Goal: Find specific page/section: Find specific page/section

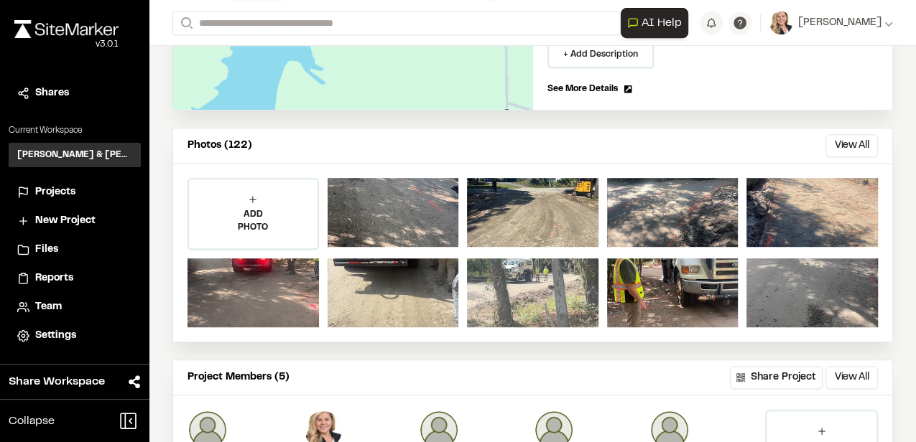
scroll to position [383, 0]
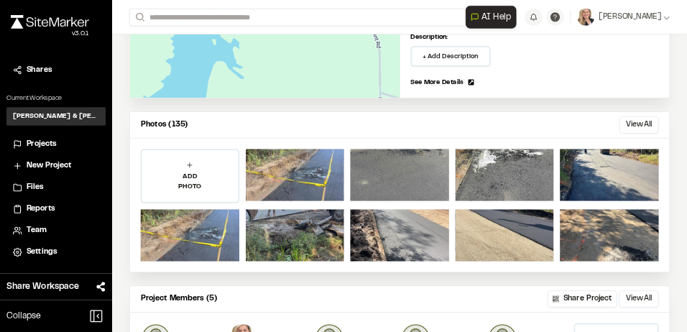
scroll to position [383, 0]
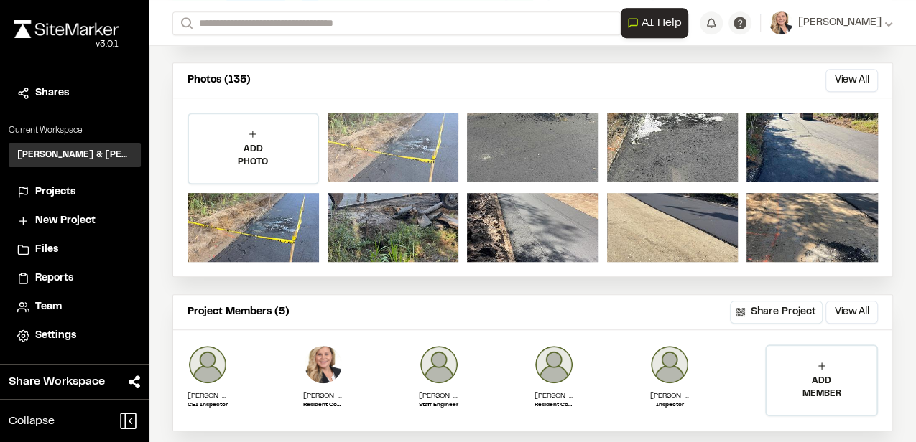
click at [417, 149] on div at bounding box center [392, 147] width 131 height 69
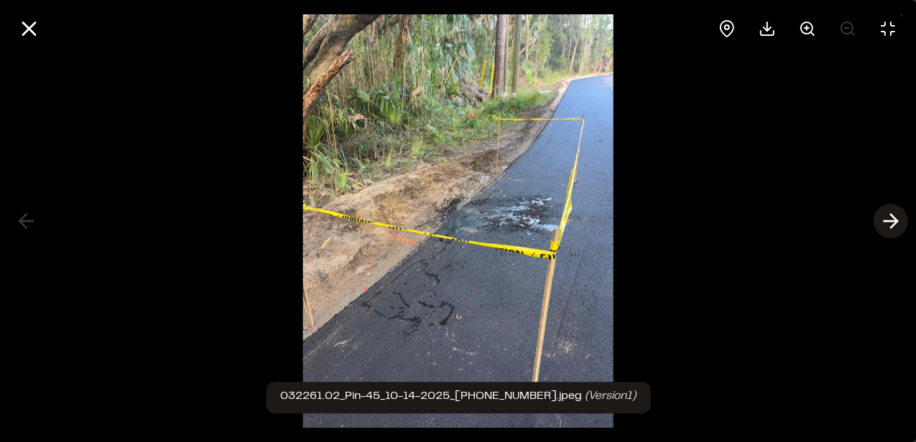
click at [885, 220] on icon at bounding box center [889, 221] width 23 height 24
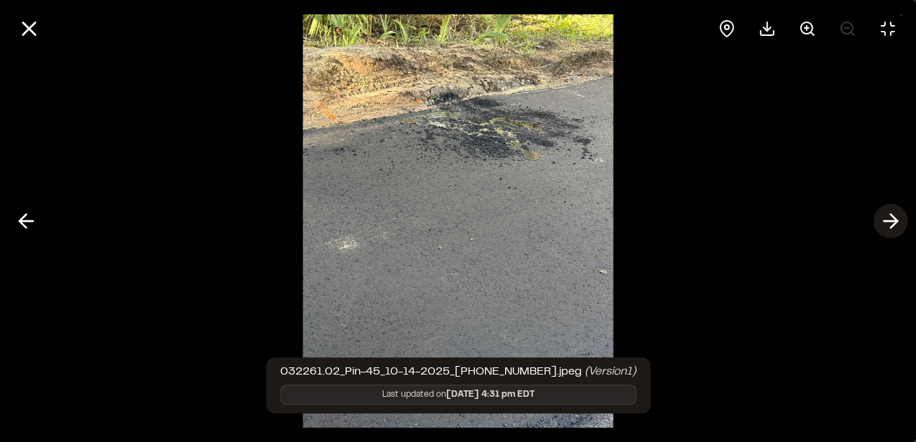
click at [885, 219] on icon at bounding box center [889, 221] width 23 height 24
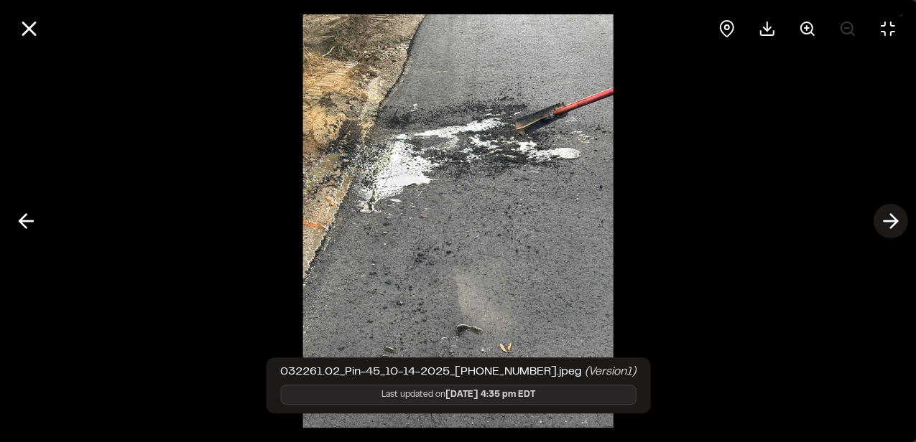
click at [885, 218] on icon at bounding box center [889, 221] width 23 height 24
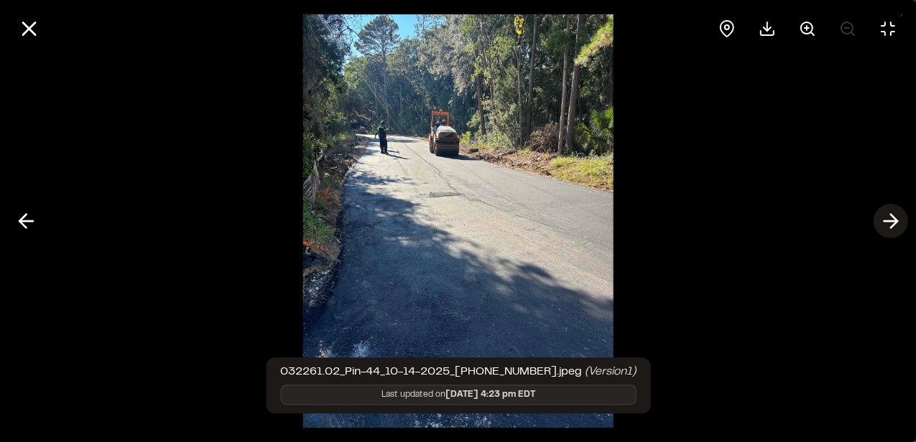
click at [883, 217] on icon at bounding box center [889, 221] width 23 height 24
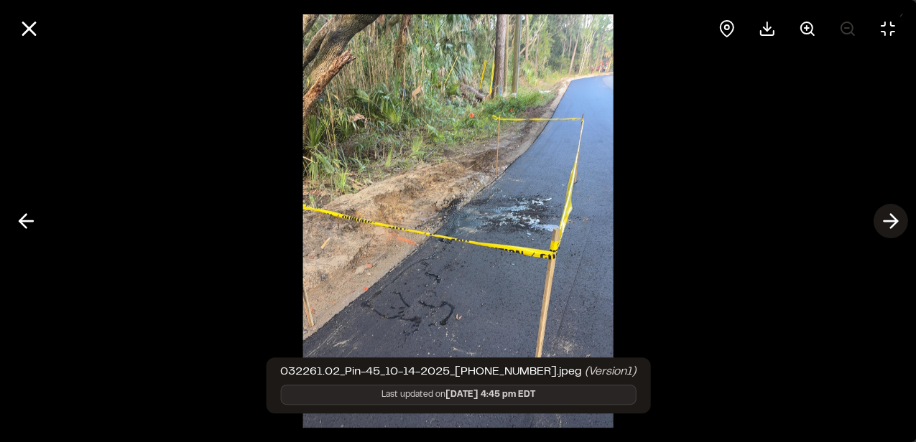
click at [881, 217] on icon at bounding box center [889, 221] width 23 height 24
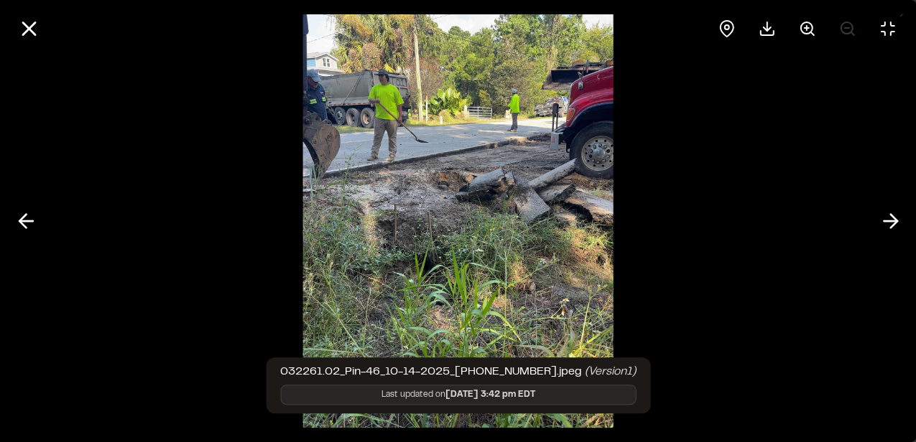
drag, startPoint x: 366, startPoint y: 139, endPoint x: 323, endPoint y: 227, distance: 98.3
drag, startPoint x: 323, startPoint y: 227, endPoint x: 830, endPoint y: 217, distance: 507.1
click at [830, 217] on div at bounding box center [458, 221] width 916 height 442
click at [875, 224] on button at bounding box center [890, 221] width 34 height 34
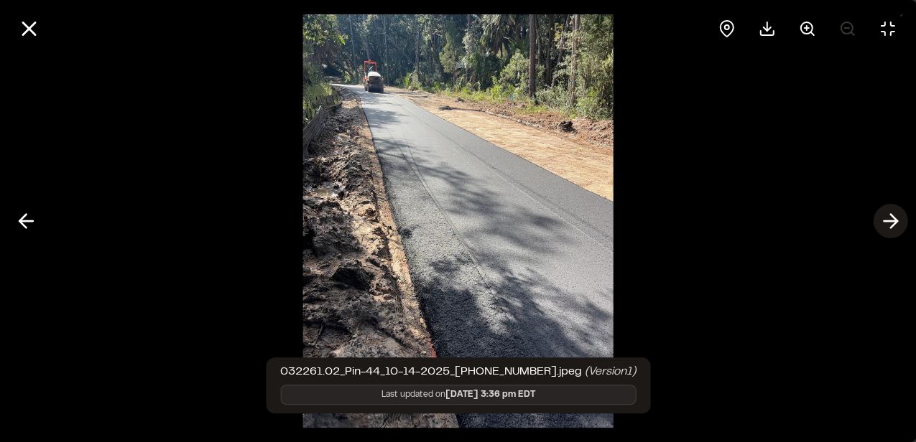
click at [873, 223] on button at bounding box center [890, 221] width 34 height 34
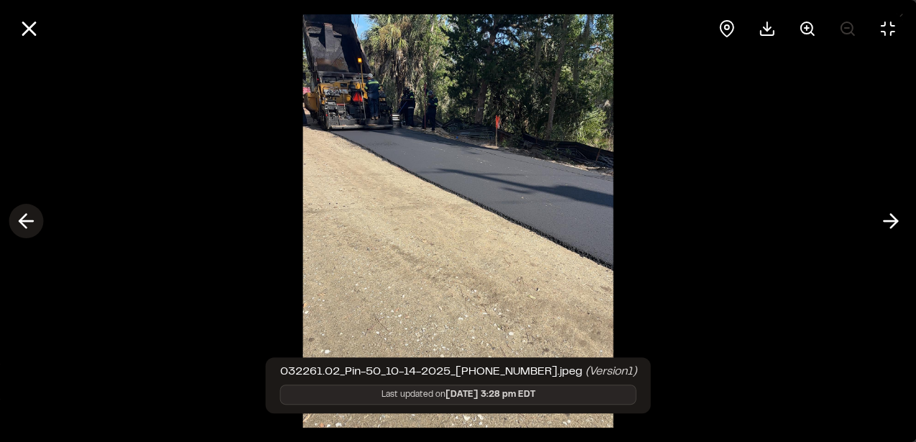
click at [25, 216] on icon at bounding box center [25, 221] width 23 height 24
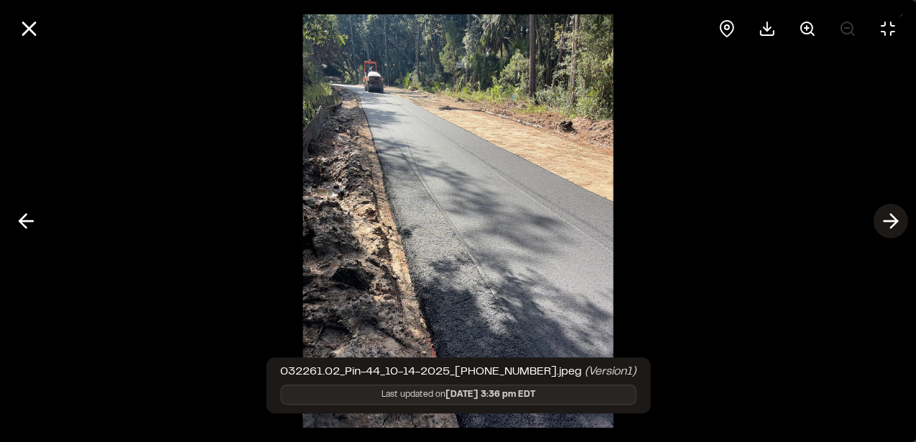
click at [889, 218] on icon at bounding box center [889, 221] width 23 height 24
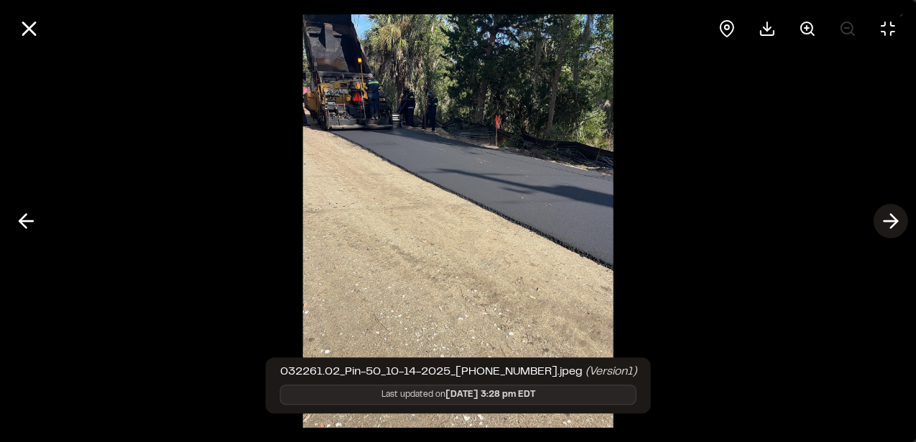
click at [888, 219] on icon at bounding box center [889, 221] width 23 height 24
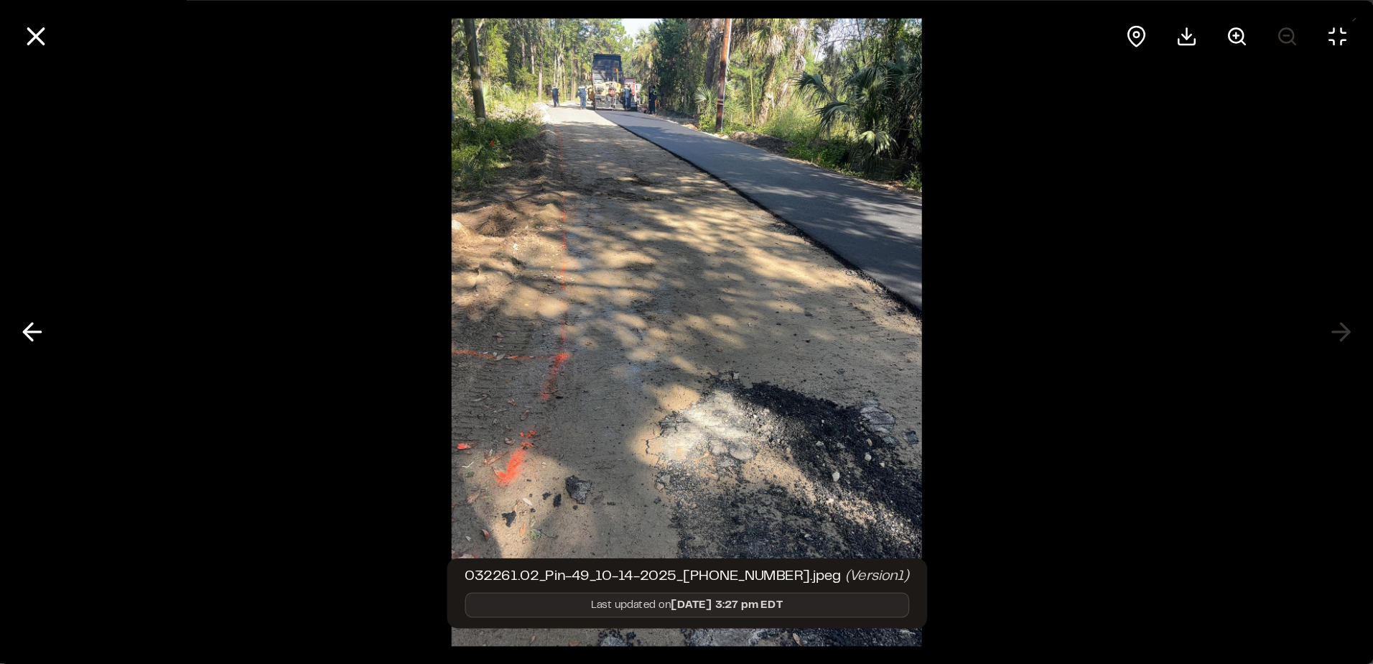
scroll to position [114, 0]
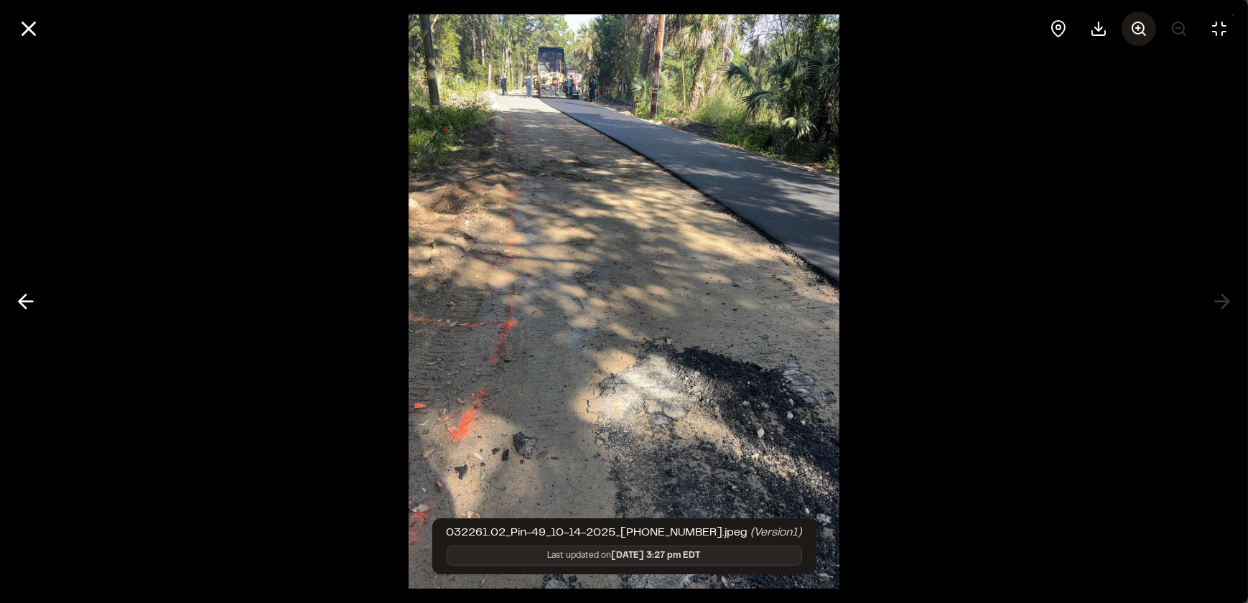
click at [915, 27] on icon at bounding box center [1138, 28] width 17 height 17
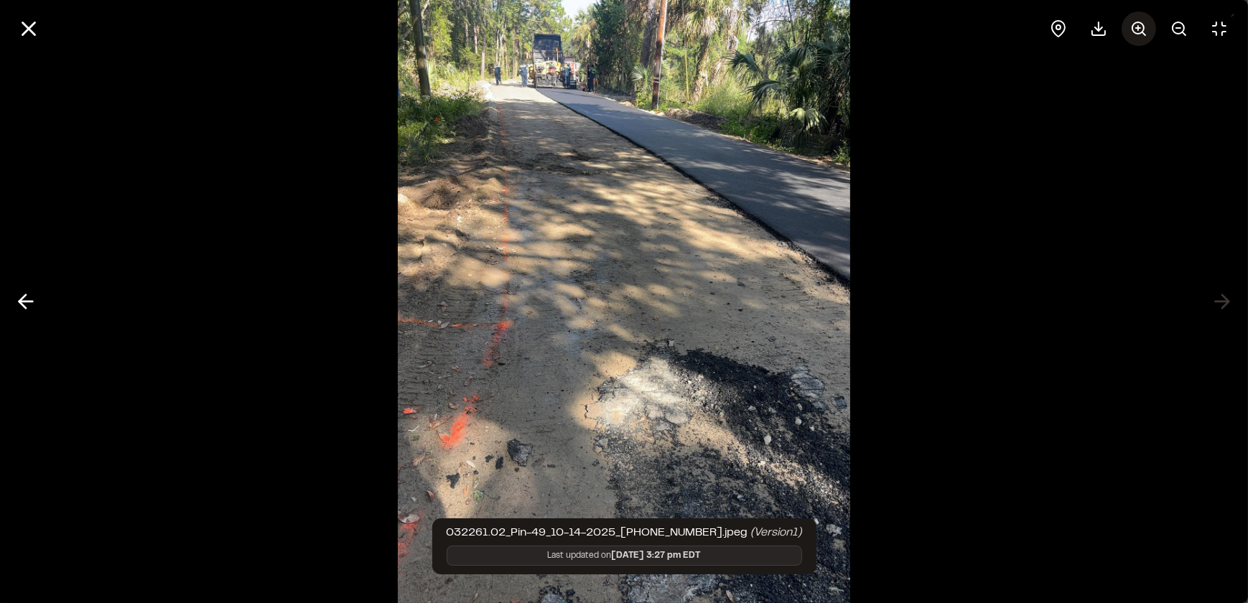
click at [915, 27] on icon at bounding box center [1138, 28] width 17 height 17
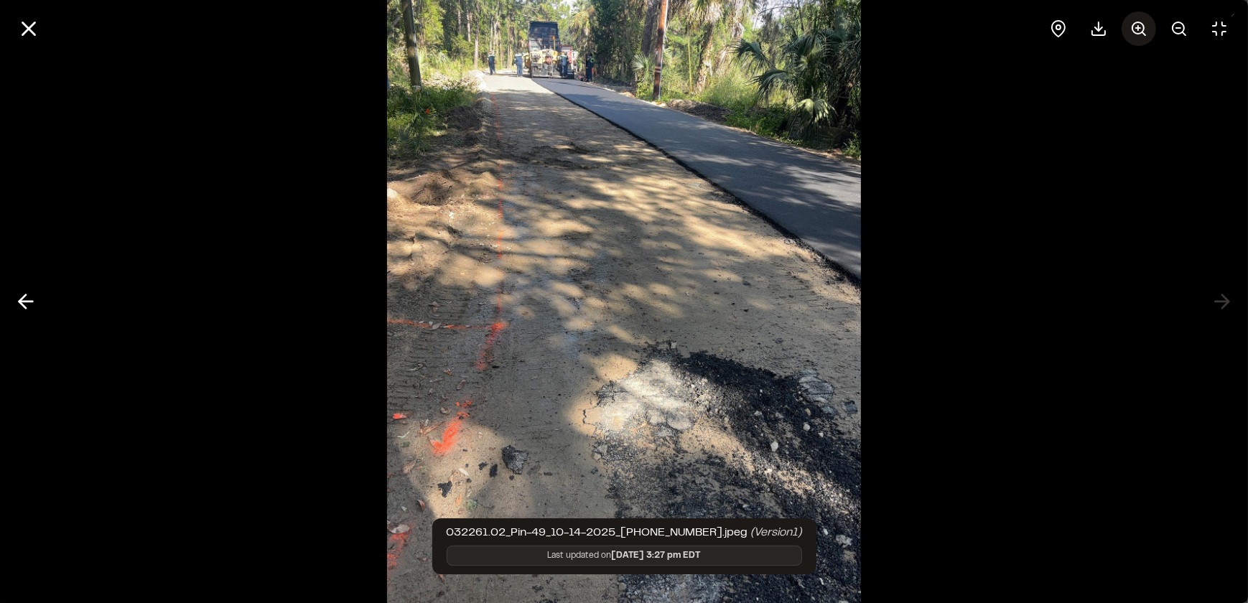
click at [915, 27] on icon at bounding box center [1138, 28] width 17 height 17
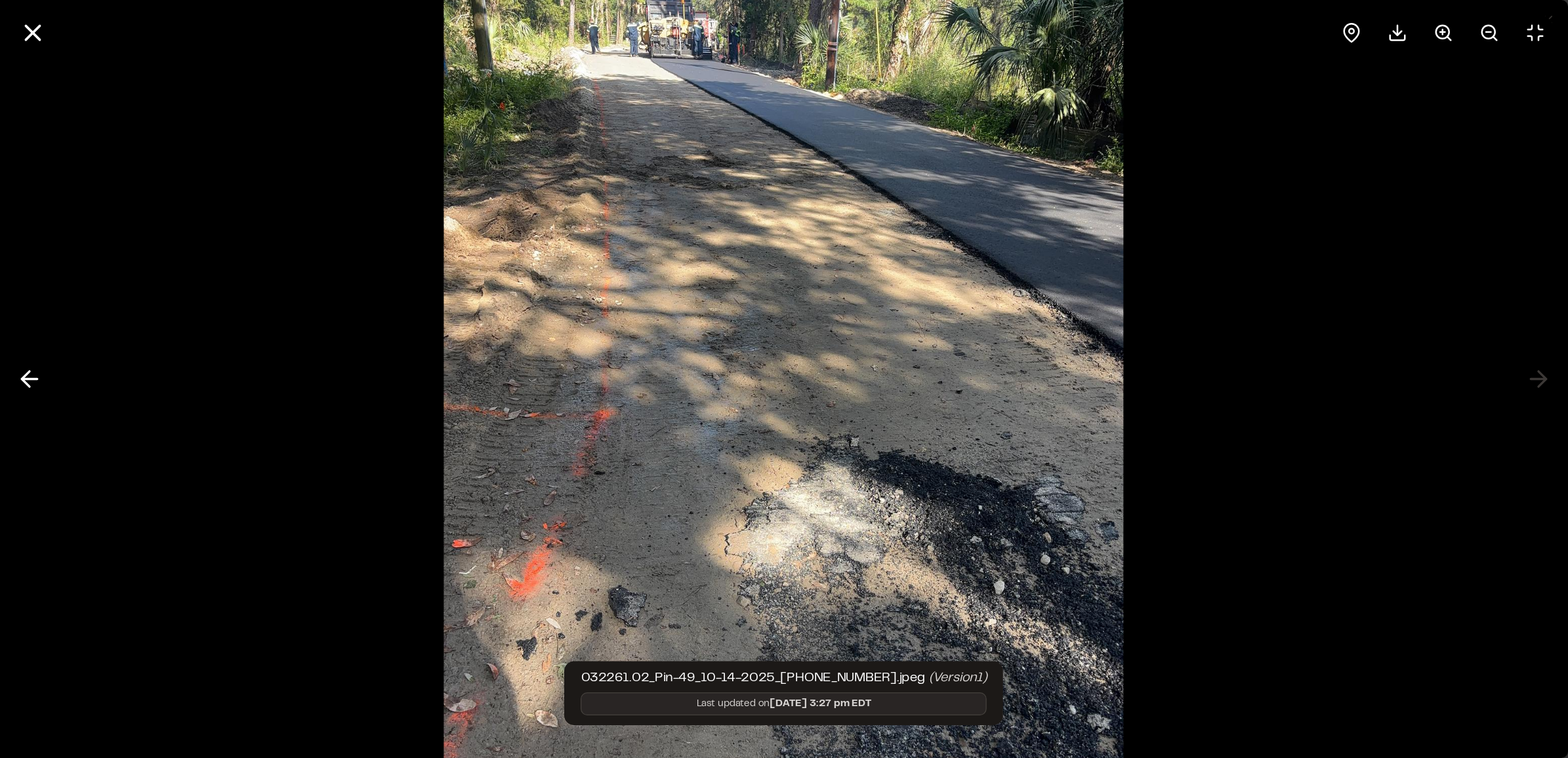
scroll to position [0, 0]
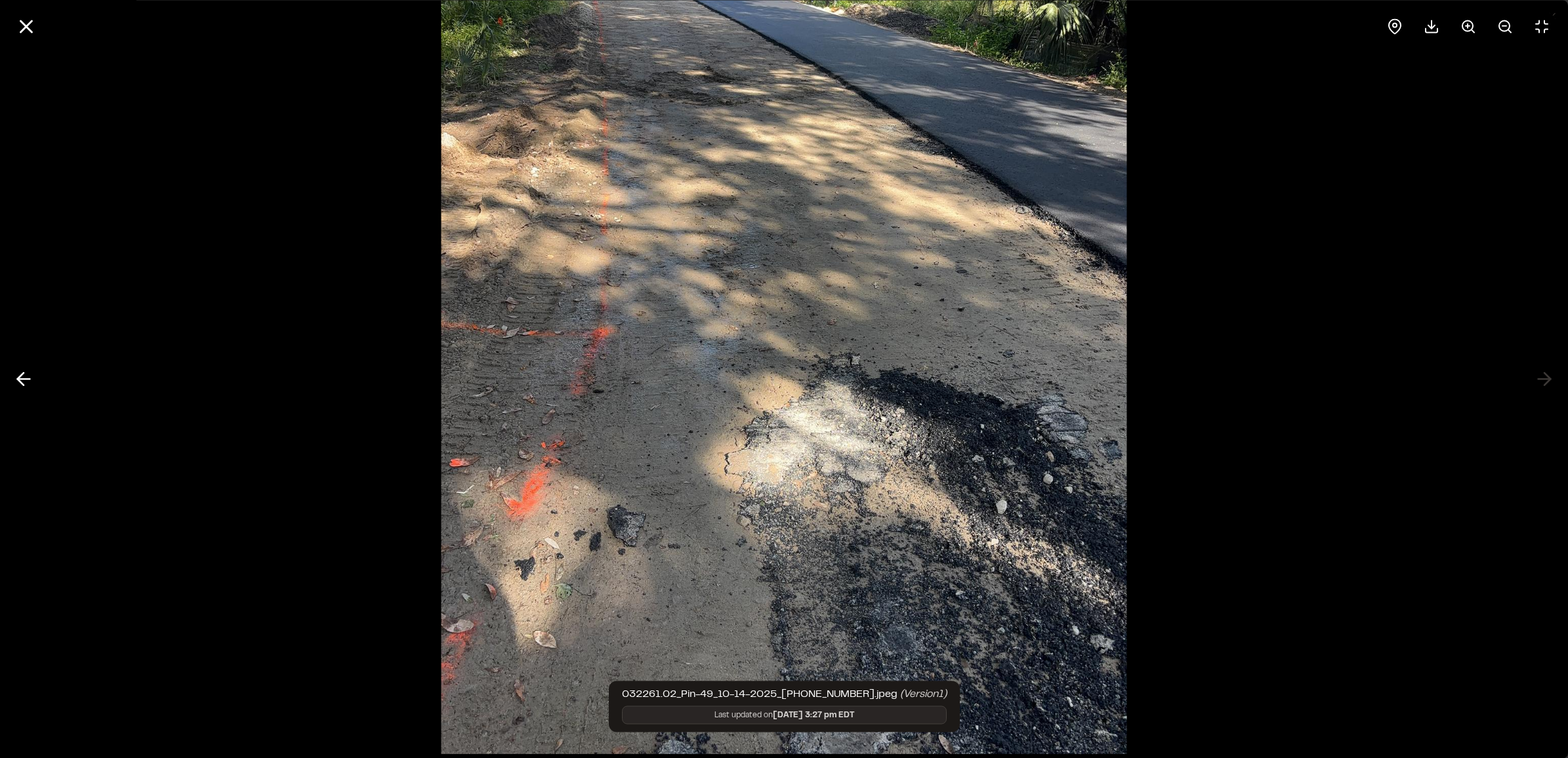
drag, startPoint x: 644, startPoint y: 166, endPoint x: 652, endPoint y: 219, distance: 53.6
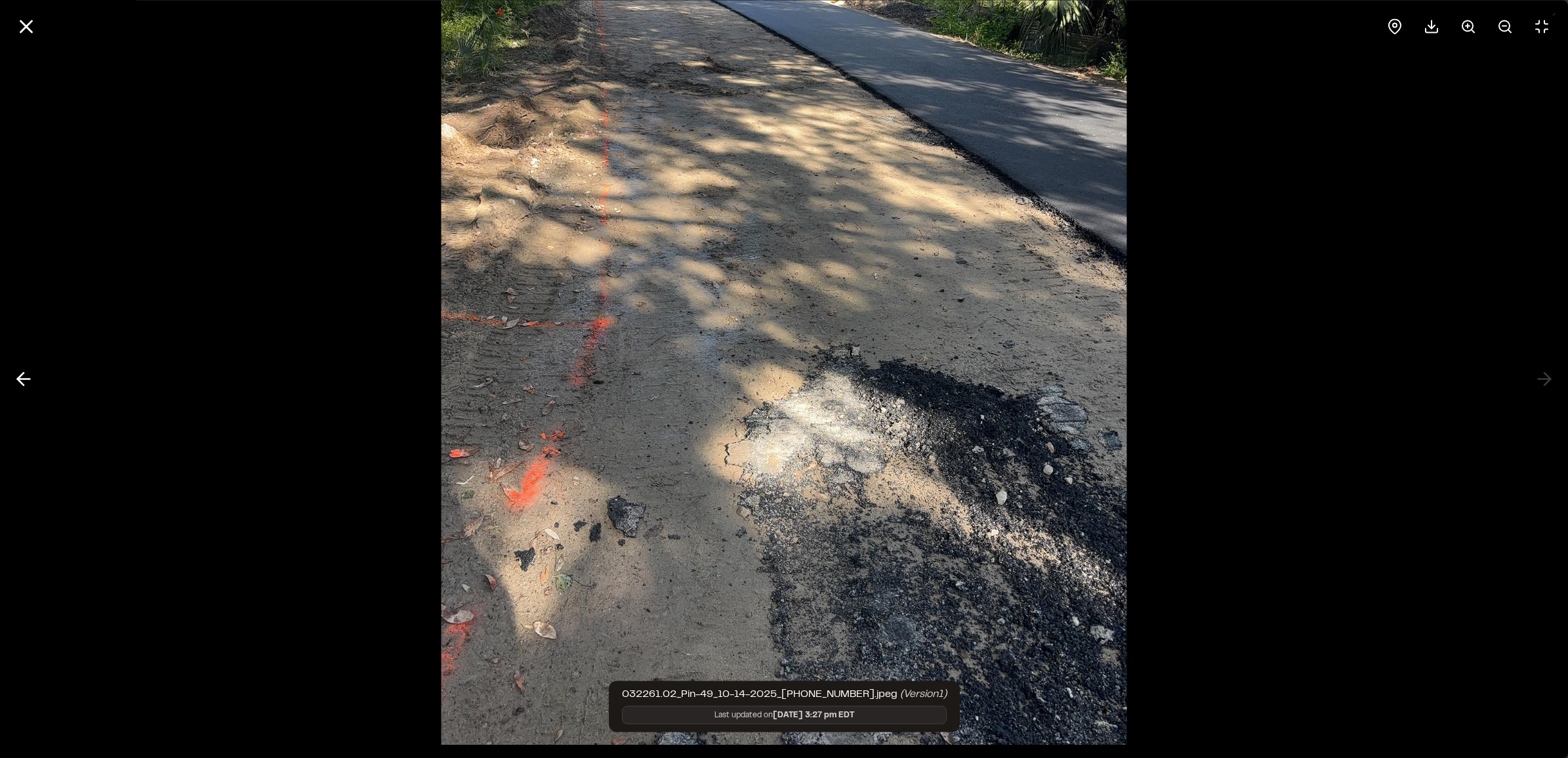
scroll to position [80, 0]
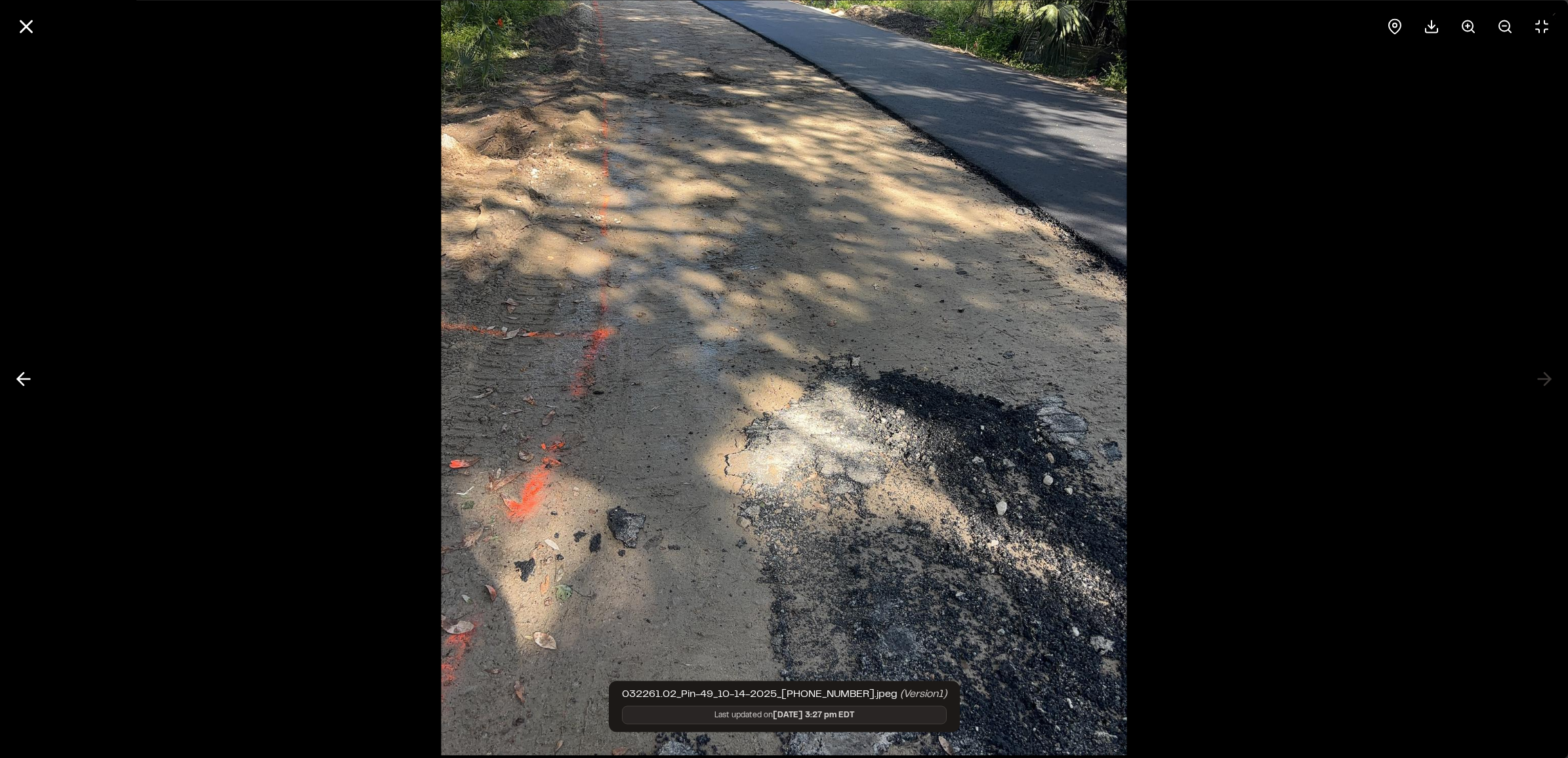
drag, startPoint x: 655, startPoint y: 179, endPoint x: 657, endPoint y: 153, distance: 26.1
click at [836, 378] on div at bounding box center [784, 379] width 1568 height 758
click at [17, 376] on icon at bounding box center [23, 379] width 21 height 22
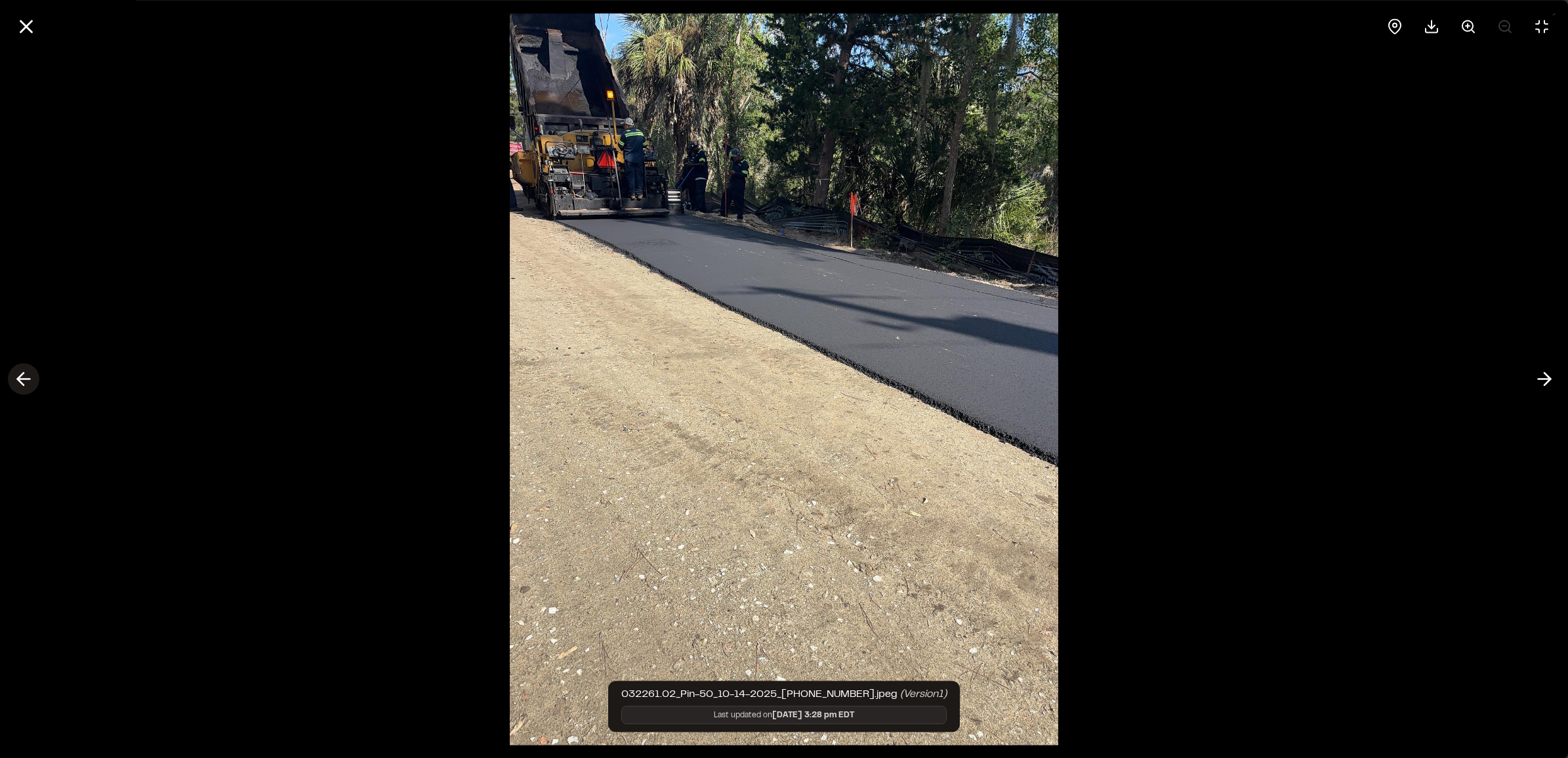
click at [17, 376] on icon at bounding box center [23, 379] width 21 height 22
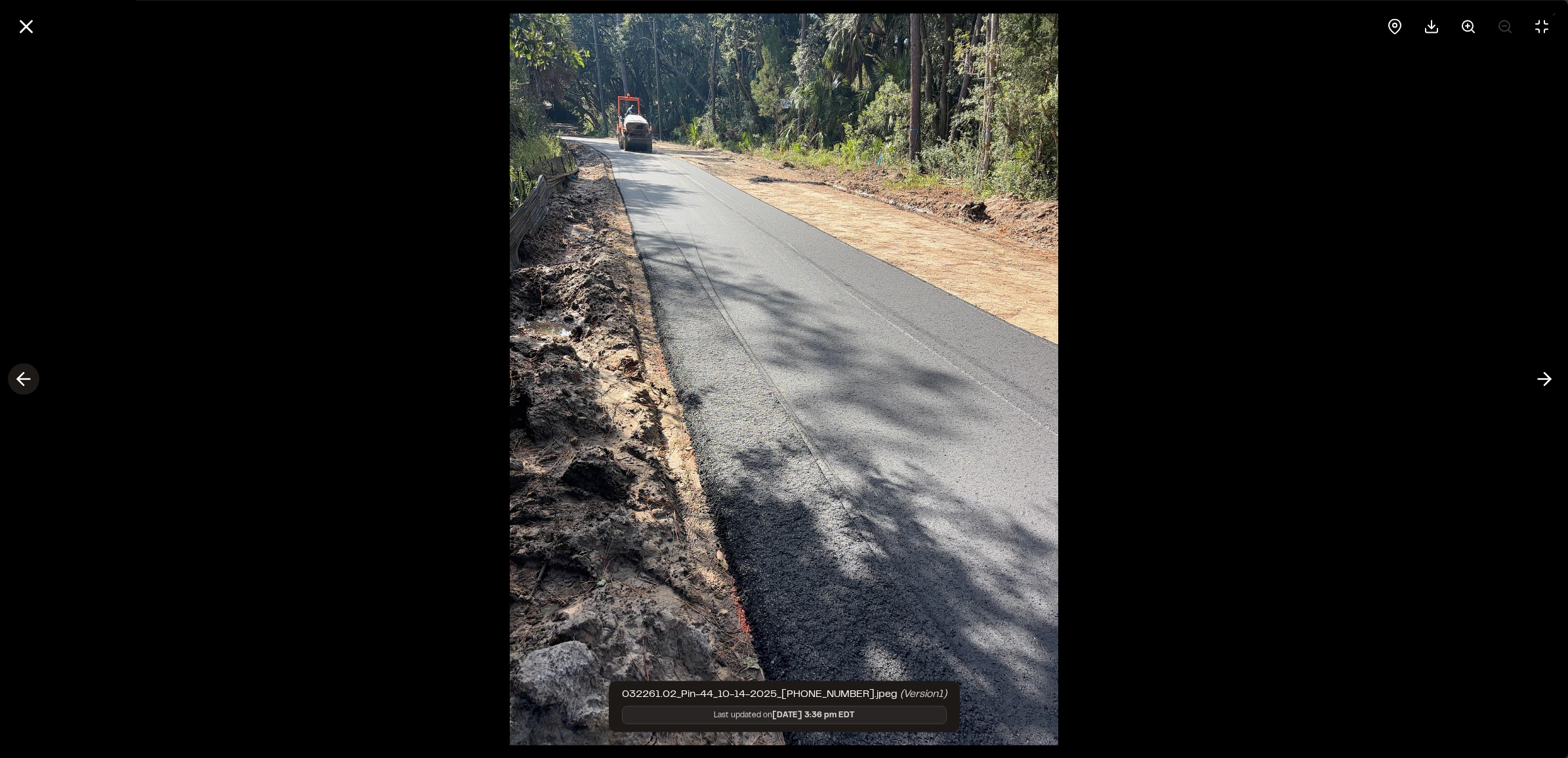
click at [17, 376] on icon at bounding box center [23, 379] width 21 height 22
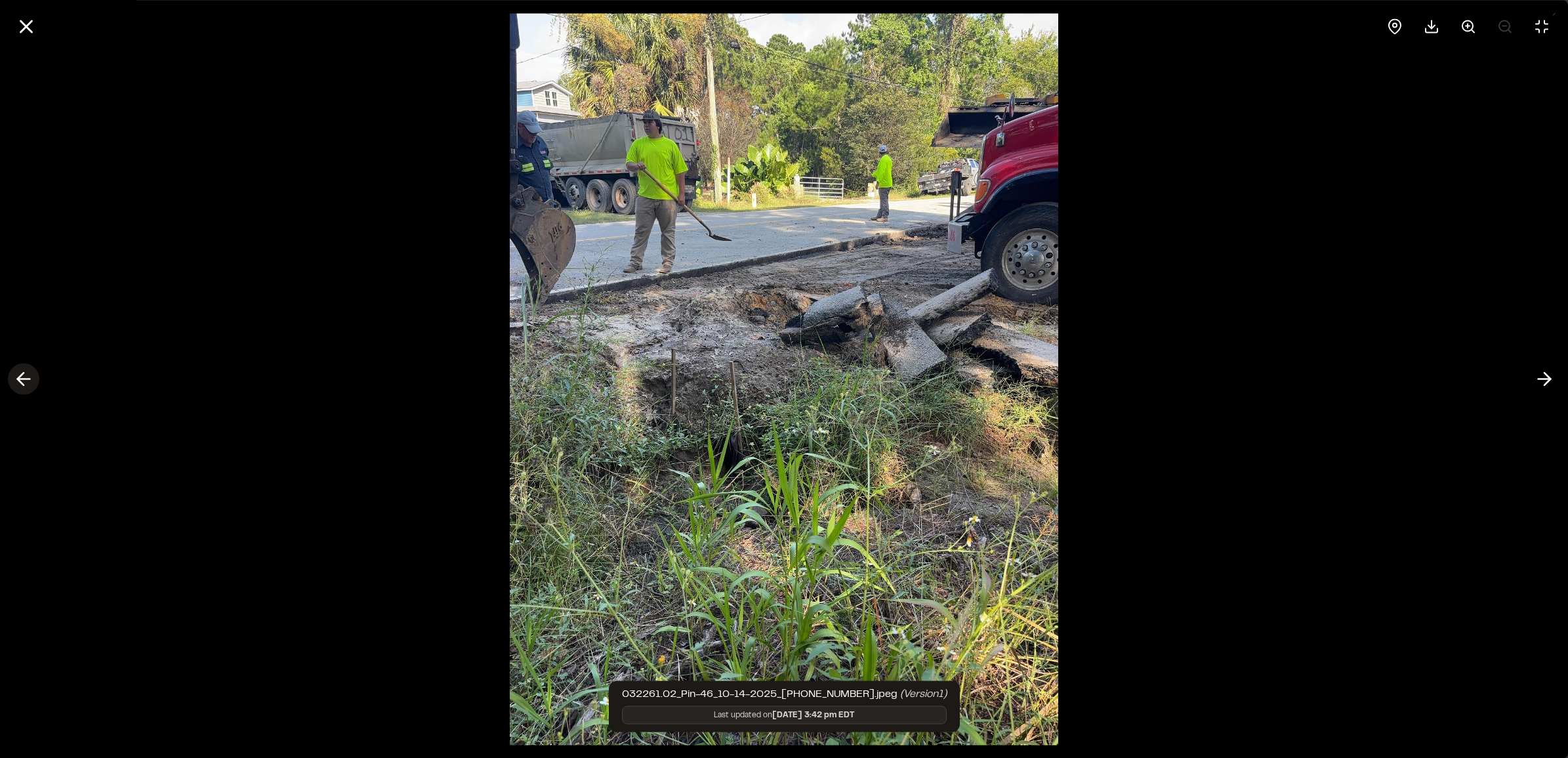
click at [17, 376] on icon at bounding box center [23, 379] width 21 height 22
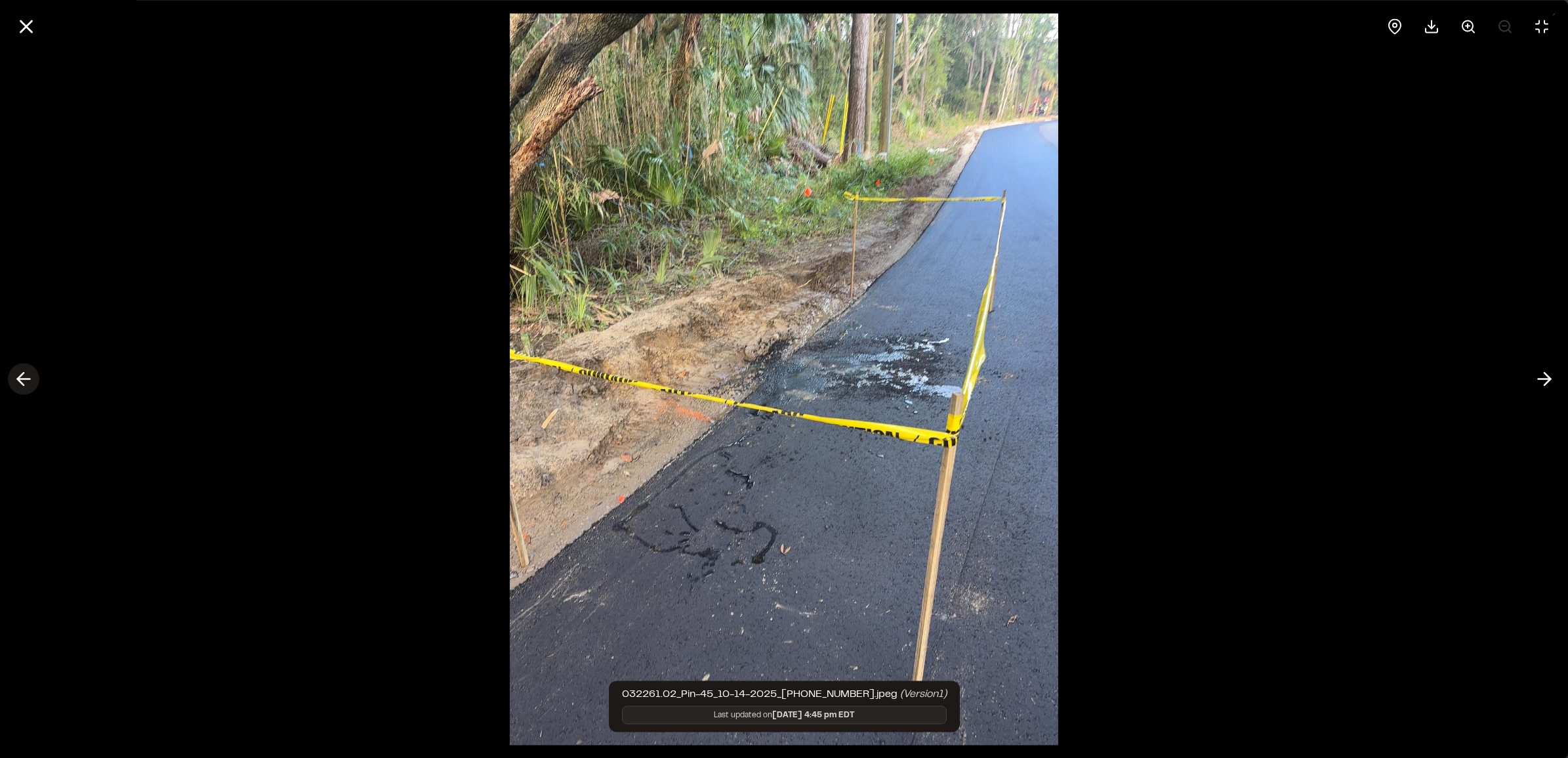
click at [18, 375] on icon at bounding box center [23, 379] width 21 height 22
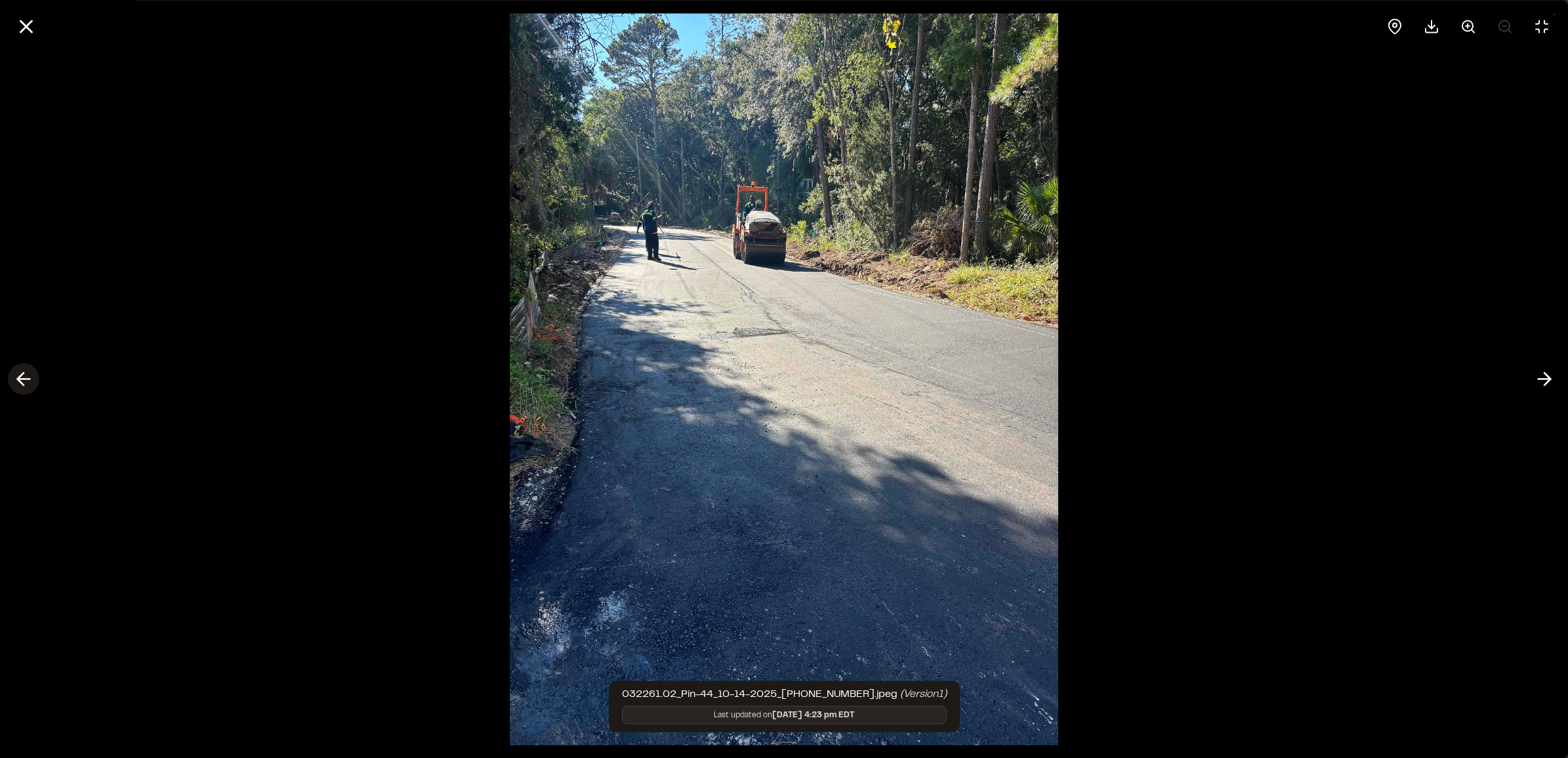
click at [18, 375] on icon at bounding box center [23, 379] width 21 height 22
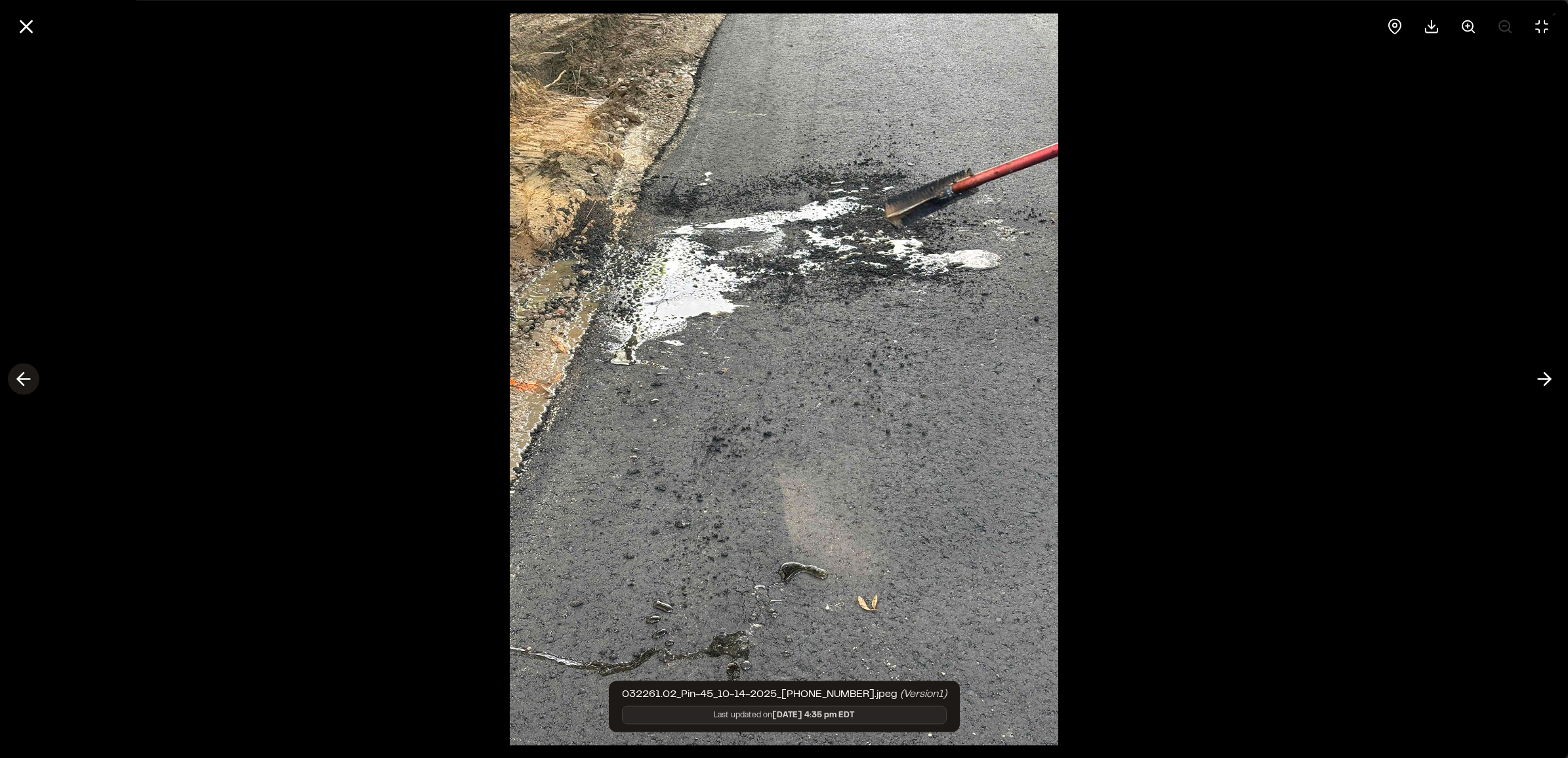
click at [20, 374] on icon at bounding box center [23, 379] width 21 height 22
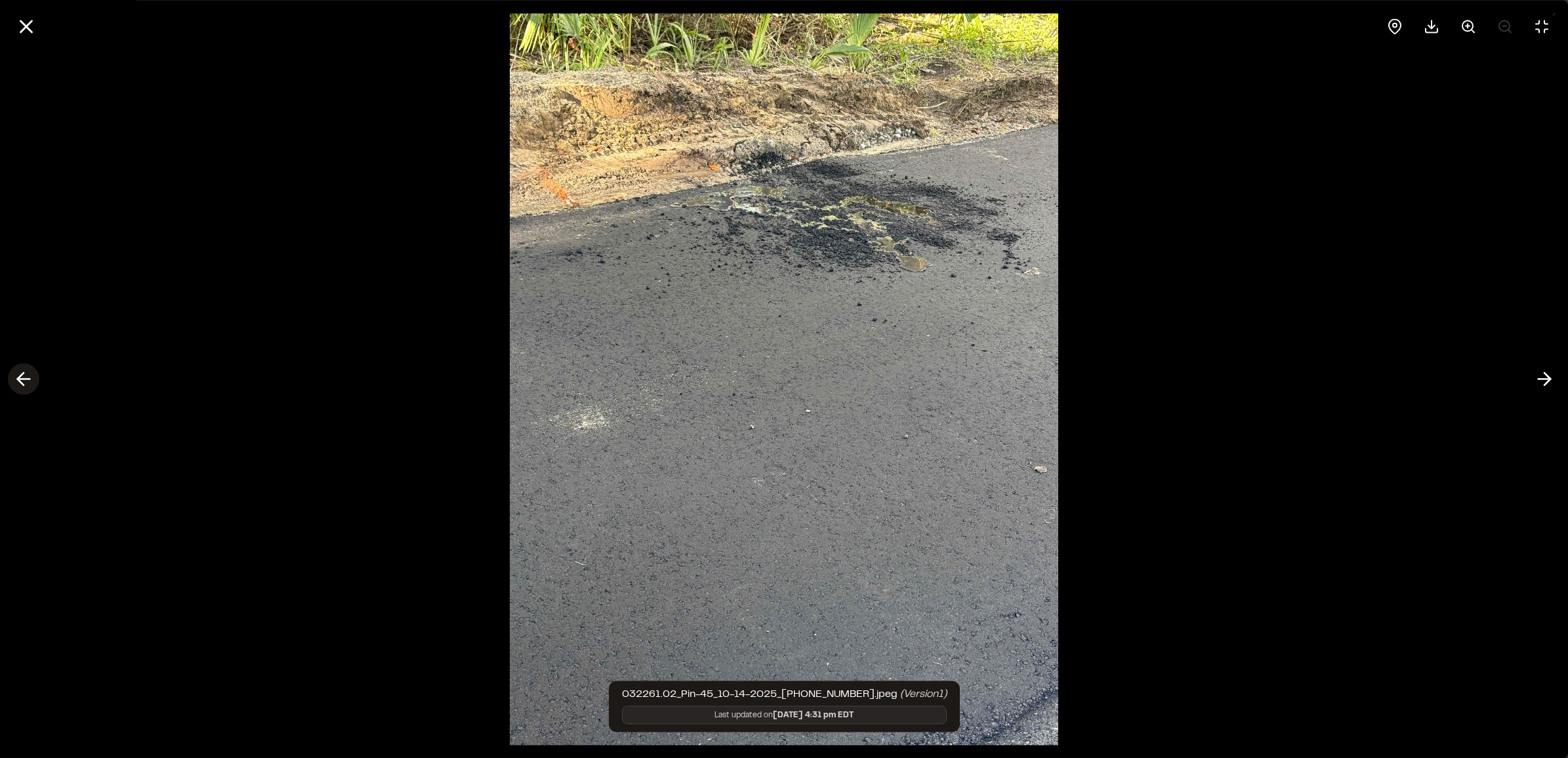
click at [18, 371] on icon at bounding box center [23, 379] width 21 height 22
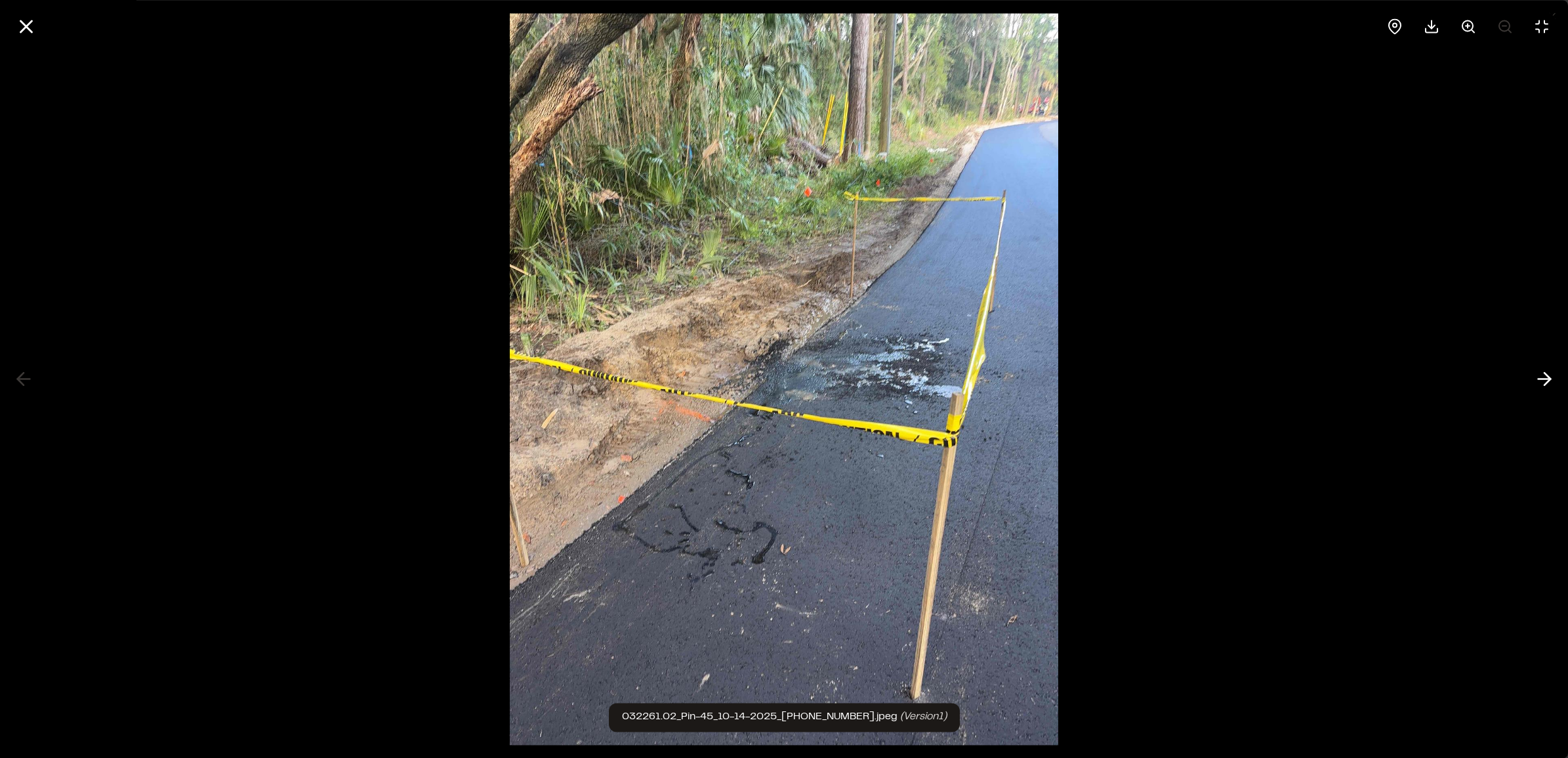
click at [20, 368] on div at bounding box center [784, 379] width 1568 height 758
click at [36, 24] on icon at bounding box center [26, 27] width 22 height 22
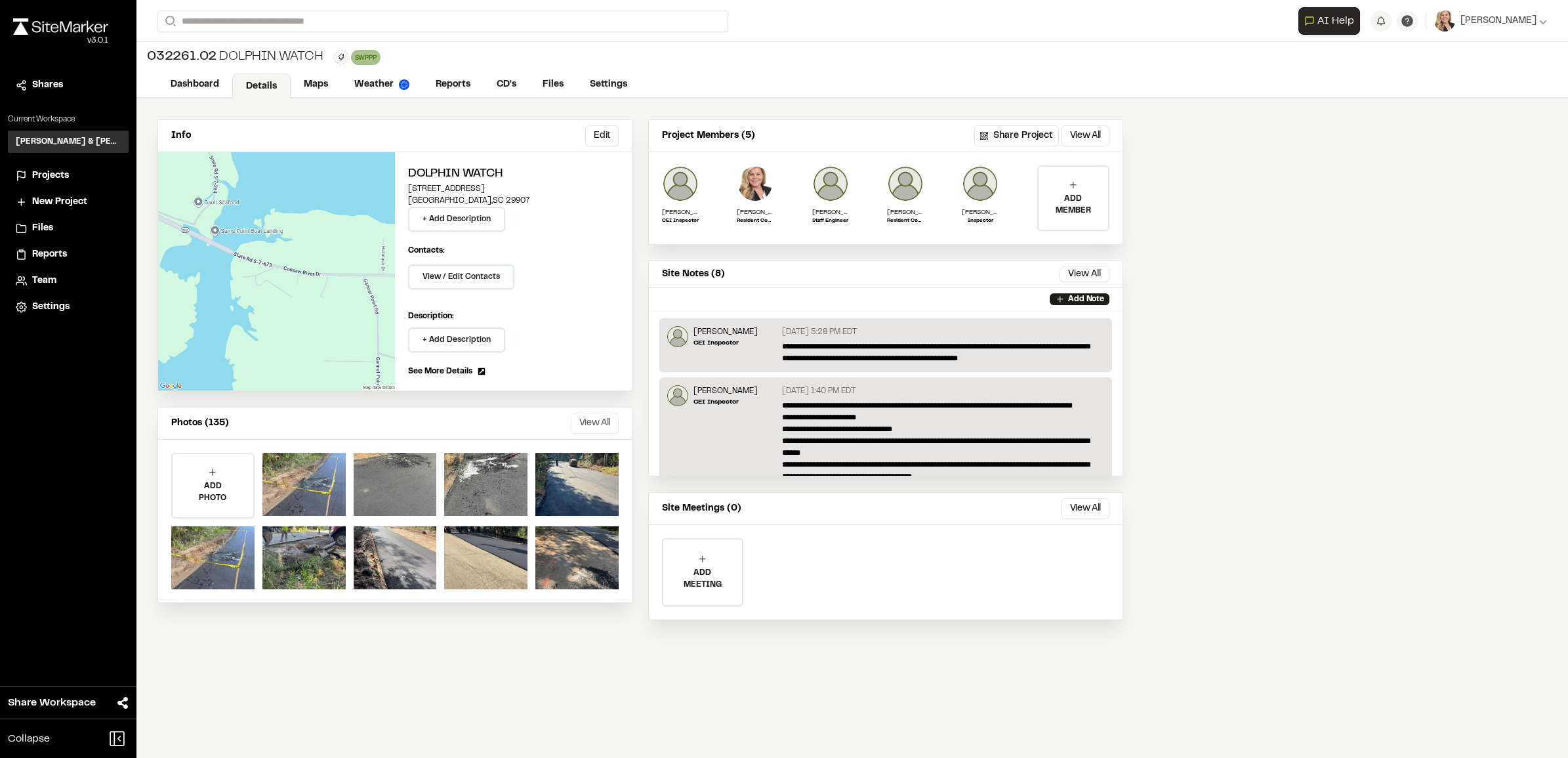
click at [588, 404] on button "View All" at bounding box center [595, 423] width 48 height 21
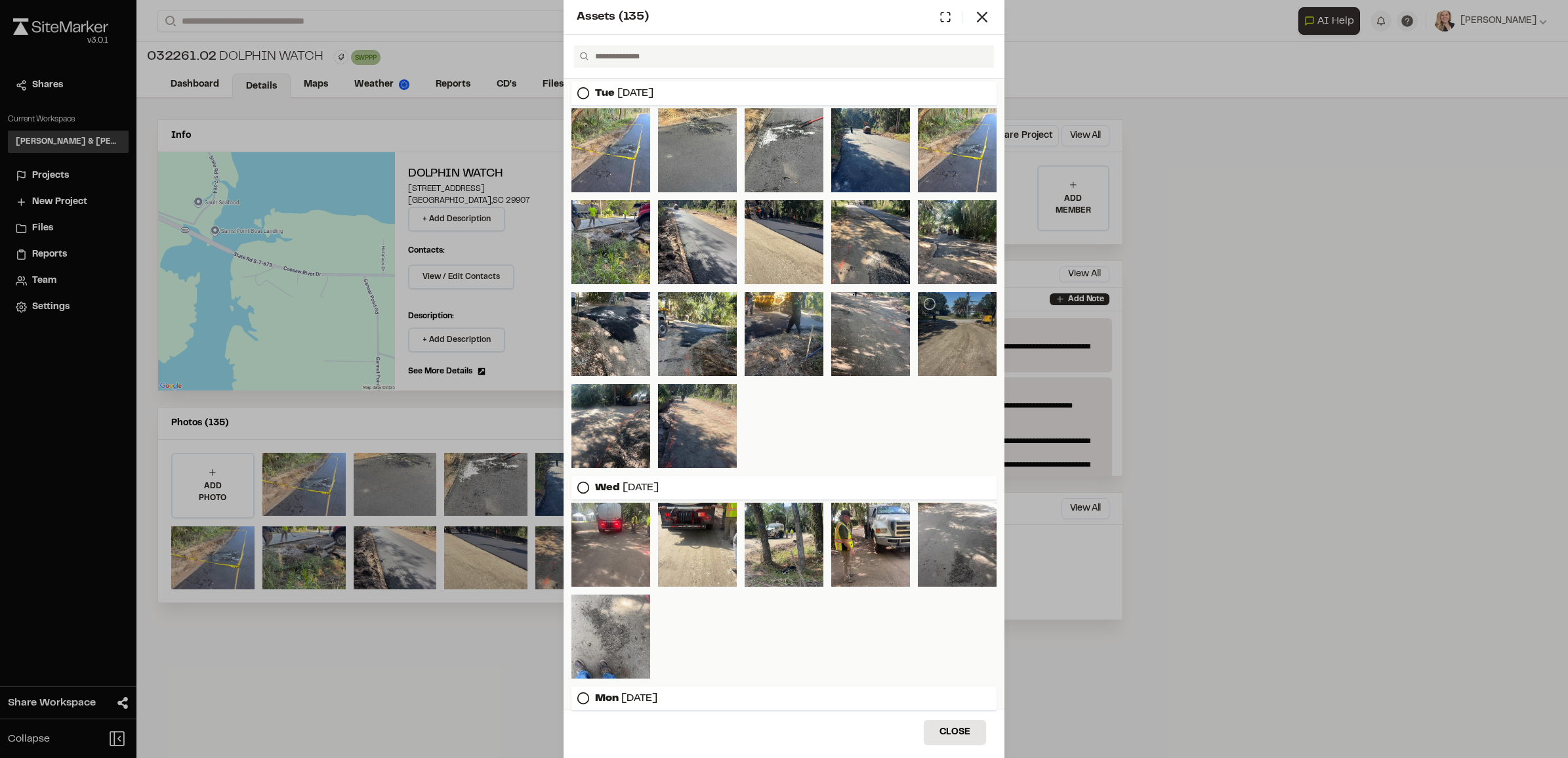
click at [836, 328] on div at bounding box center [958, 335] width 79 height 84
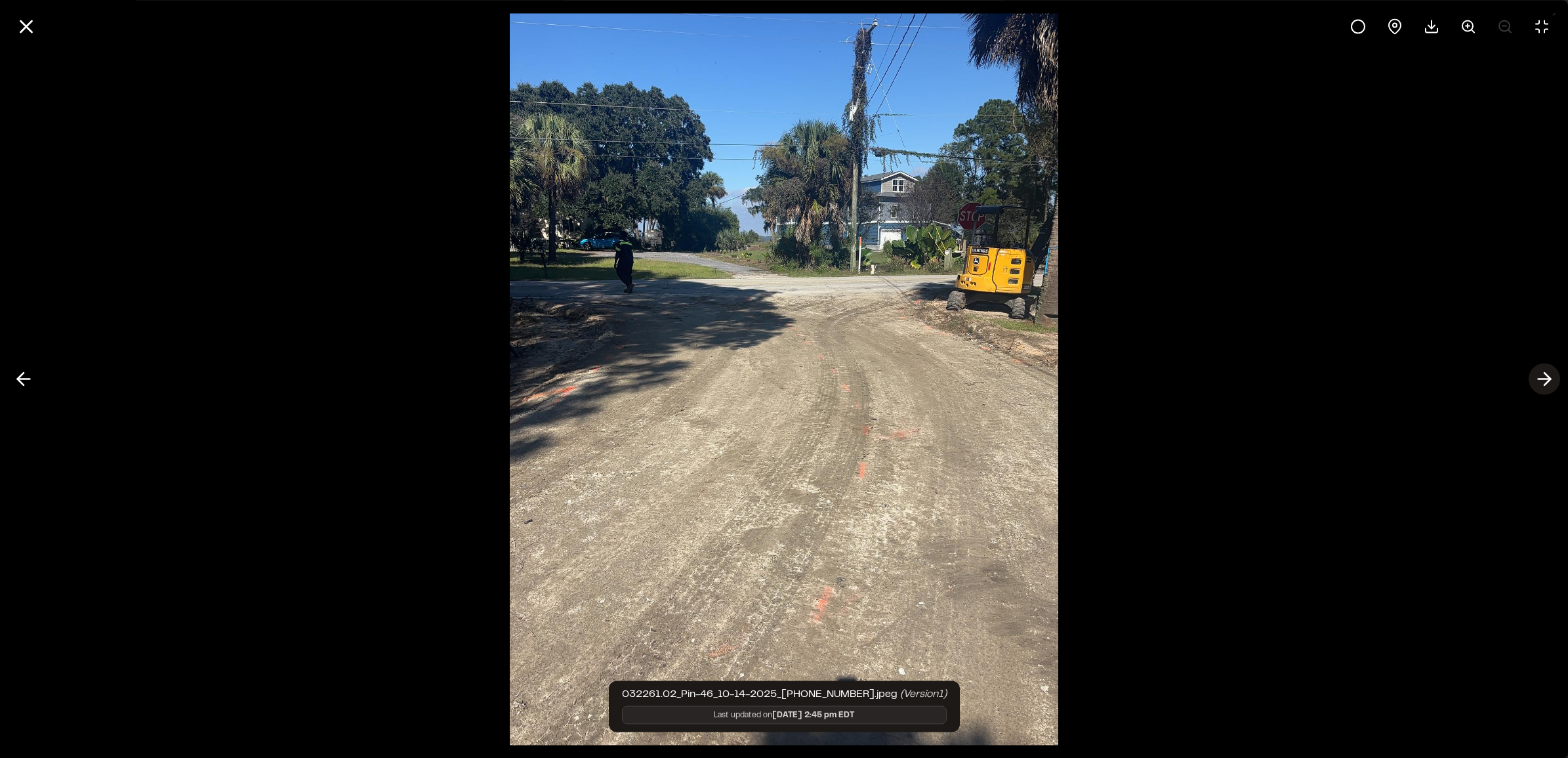
click at [836, 376] on icon at bounding box center [1544, 379] width 21 height 22
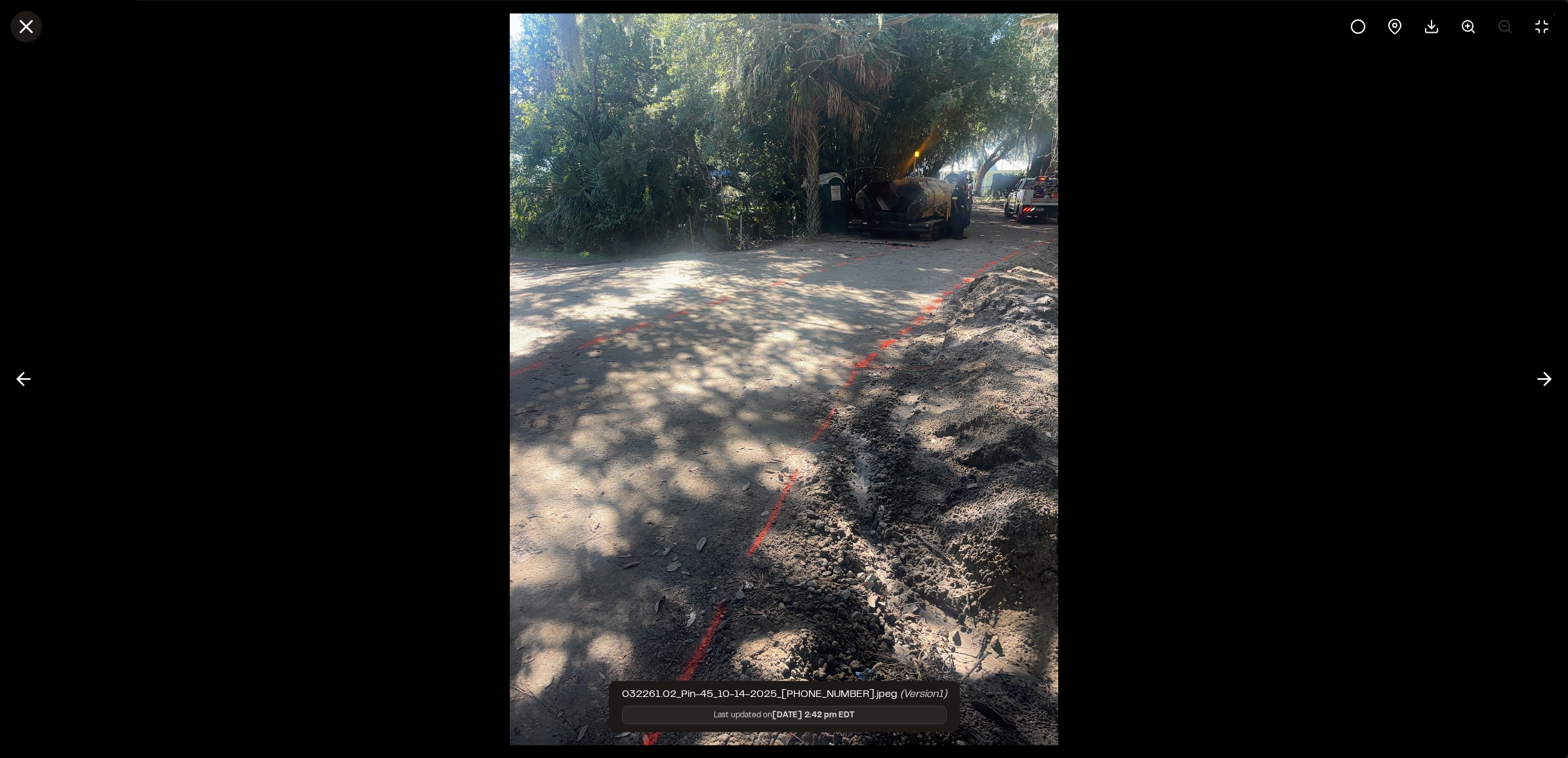
click at [17, 18] on icon at bounding box center [26, 27] width 22 height 22
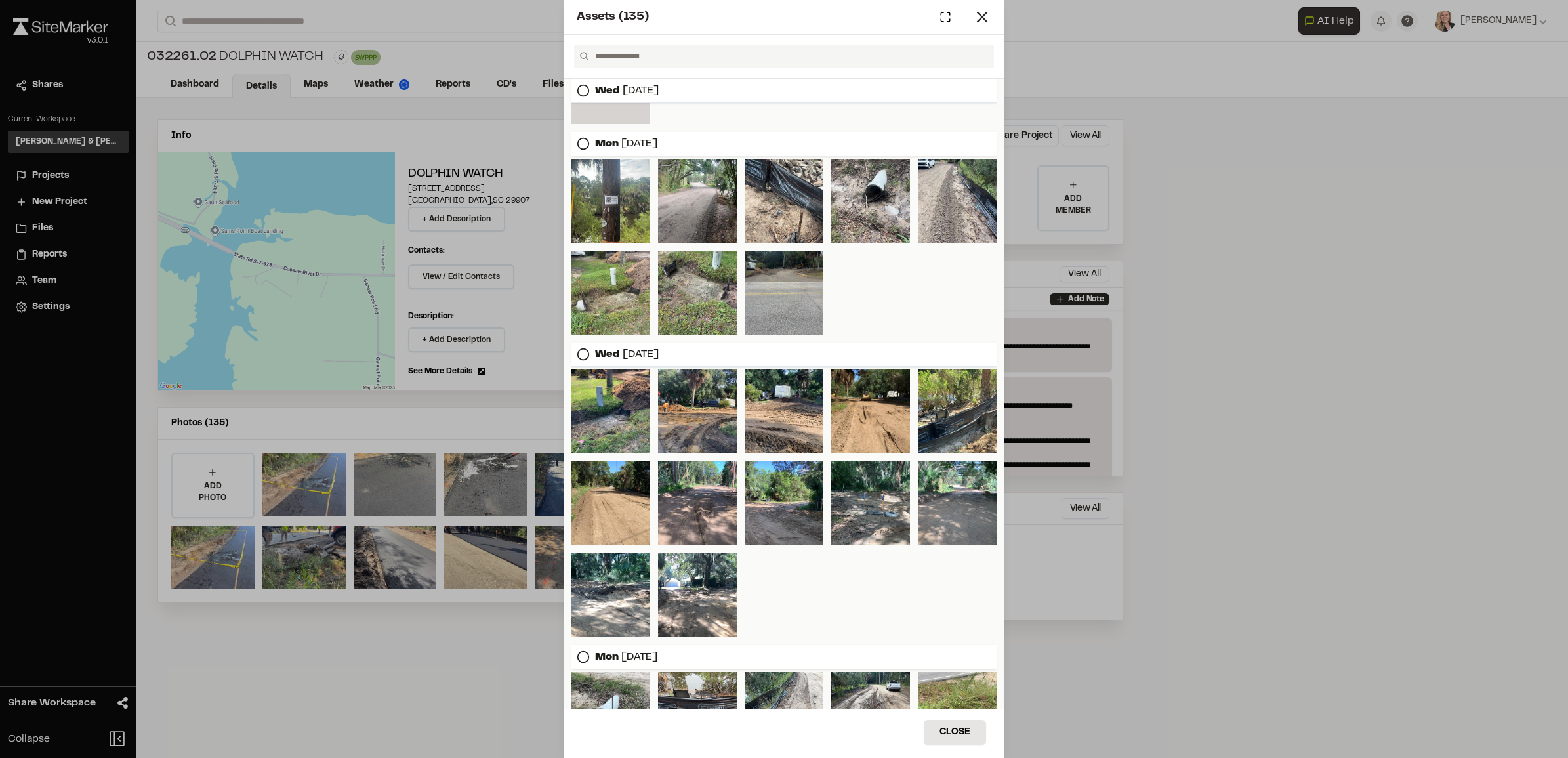
scroll to position [637, 0]
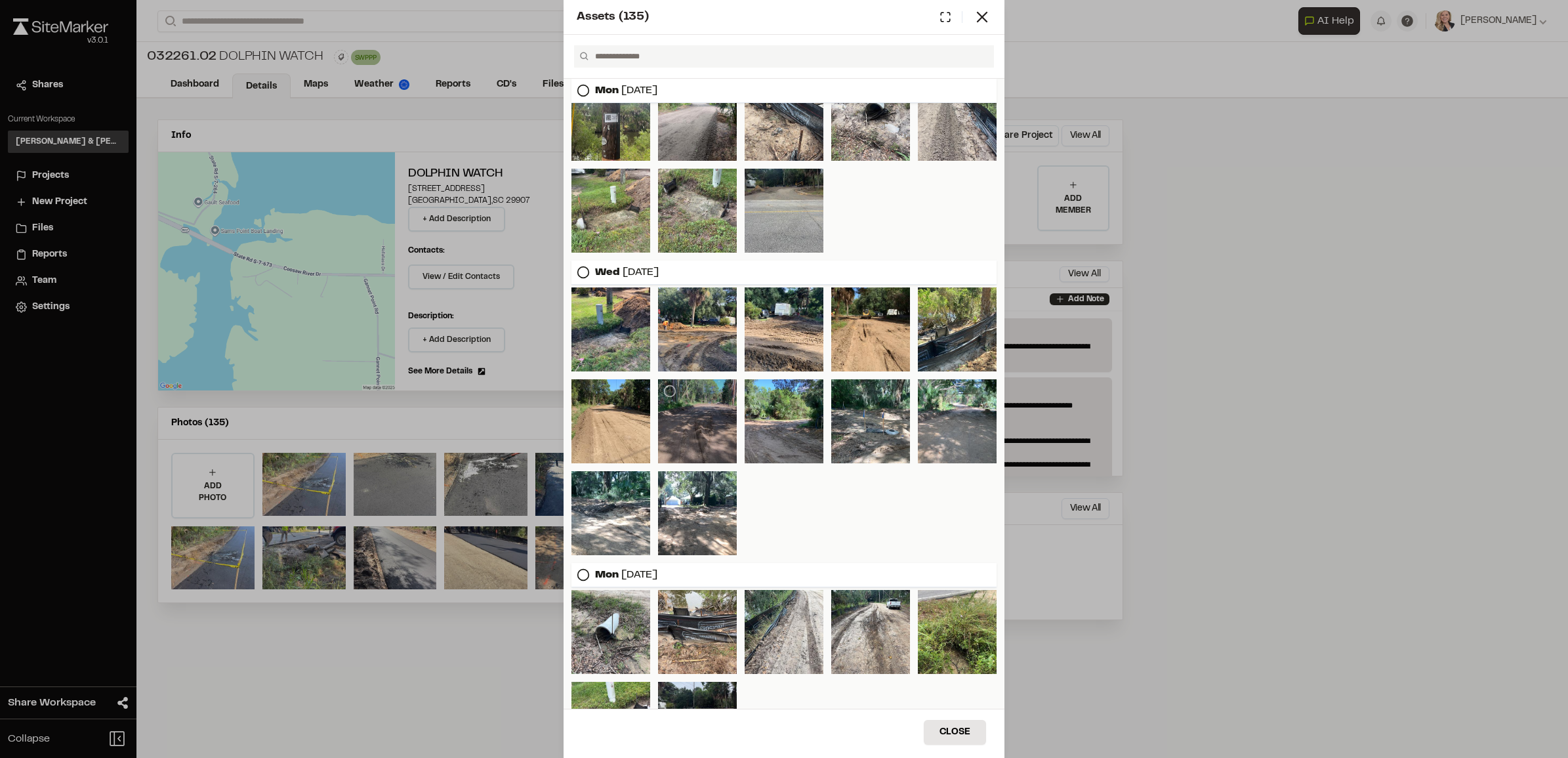
click at [697, 404] on div at bounding box center [697, 422] width 79 height 84
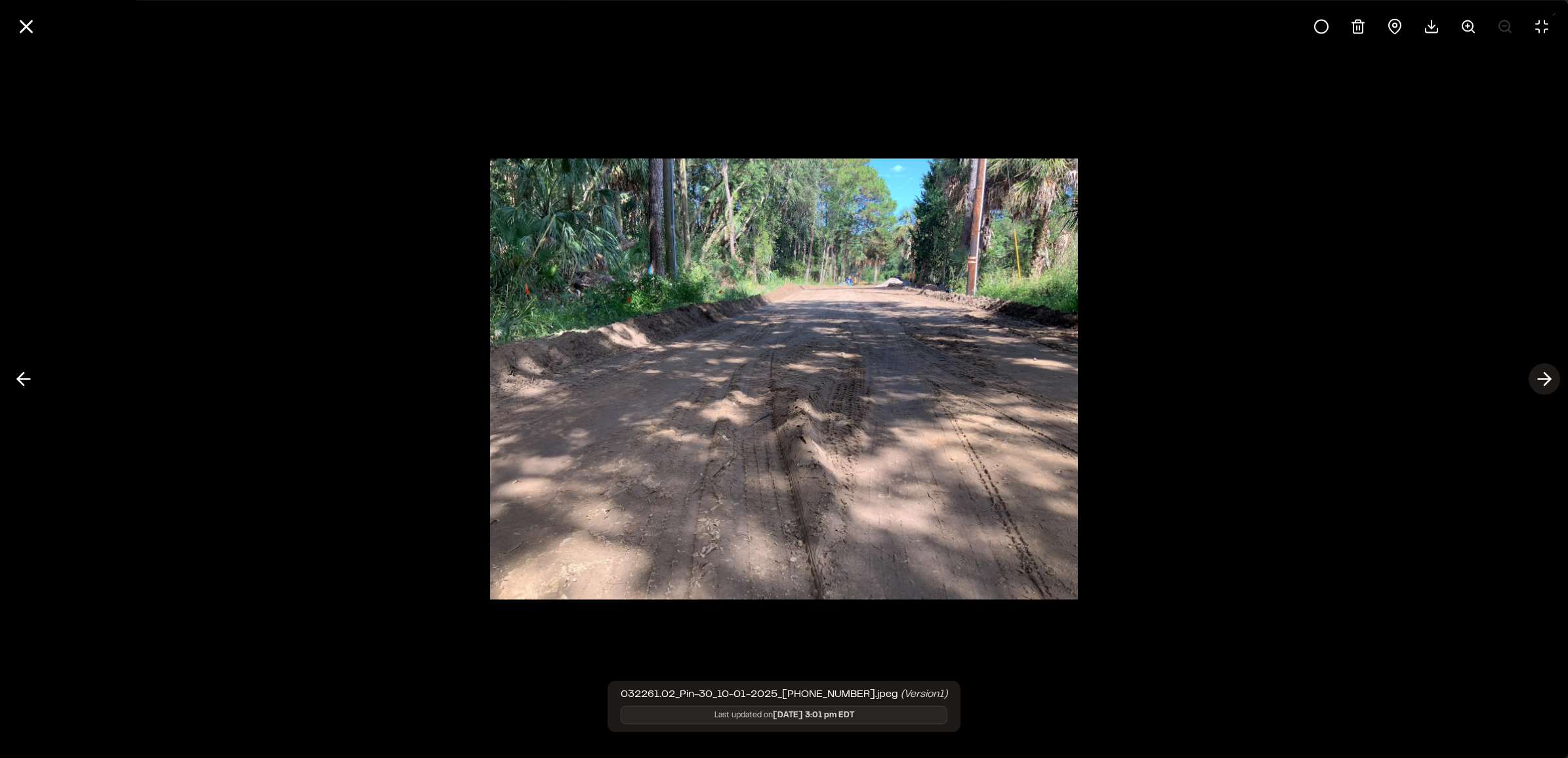
click at [836, 376] on icon at bounding box center [1544, 379] width 21 height 22
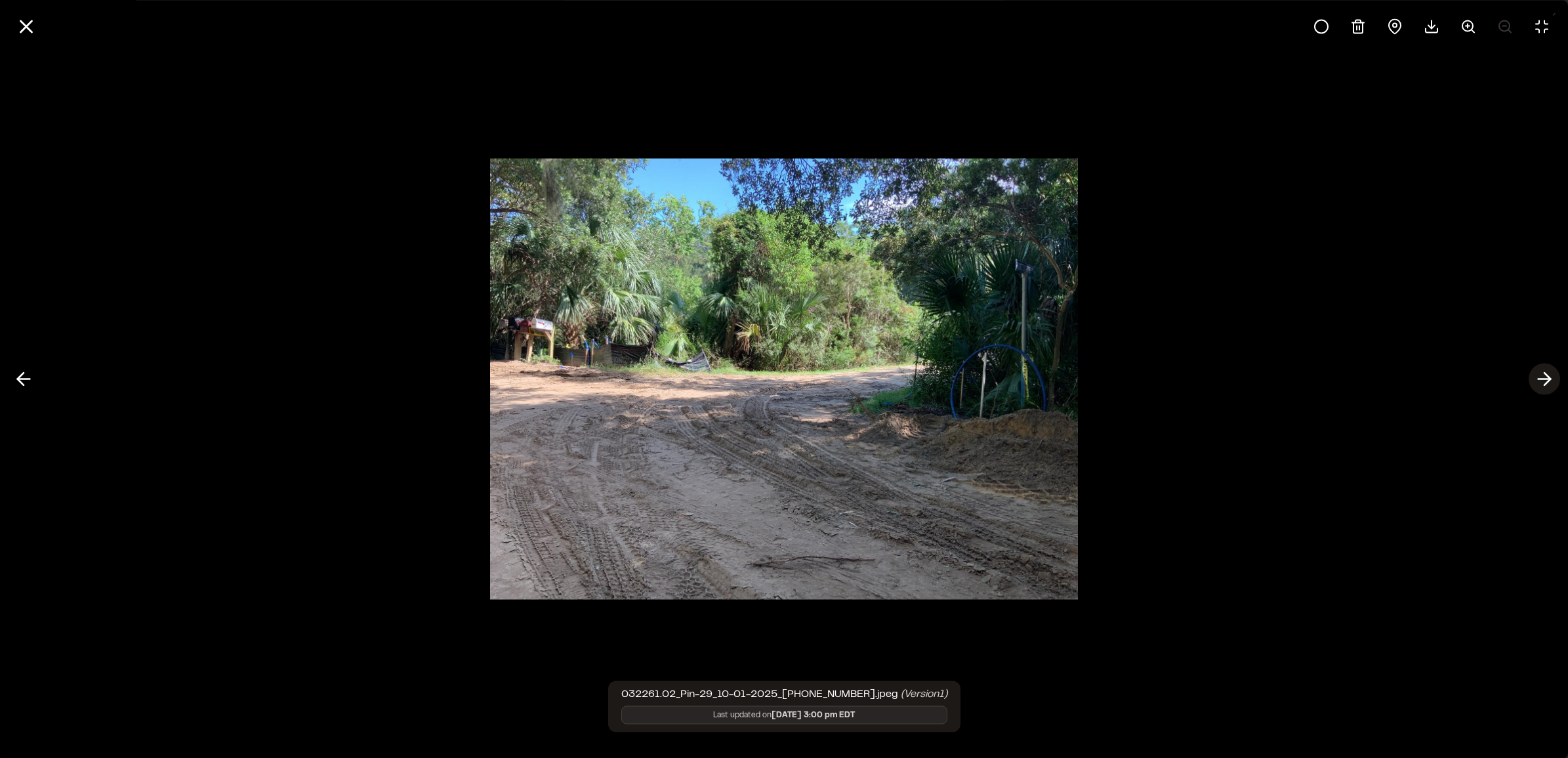
click at [836, 379] on icon at bounding box center [1544, 379] width 21 height 22
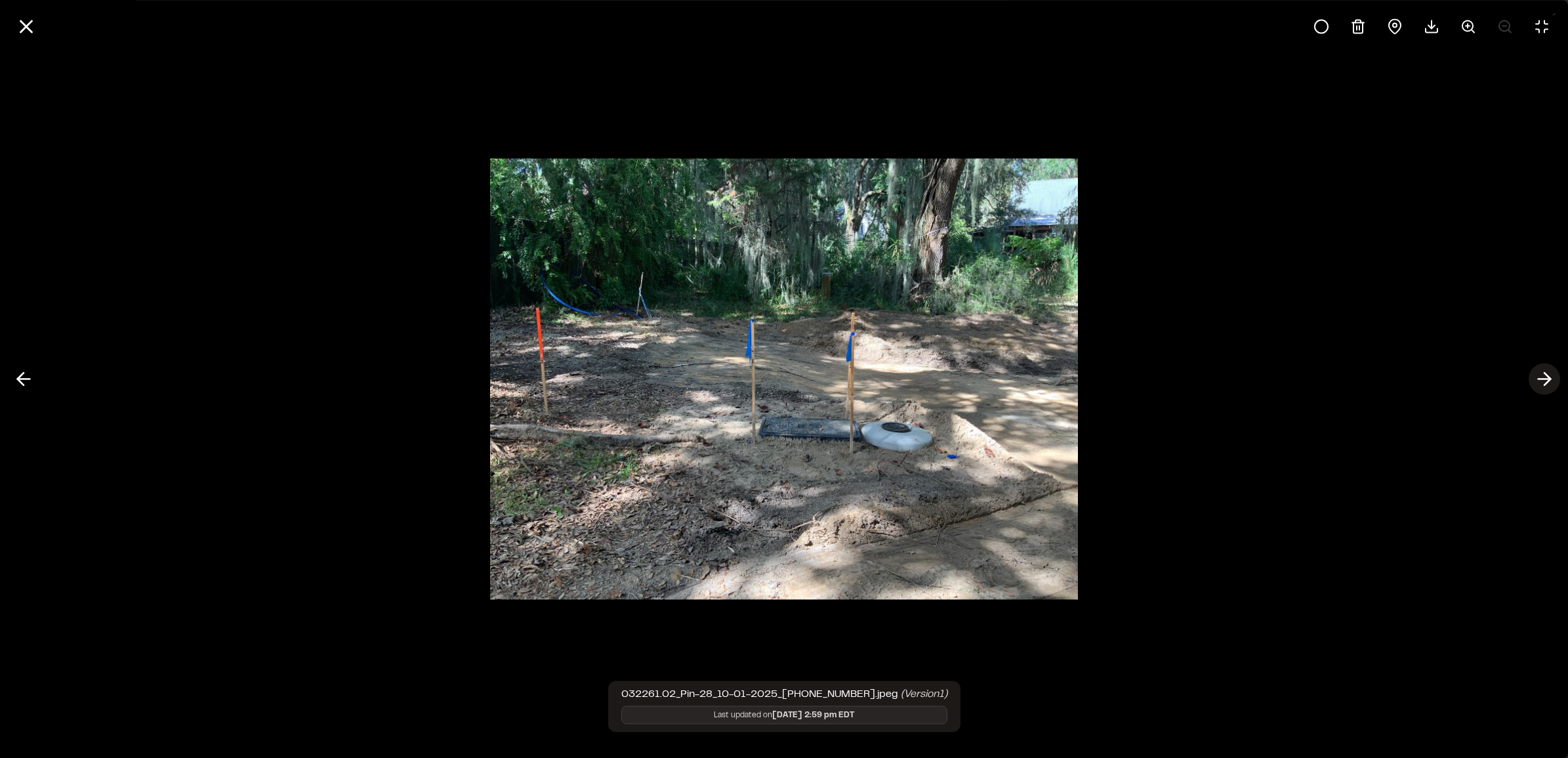
drag, startPoint x: 1542, startPoint y: 381, endPoint x: 1542, endPoint y: 390, distance: 9.0
click at [836, 389] on icon at bounding box center [1544, 379] width 21 height 22
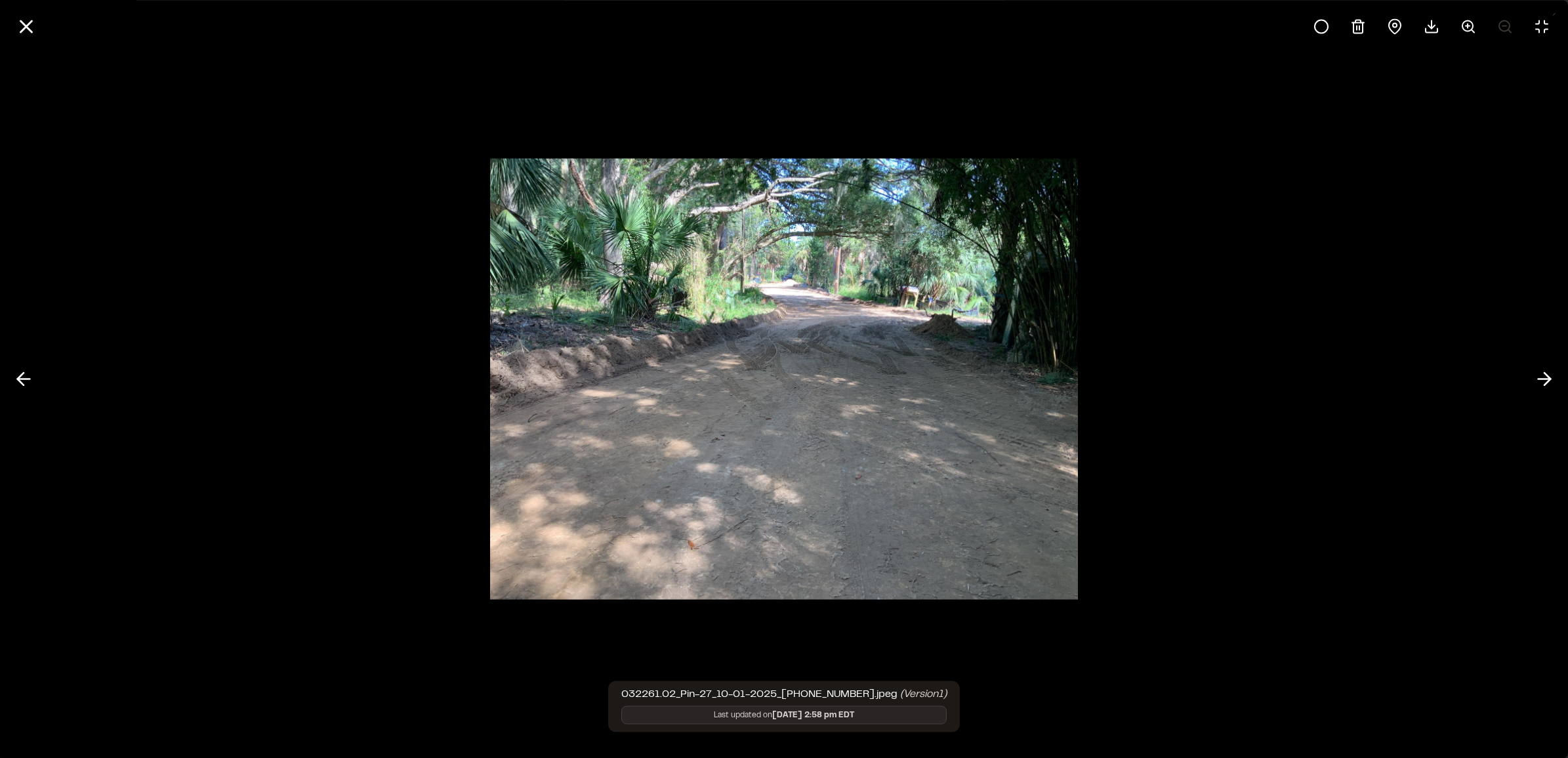
drag, startPoint x: 927, startPoint y: 305, endPoint x: 762, endPoint y: 474, distance: 236.2
drag, startPoint x: 762, startPoint y: 474, endPoint x: 1543, endPoint y: 378, distance: 786.9
click at [836, 378] on icon at bounding box center [1544, 379] width 21 height 22
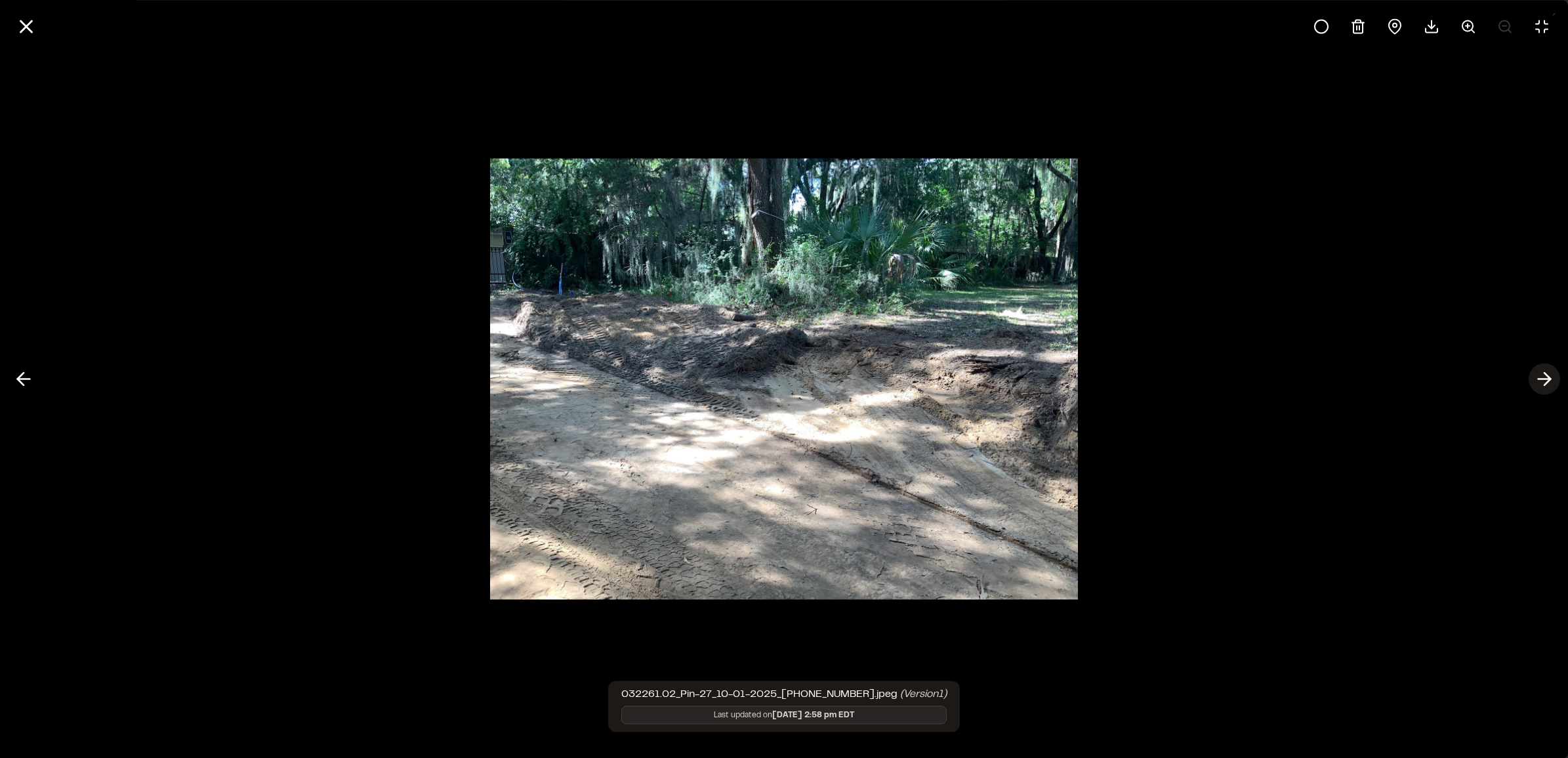
click at [836, 378] on icon at bounding box center [1544, 379] width 21 height 22
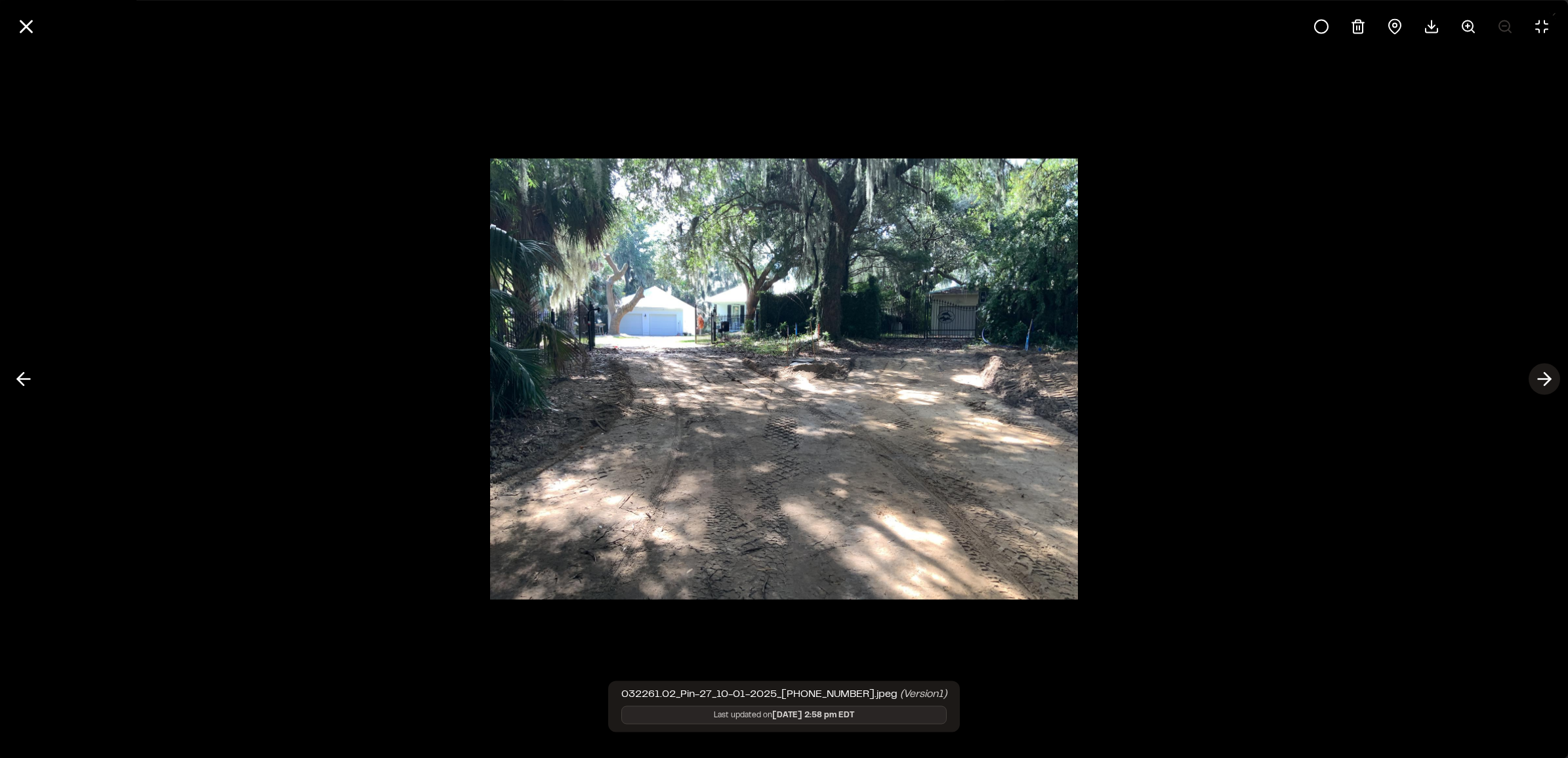
click at [836, 386] on icon at bounding box center [1544, 379] width 21 height 22
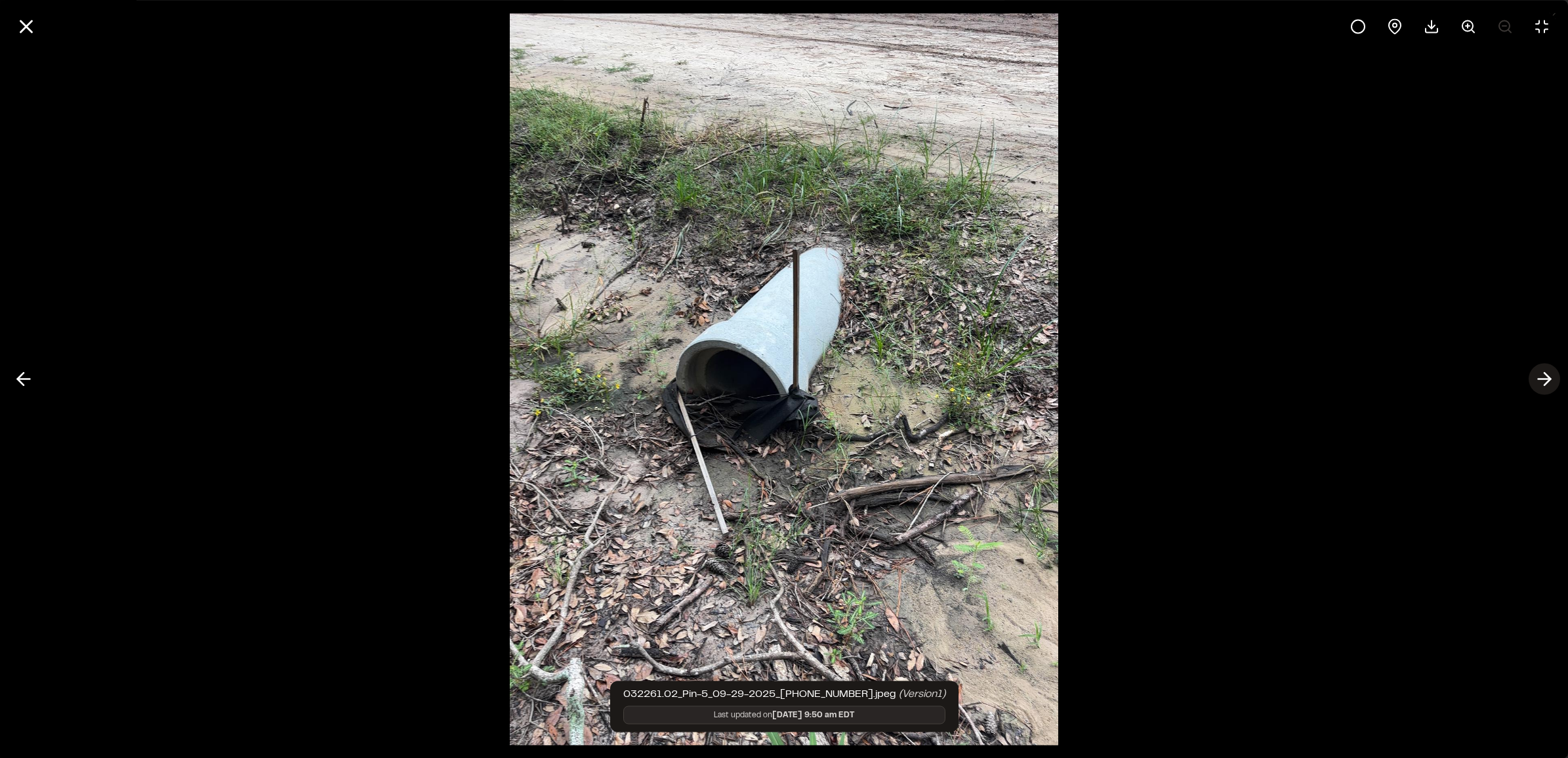
click at [836, 386] on icon at bounding box center [1544, 379] width 21 height 22
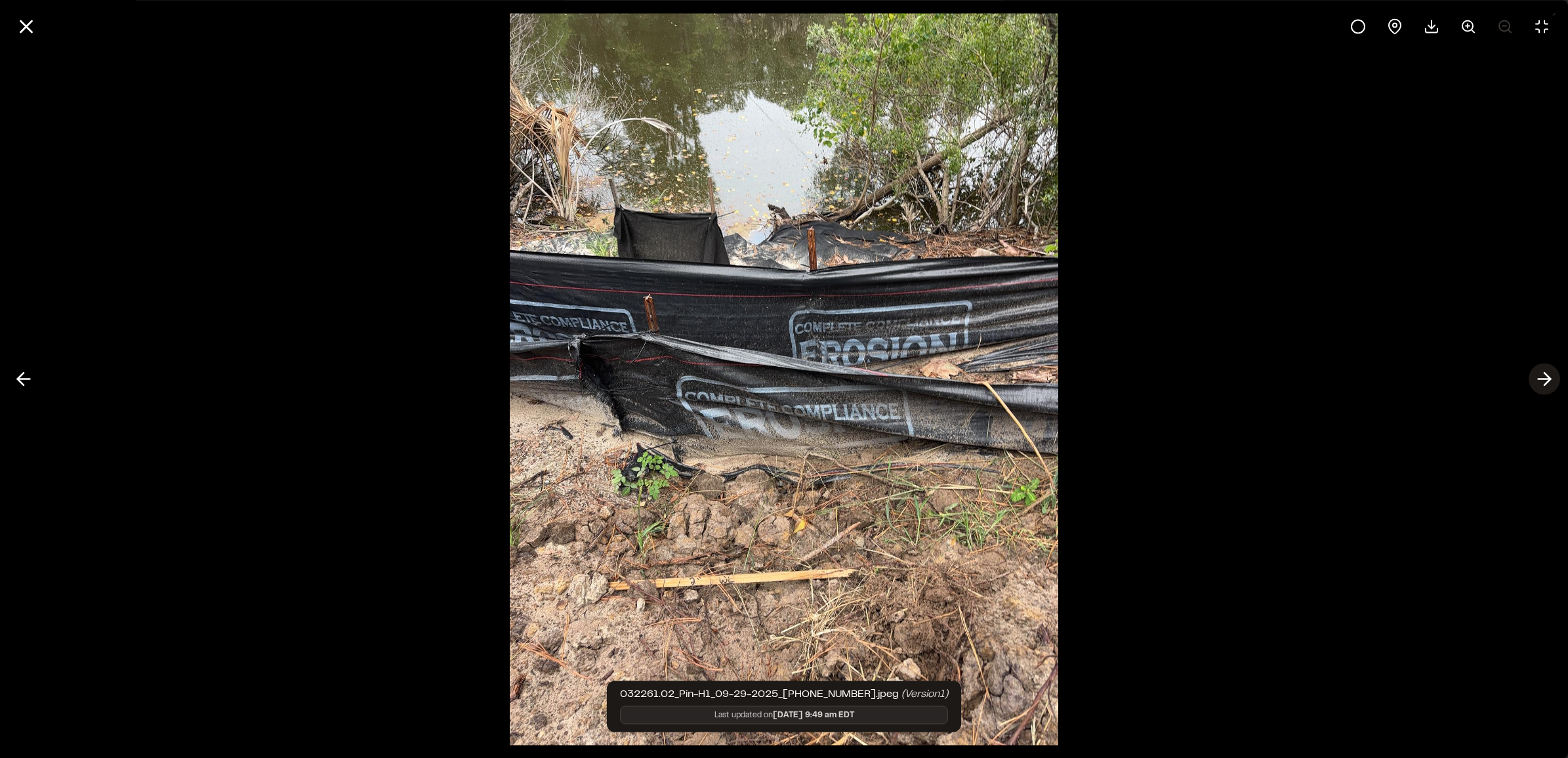
click at [836, 386] on icon at bounding box center [1544, 379] width 21 height 22
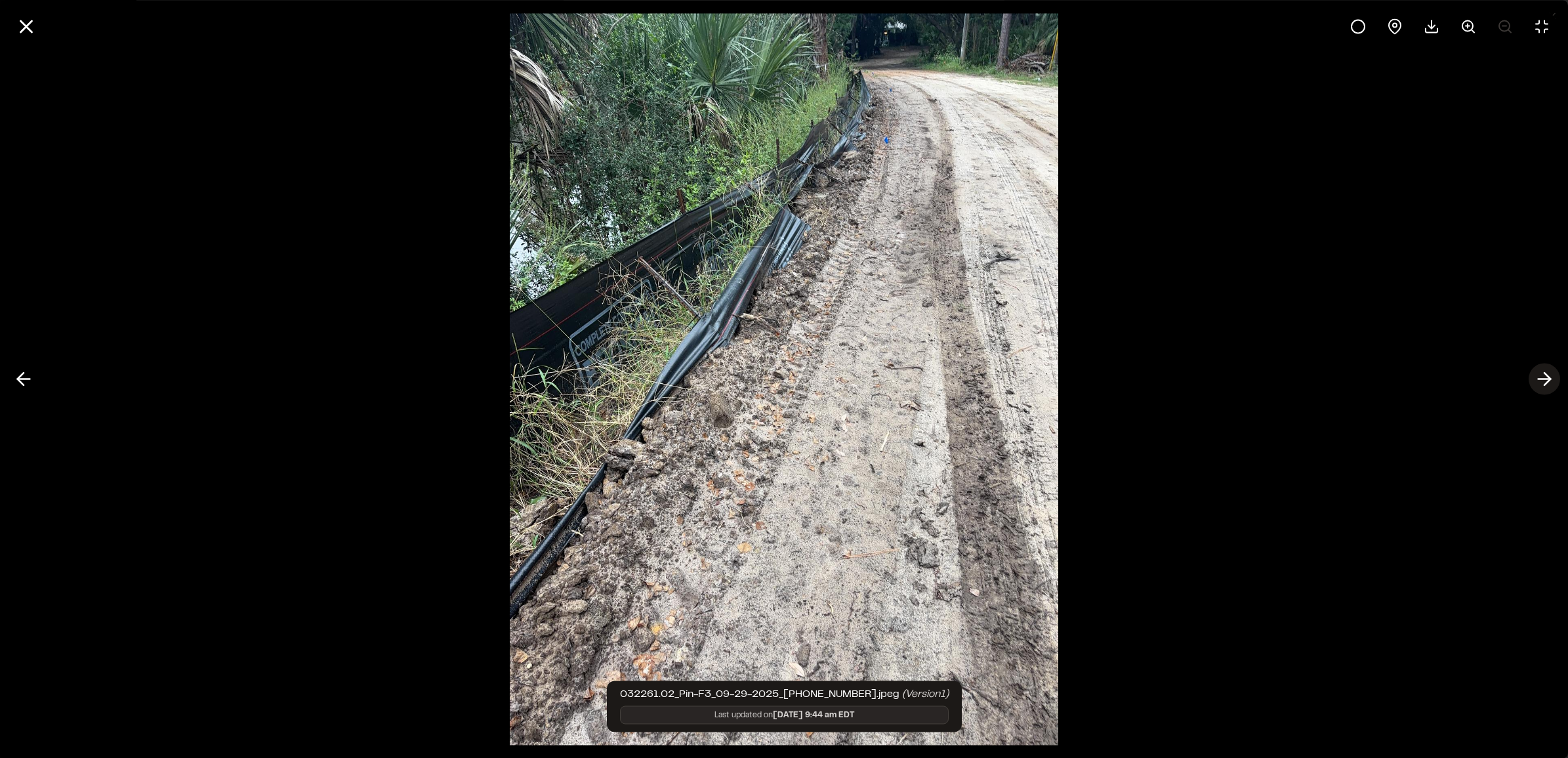
click at [836, 386] on icon at bounding box center [1544, 379] width 21 height 22
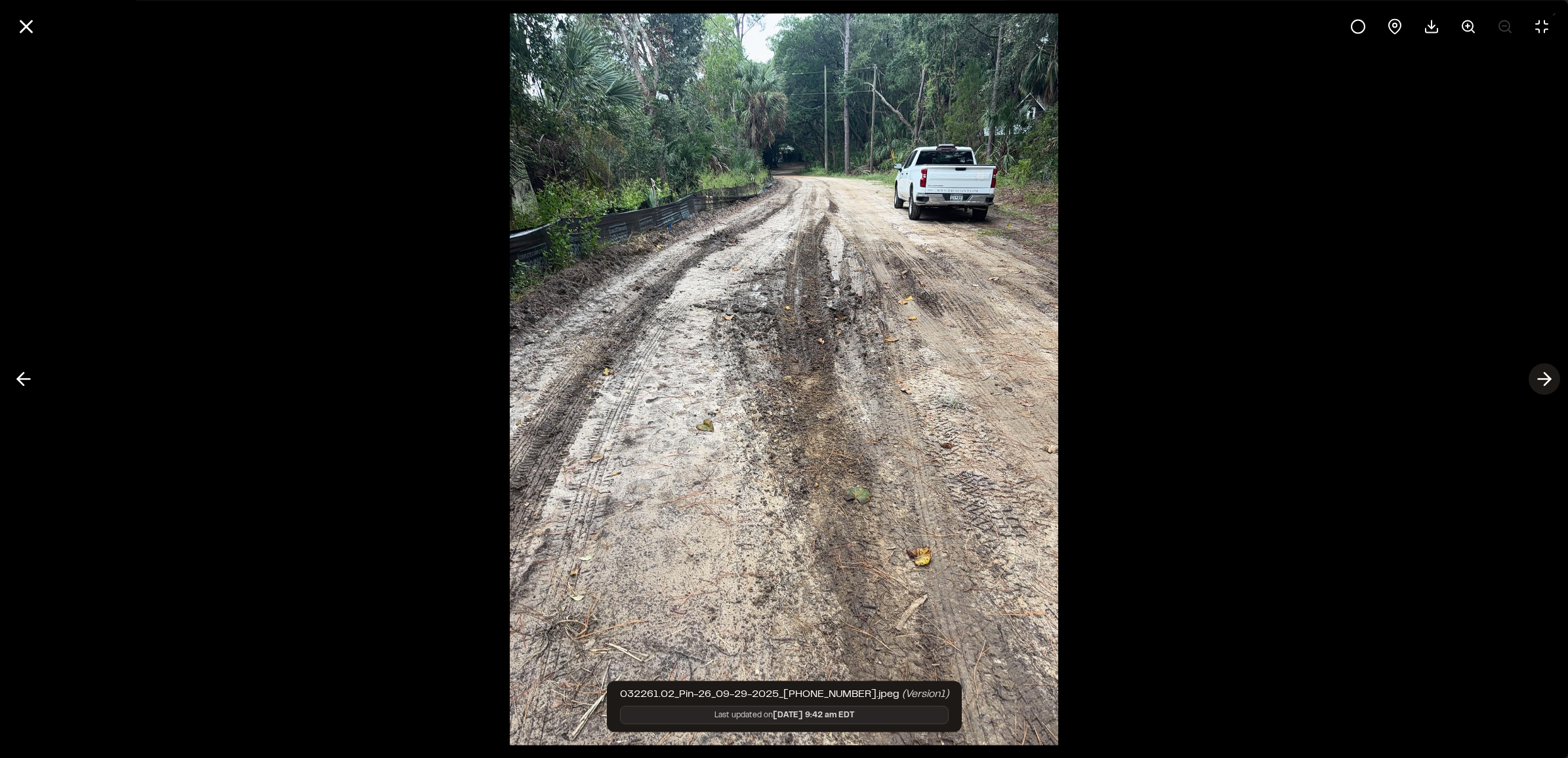
click at [836, 386] on icon at bounding box center [1544, 379] width 21 height 22
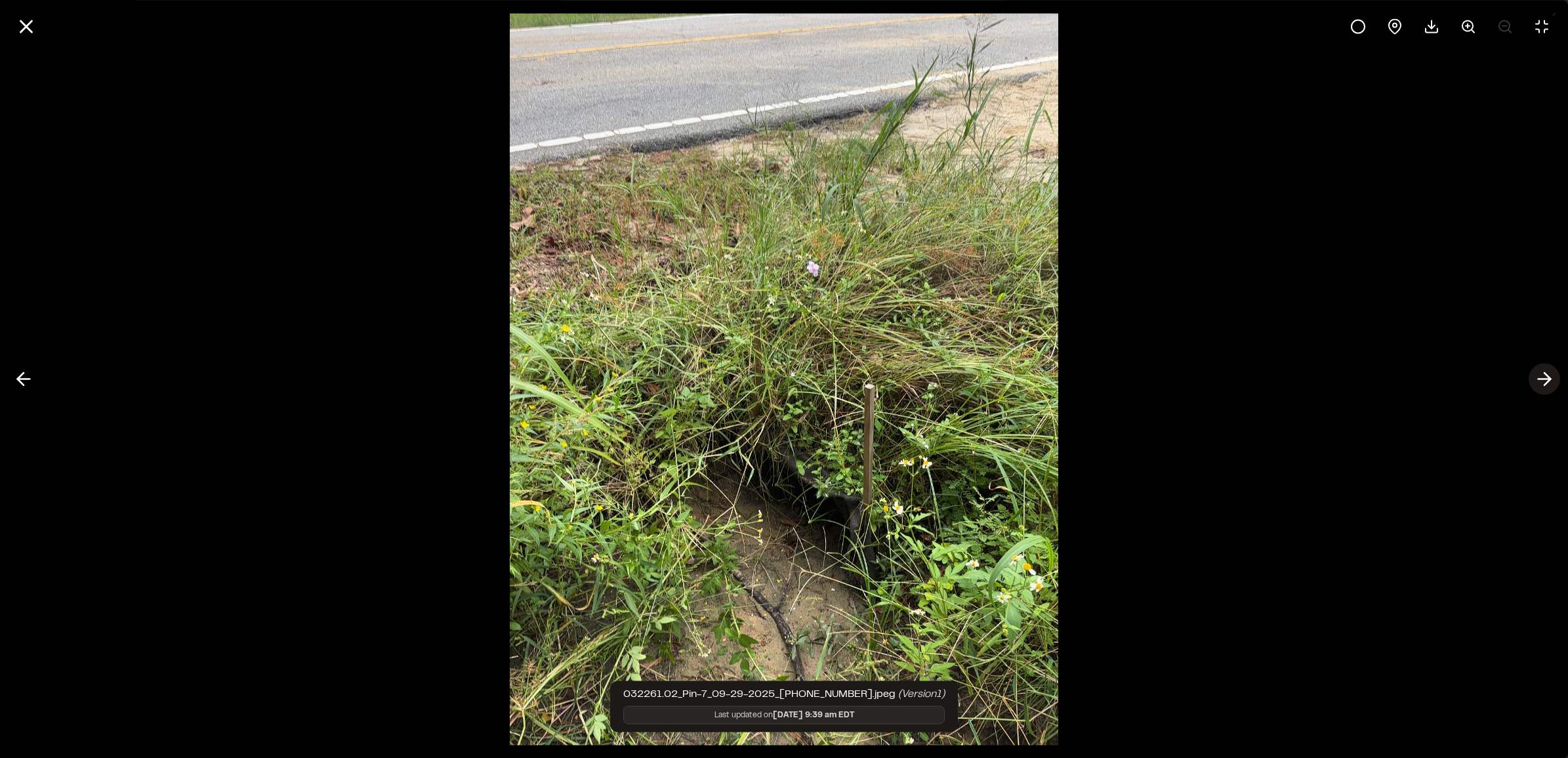
click at [836, 386] on icon at bounding box center [1544, 379] width 21 height 22
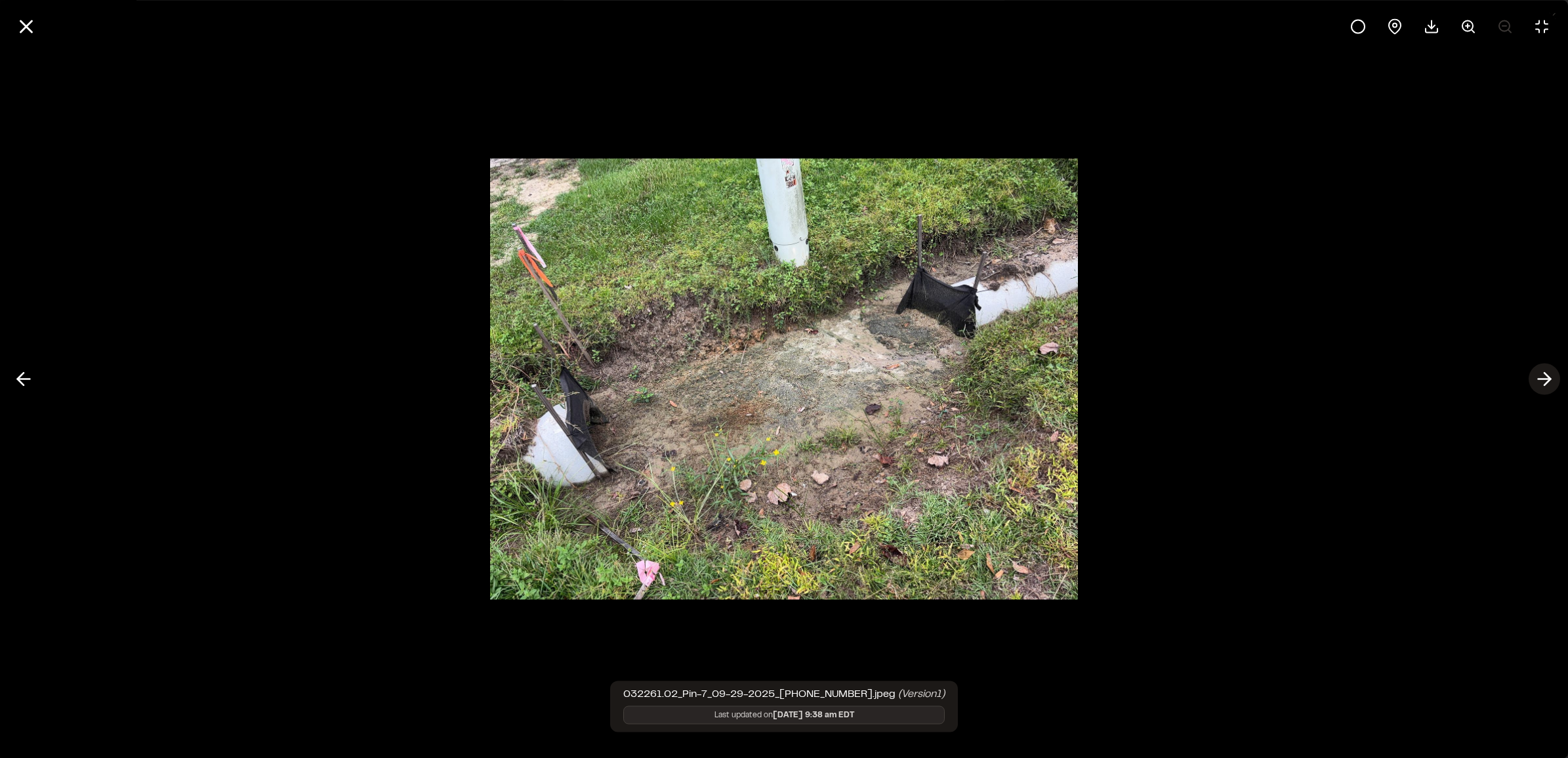
click at [836, 386] on icon at bounding box center [1544, 379] width 21 height 22
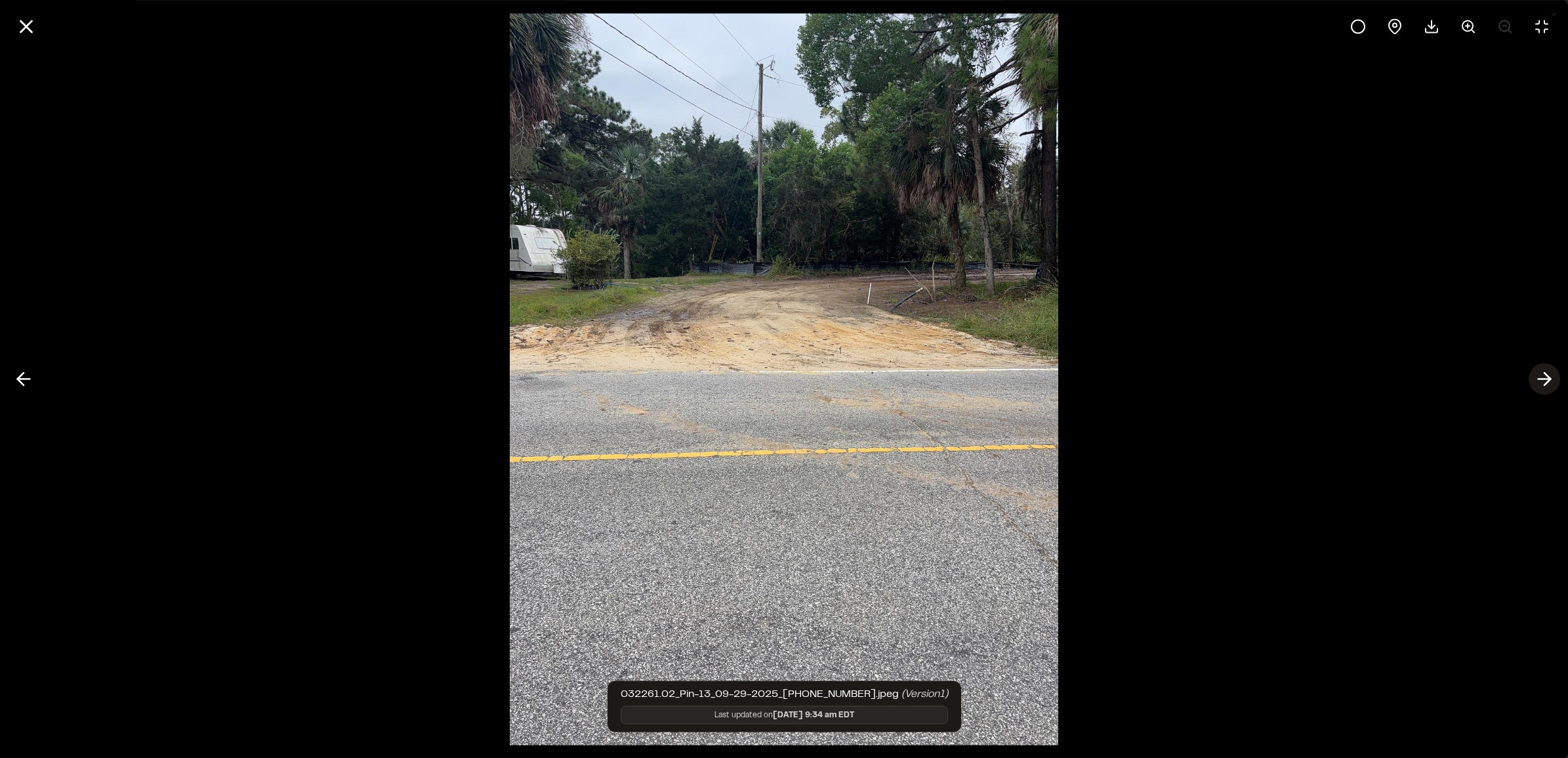
click at [836, 386] on polyline at bounding box center [1547, 379] width 5 height 13
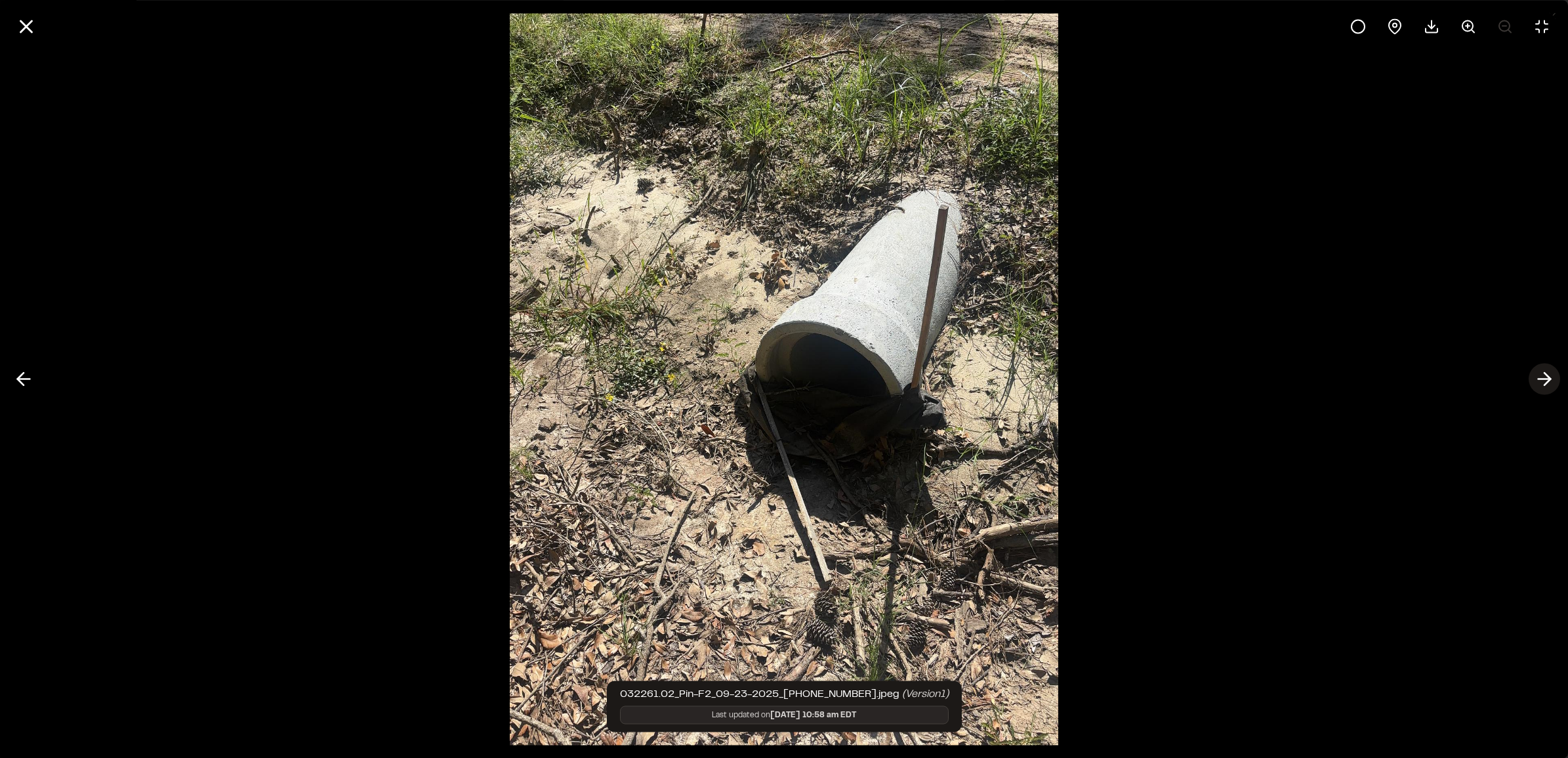
click at [836, 384] on icon at bounding box center [1544, 379] width 21 height 22
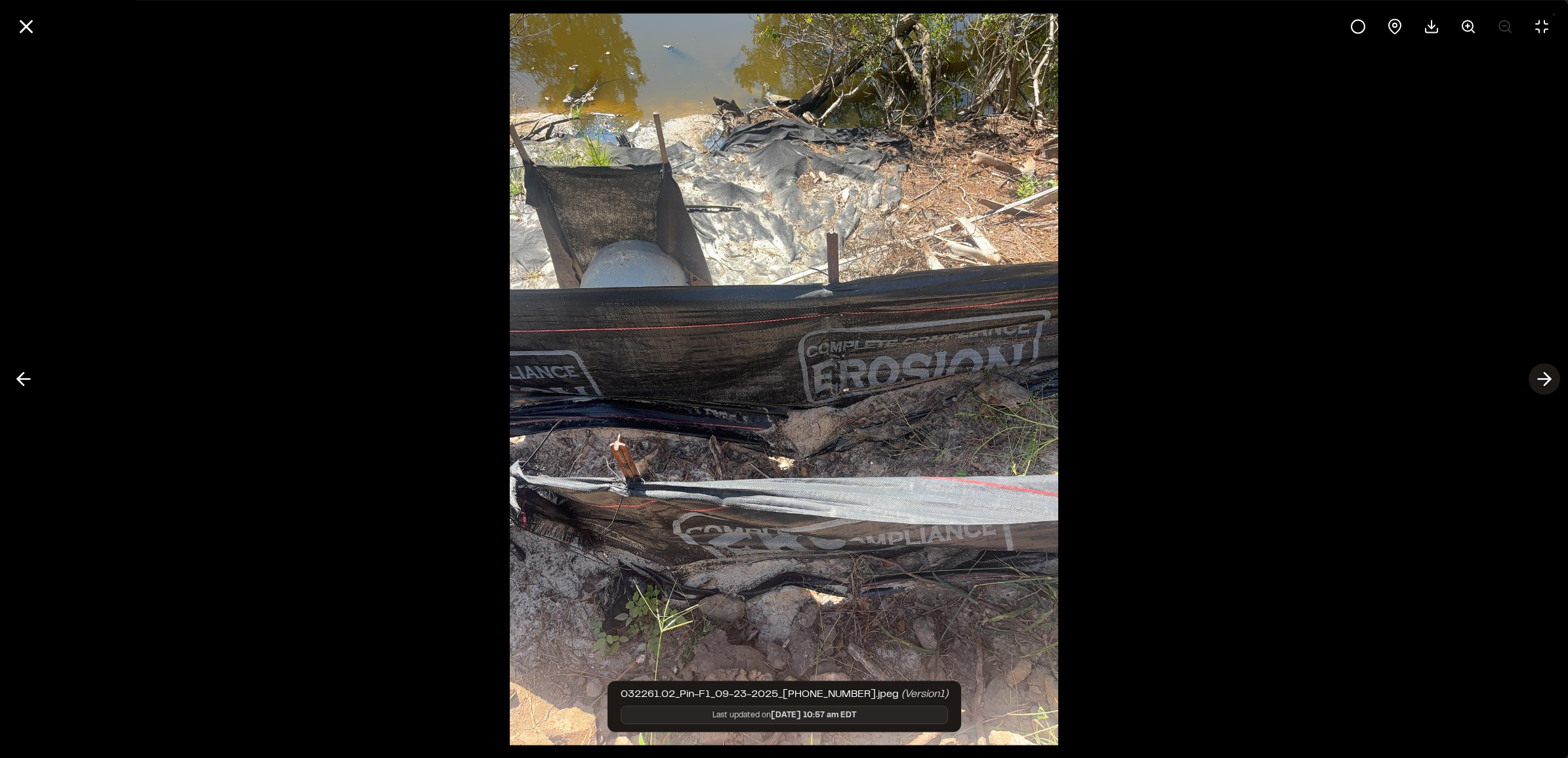
click at [836, 384] on icon at bounding box center [1544, 379] width 21 height 22
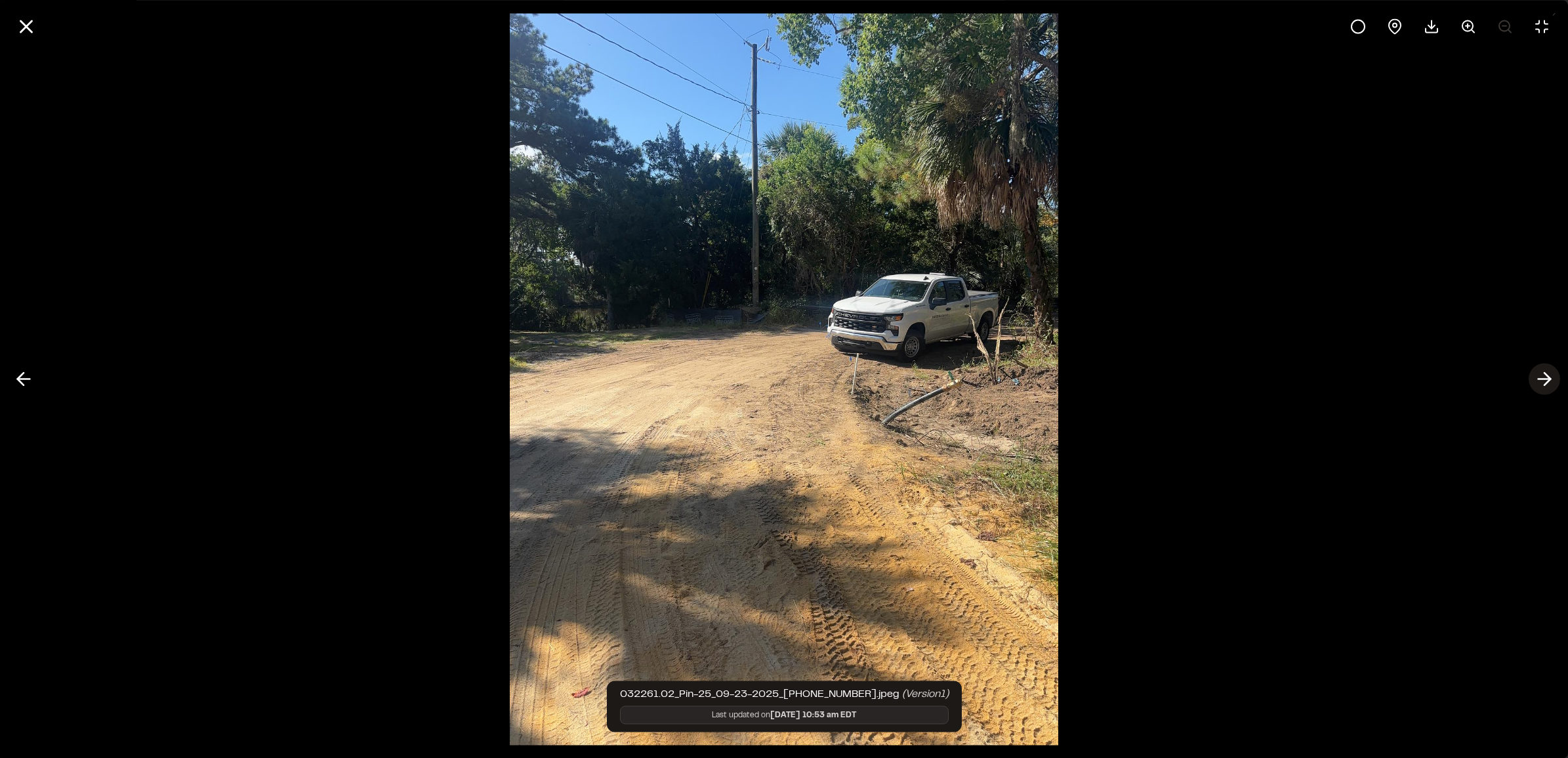
click at [836, 384] on icon at bounding box center [1544, 379] width 21 height 22
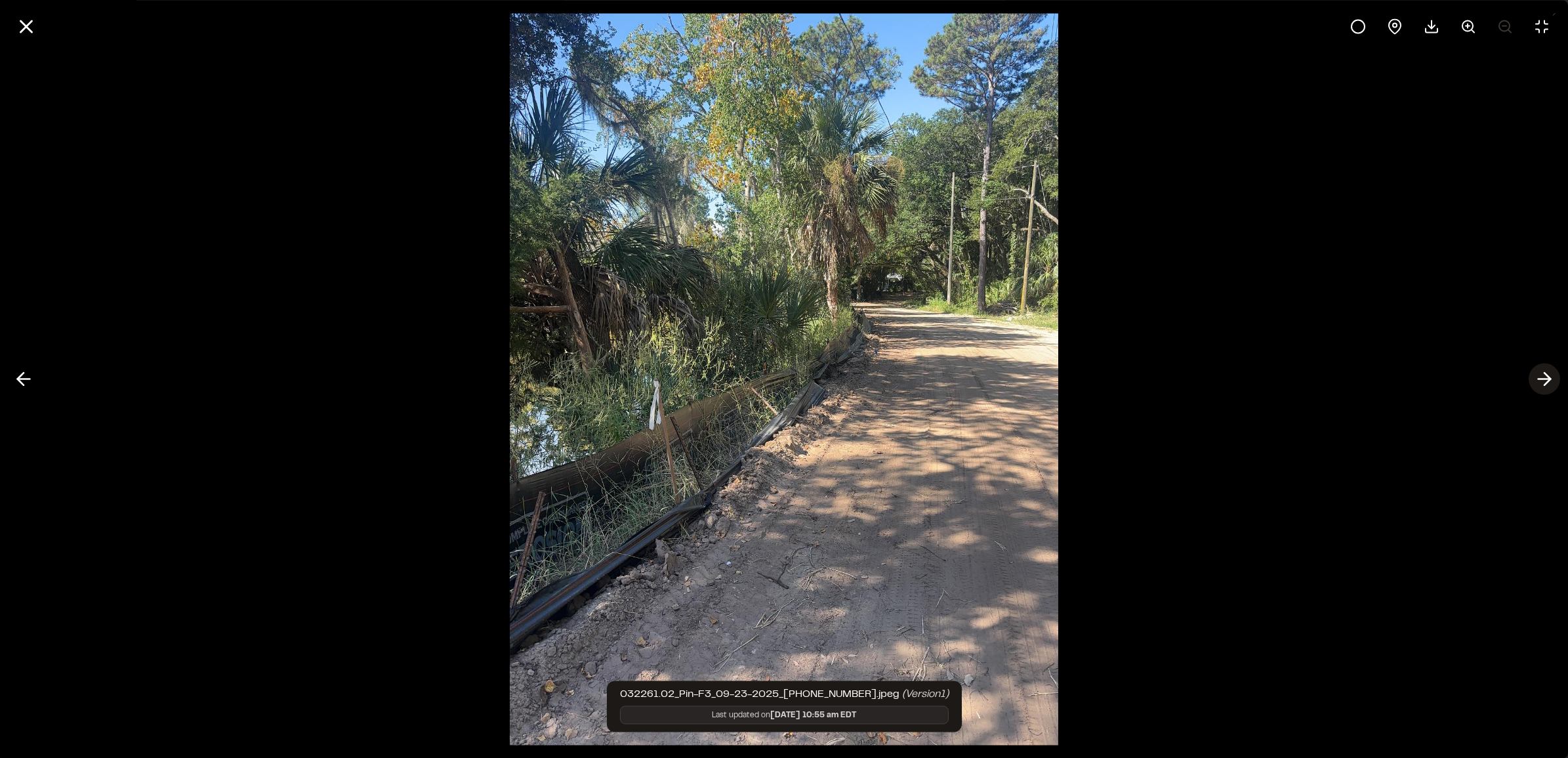
click at [836, 384] on icon at bounding box center [1544, 379] width 21 height 22
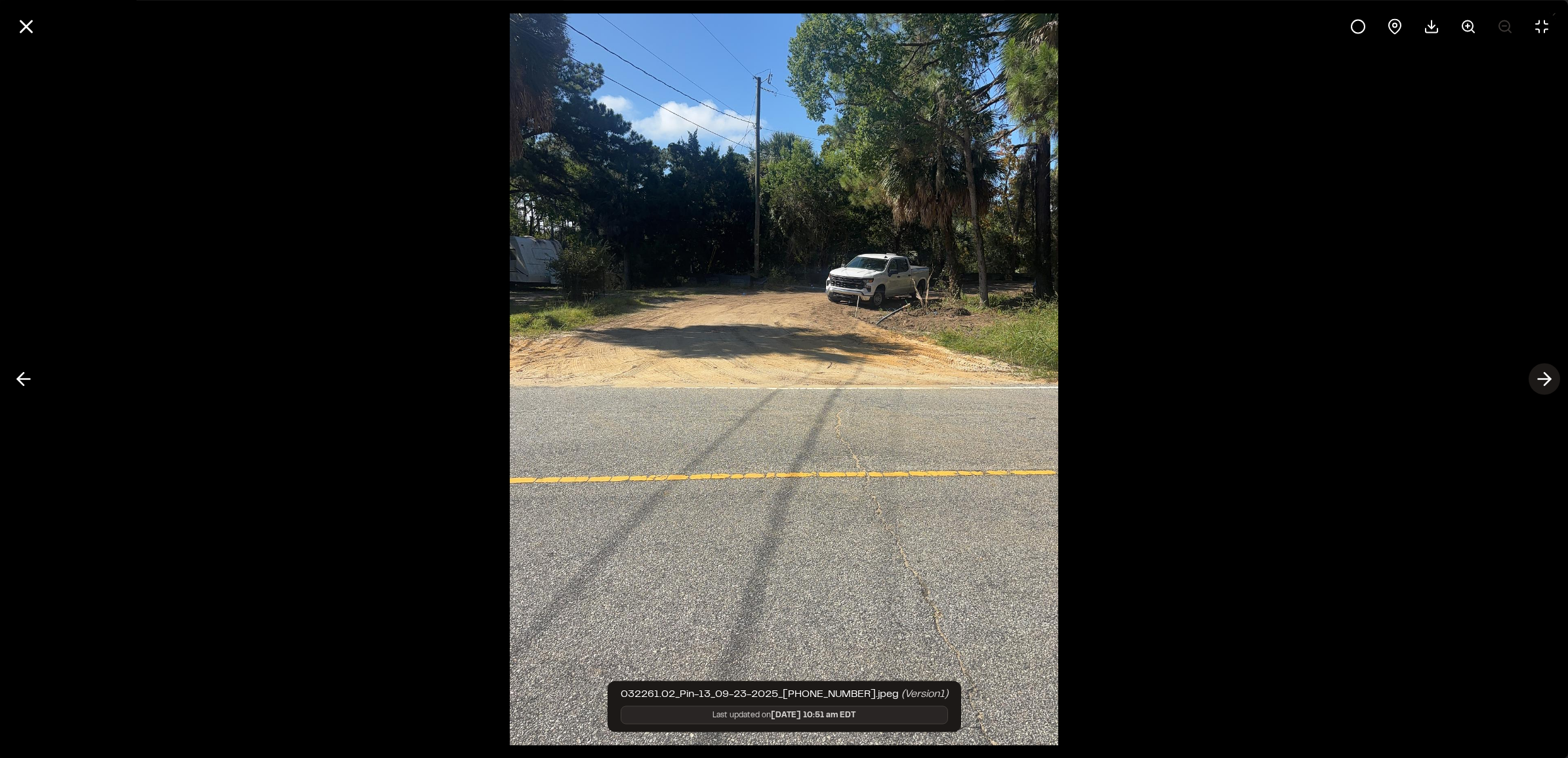
click at [836, 384] on icon at bounding box center [1544, 379] width 21 height 22
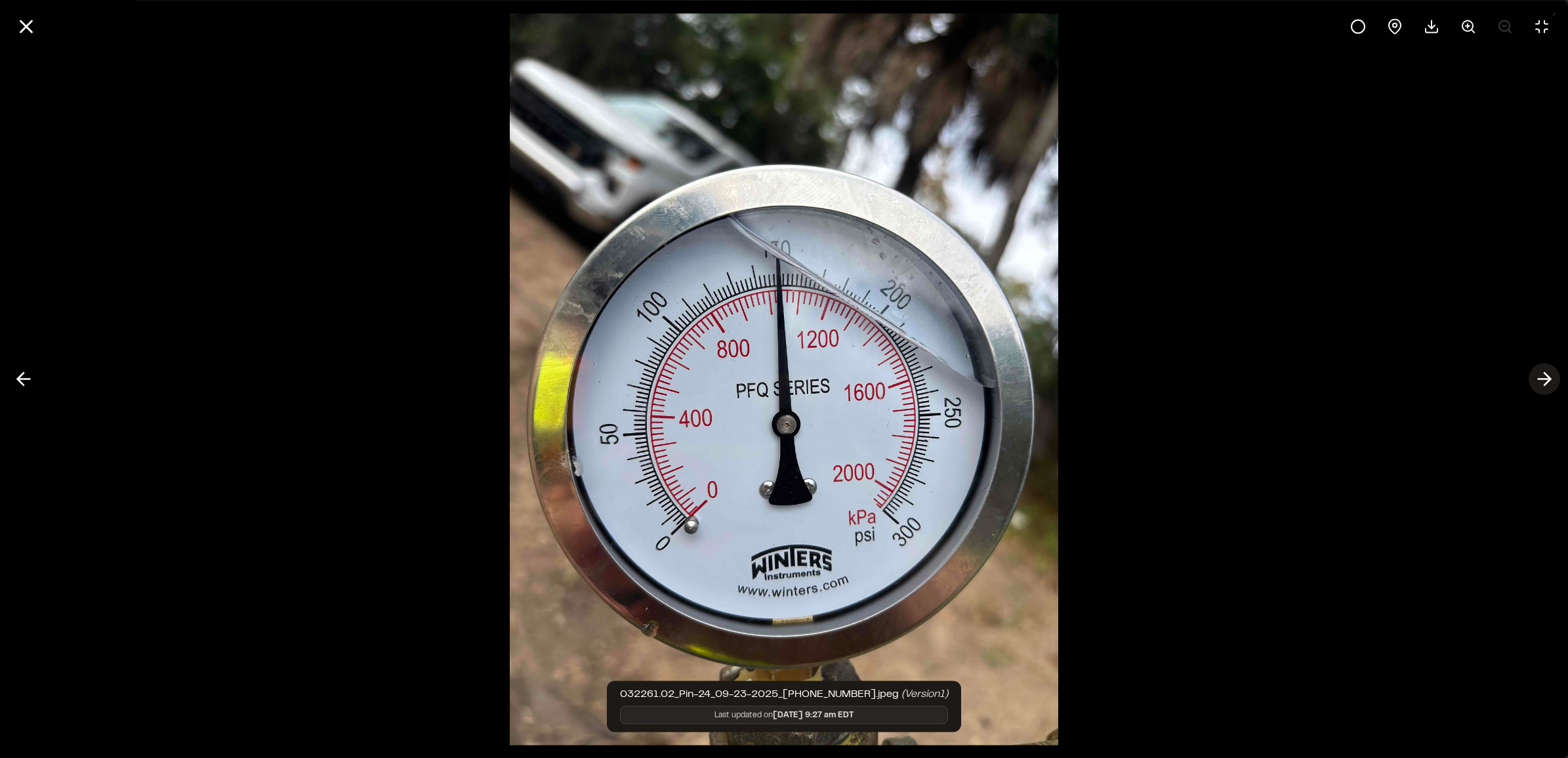
click at [836, 383] on icon at bounding box center [1544, 379] width 21 height 22
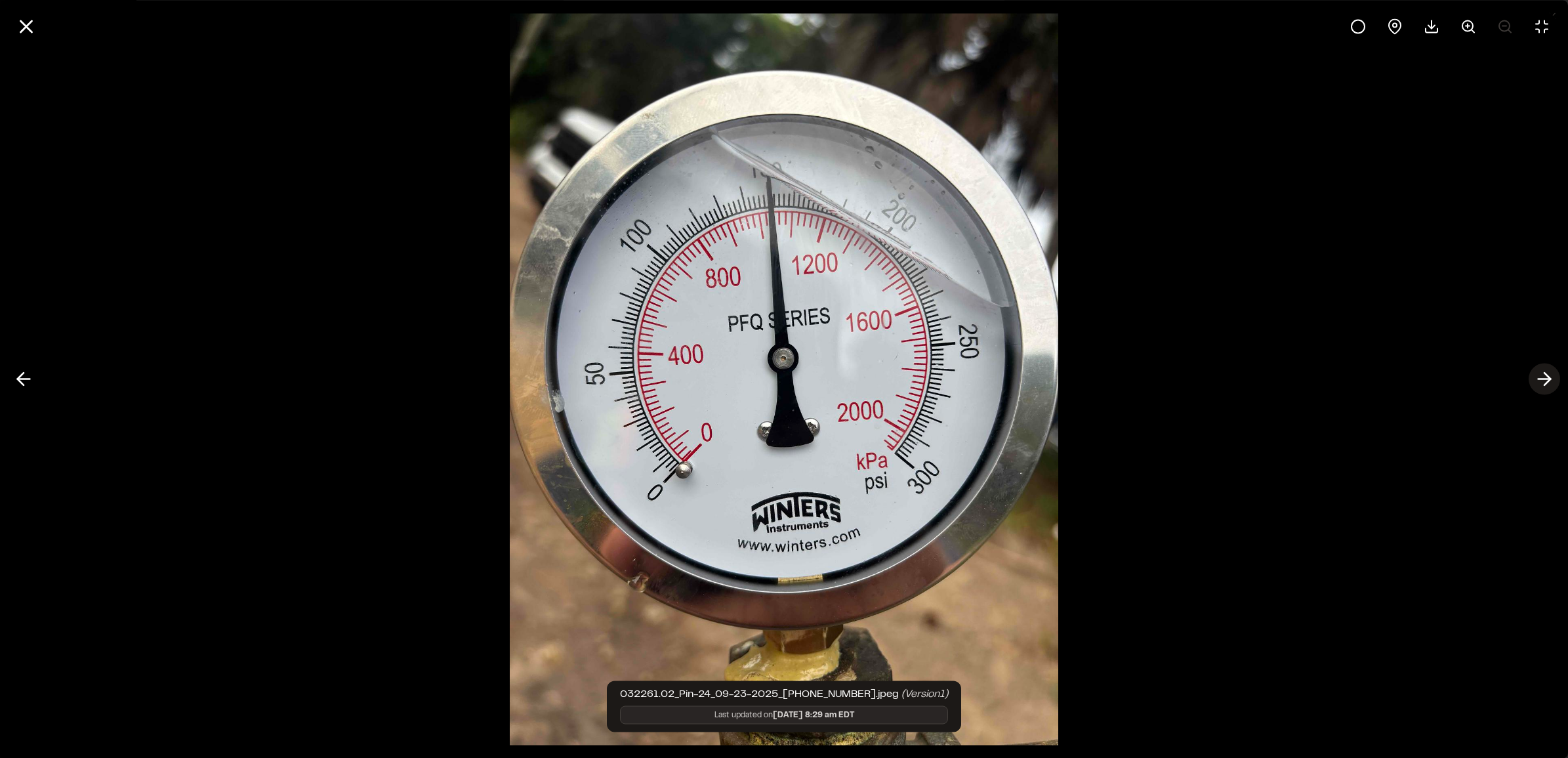
click at [836, 379] on line at bounding box center [1545, 379] width 13 height 0
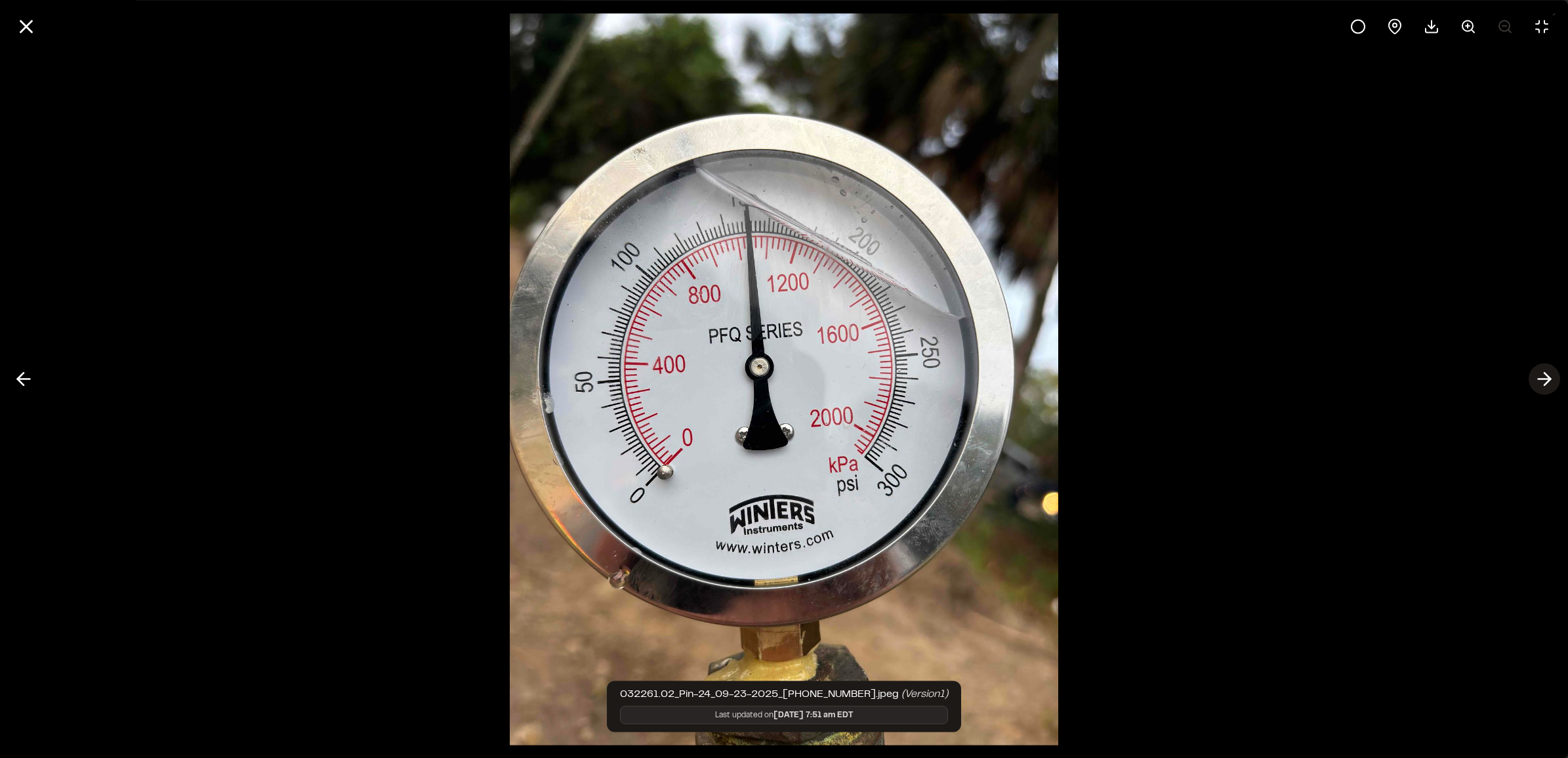
click at [836, 379] on line at bounding box center [1545, 379] width 13 height 0
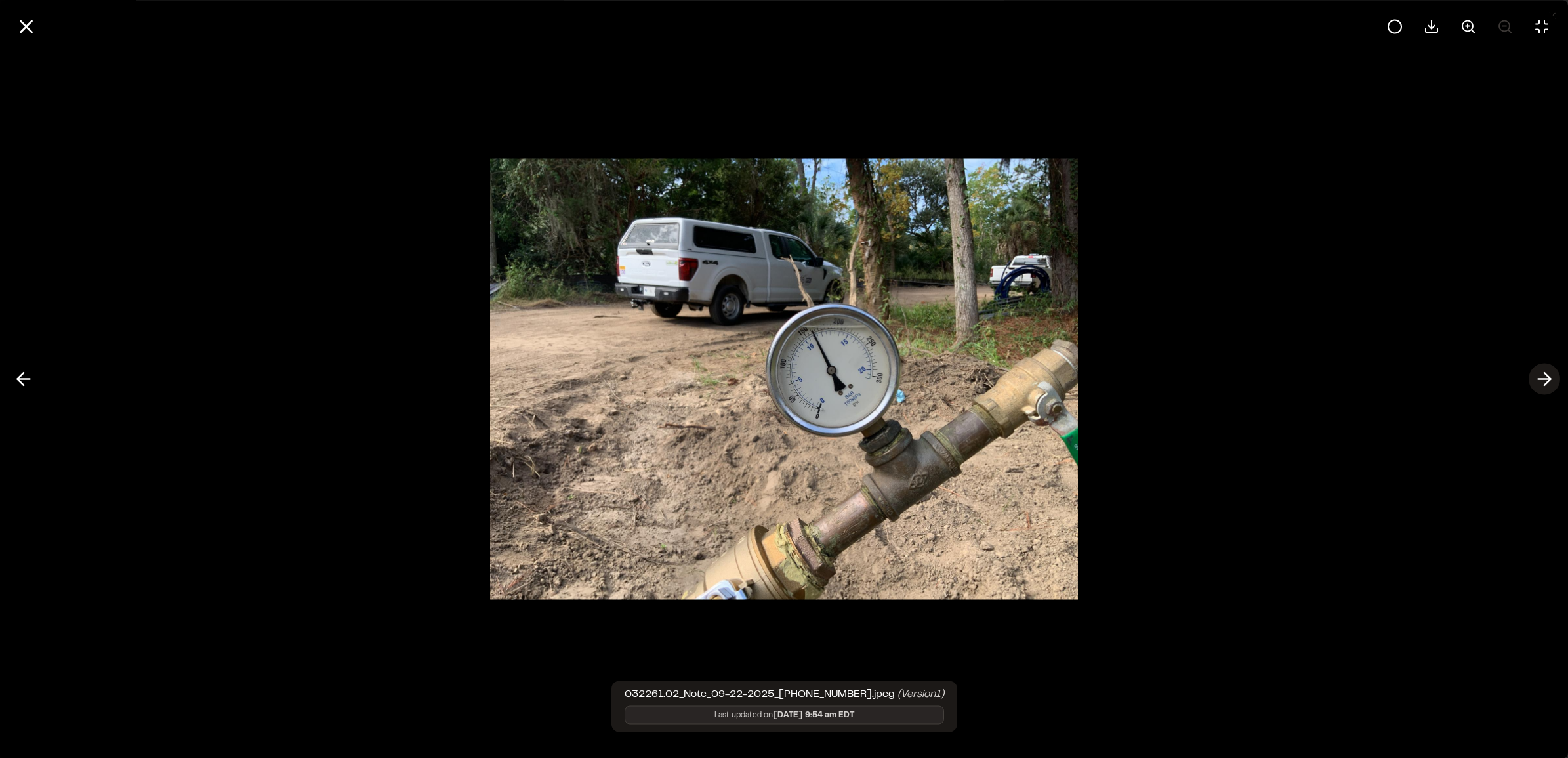
click at [836, 379] on line at bounding box center [1545, 379] width 13 height 0
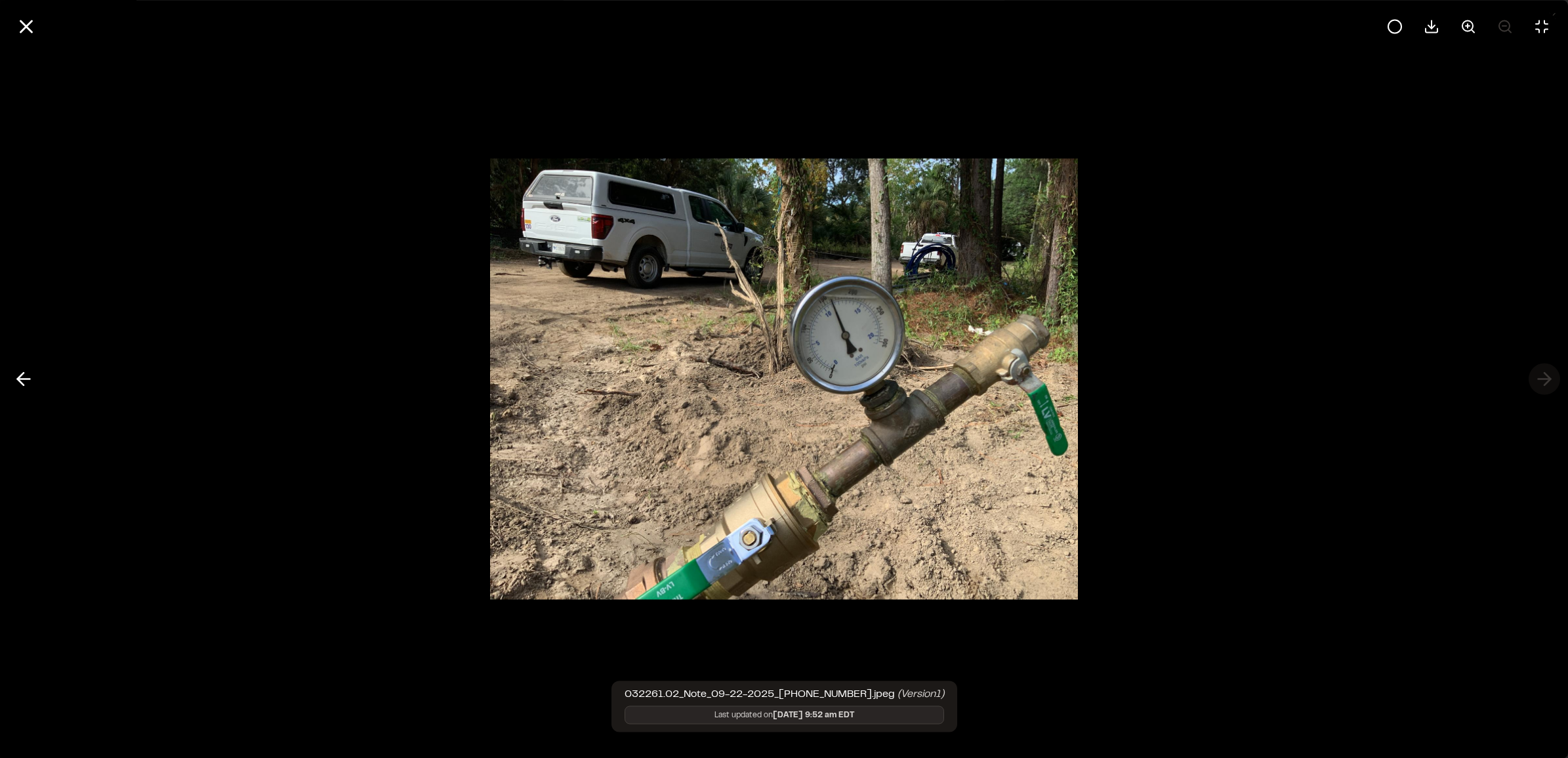
click at [836, 379] on div at bounding box center [784, 379] width 1568 height 758
click at [28, 24] on icon at bounding box center [26, 27] width 22 height 22
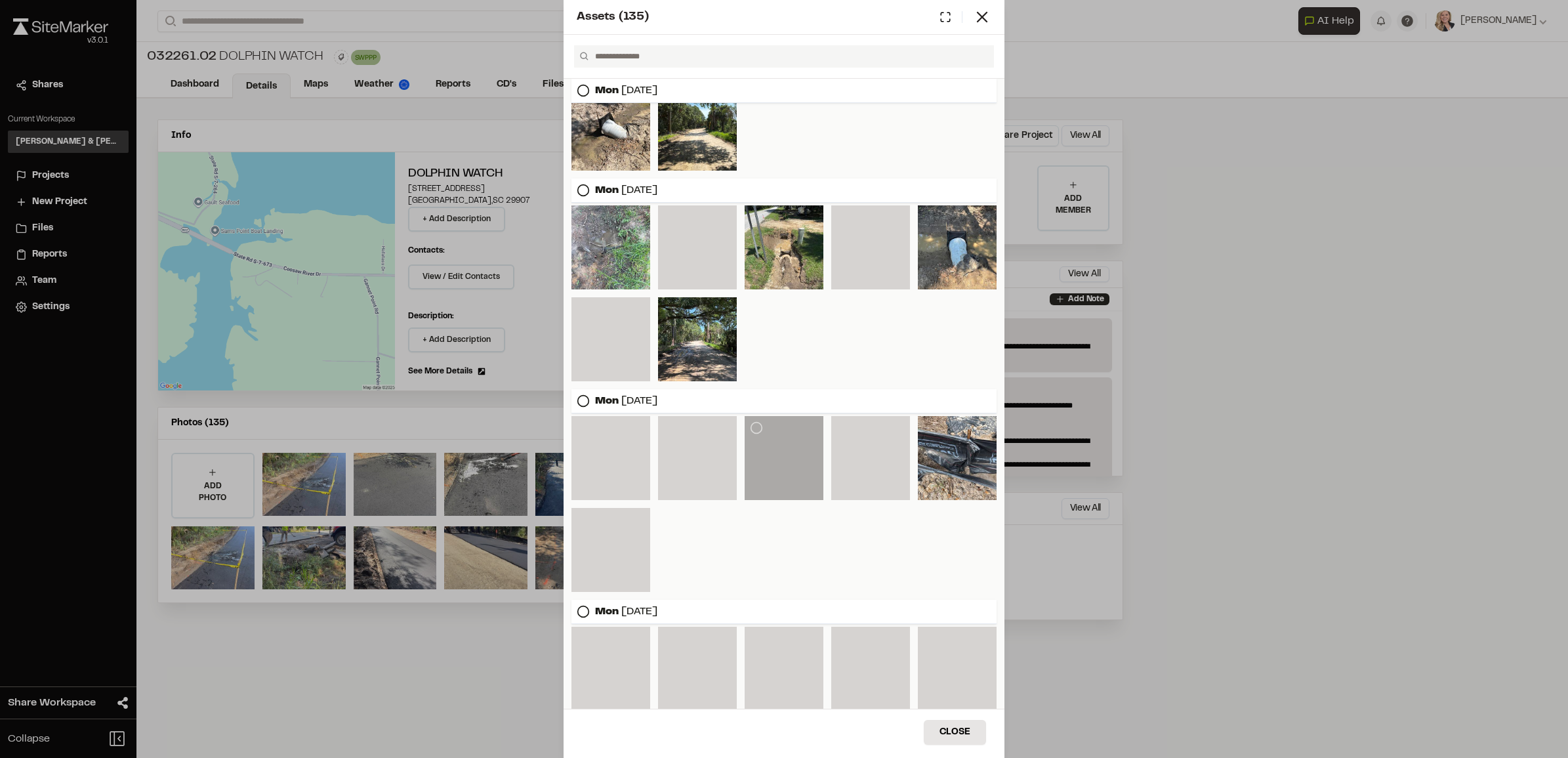
scroll to position [3392, 0]
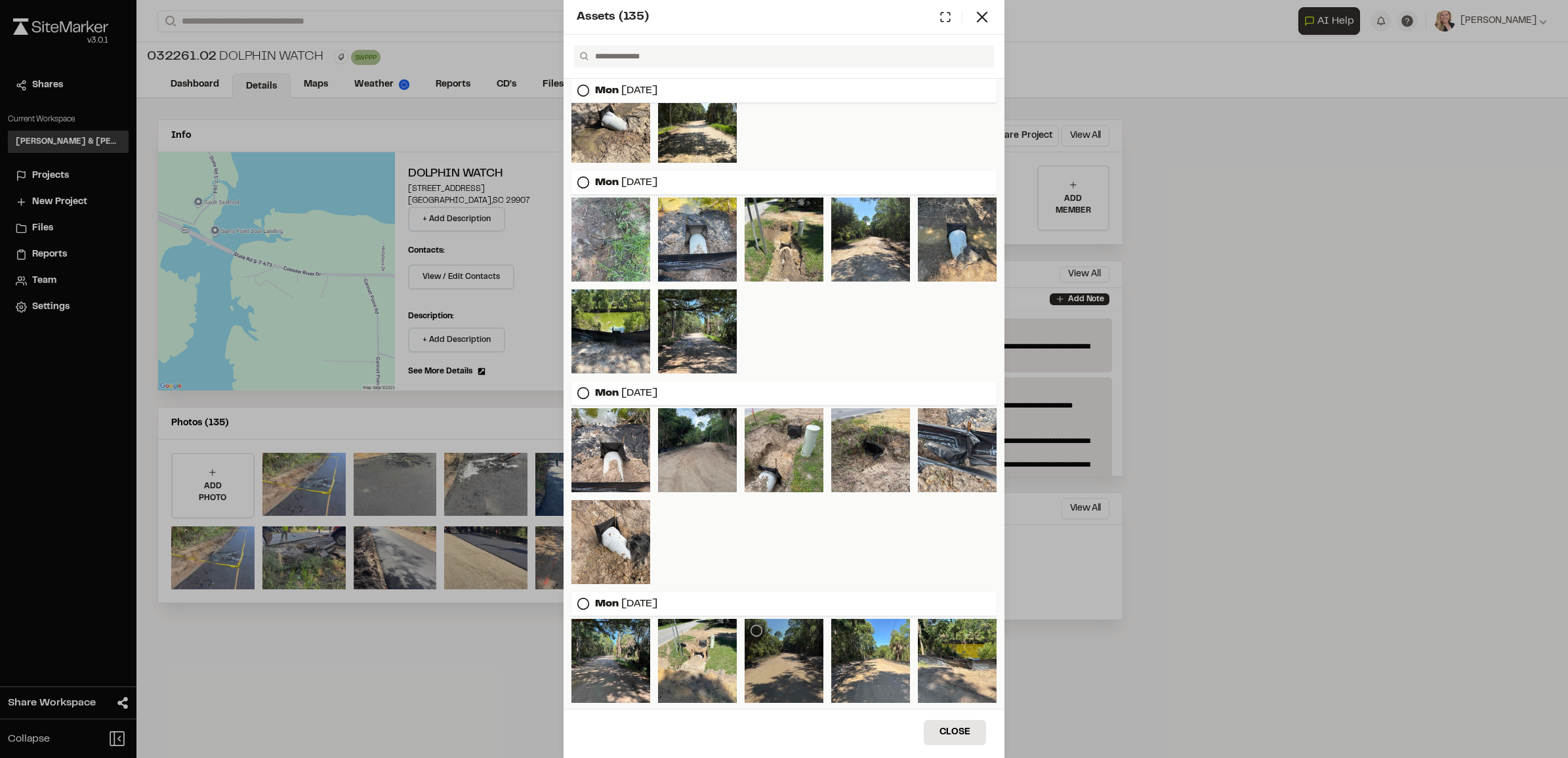
click at [781, 404] on div at bounding box center [784, 661] width 79 height 84
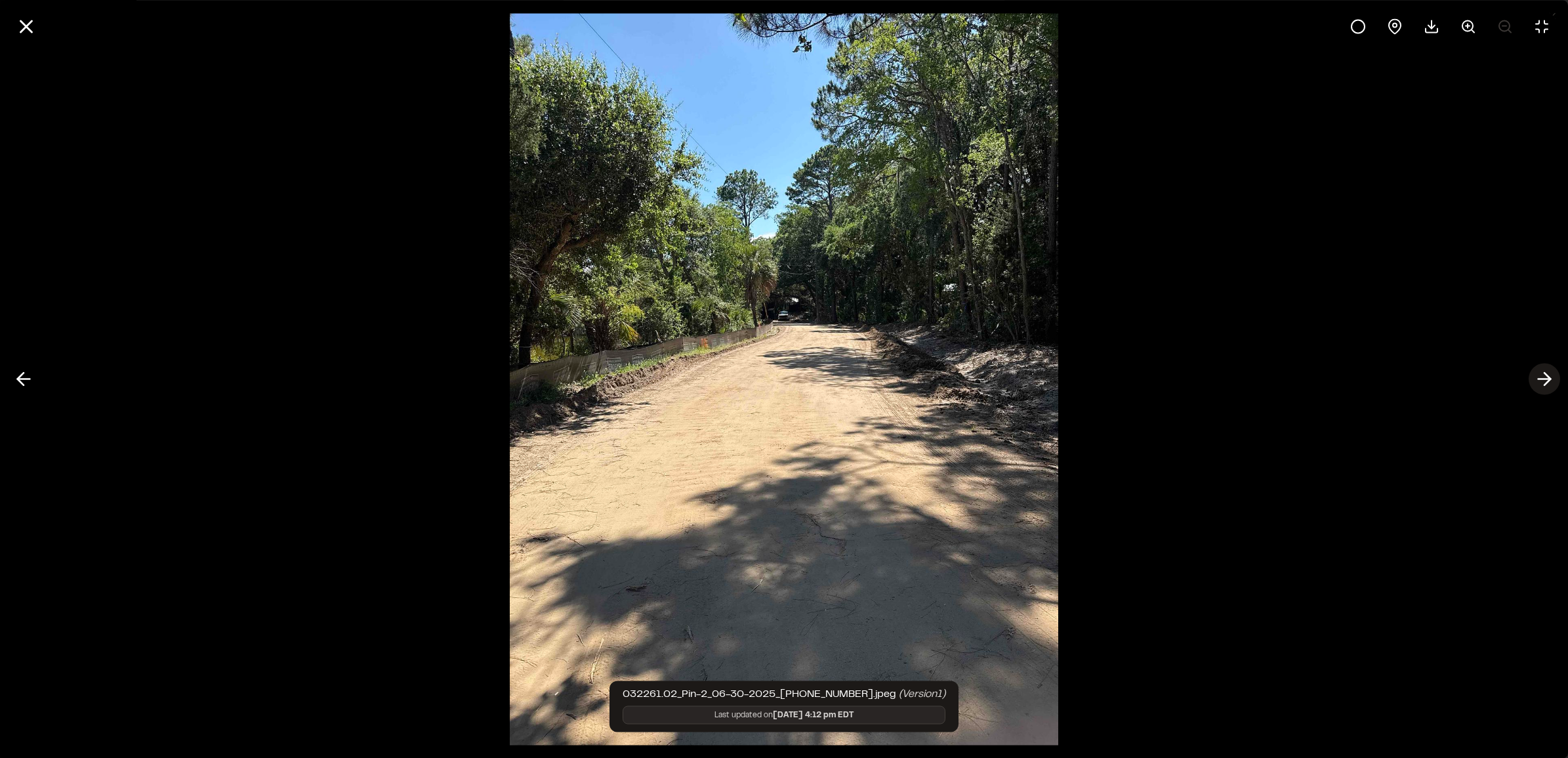
click at [836, 383] on icon at bounding box center [1544, 379] width 21 height 22
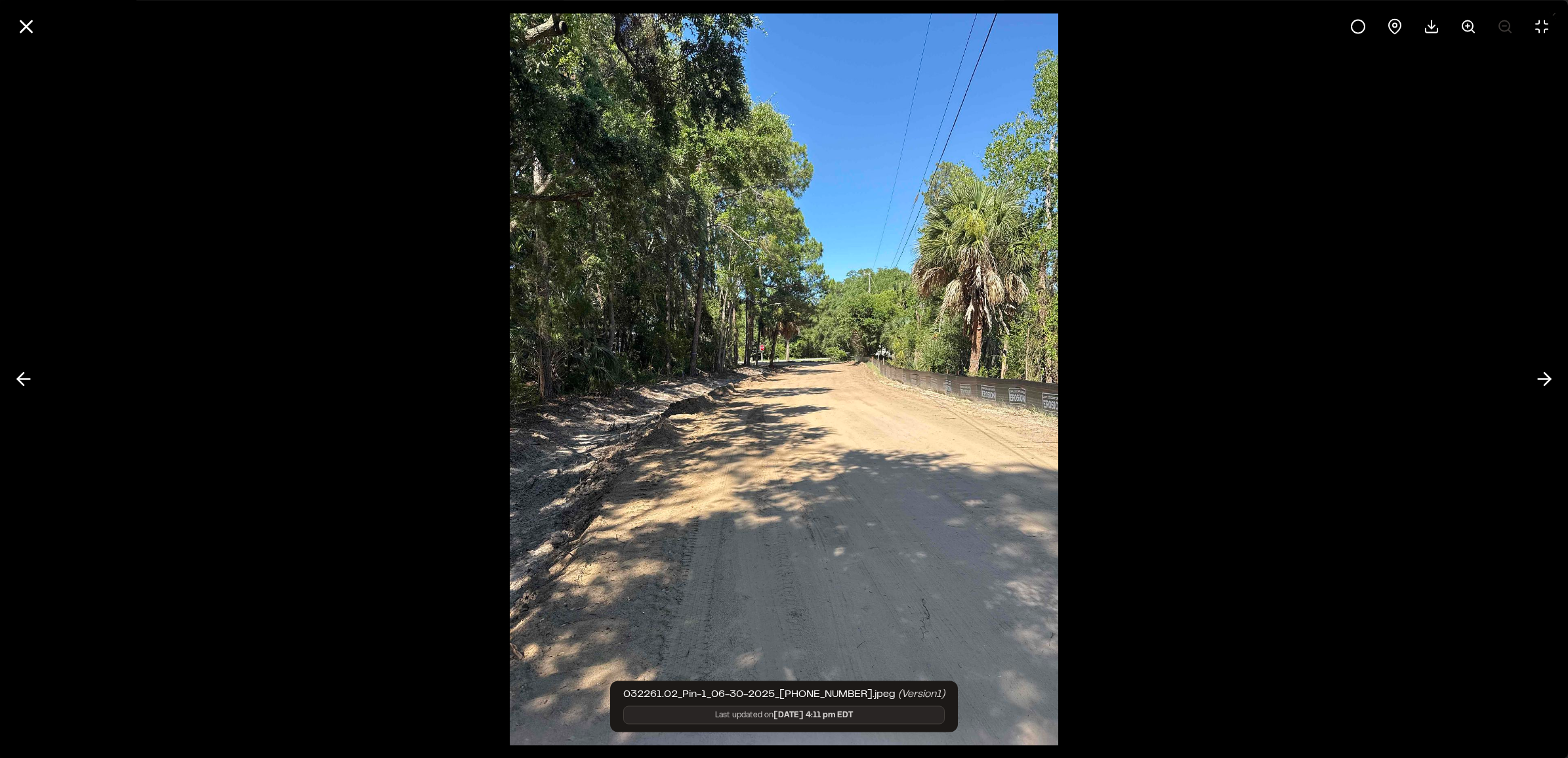
click at [836, 384] on icon at bounding box center [1544, 379] width 21 height 22
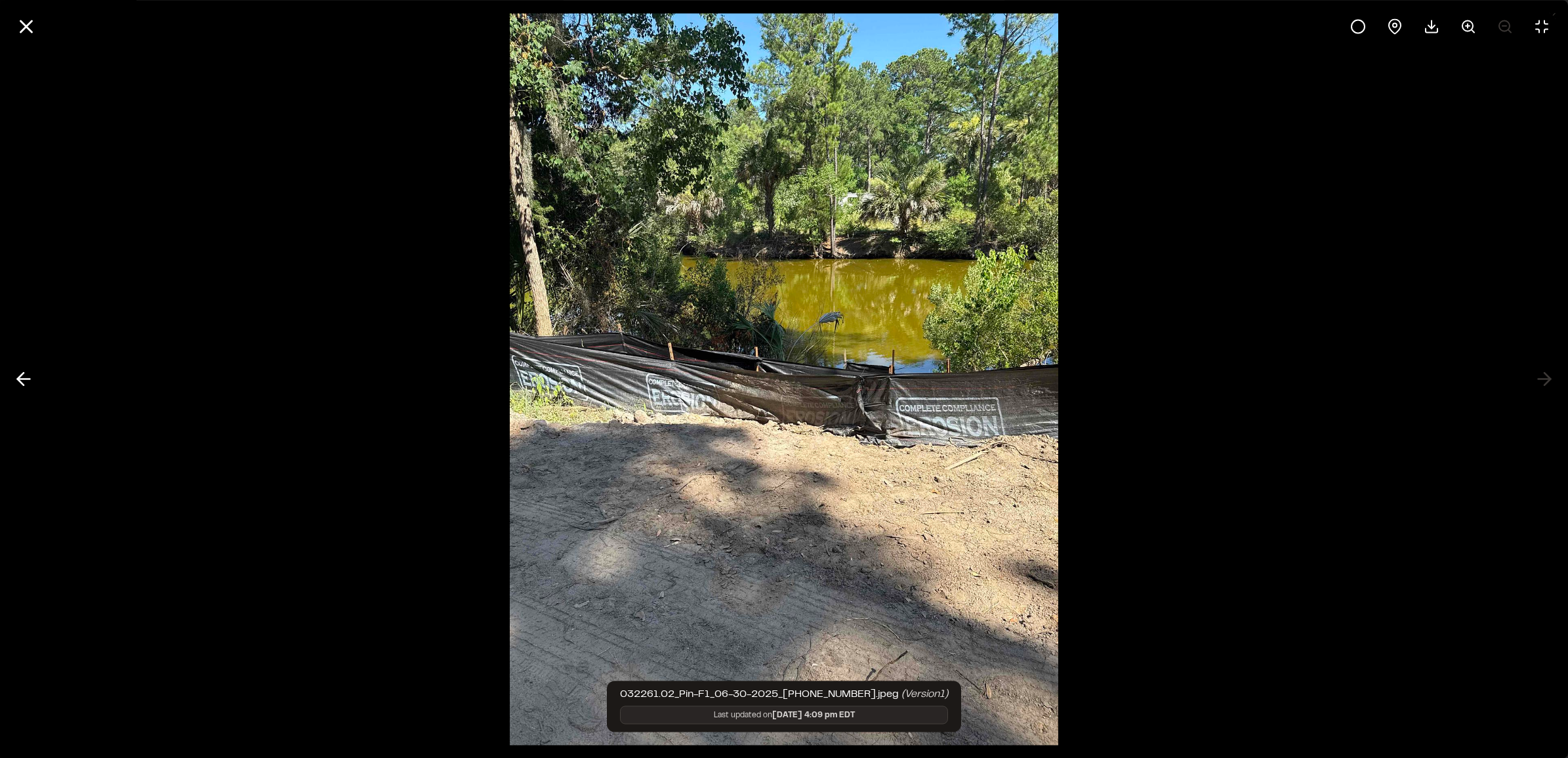
click at [836, 376] on div at bounding box center [784, 379] width 1568 height 758
click at [836, 373] on div at bounding box center [784, 379] width 1568 height 758
click at [21, 372] on icon at bounding box center [23, 379] width 21 height 22
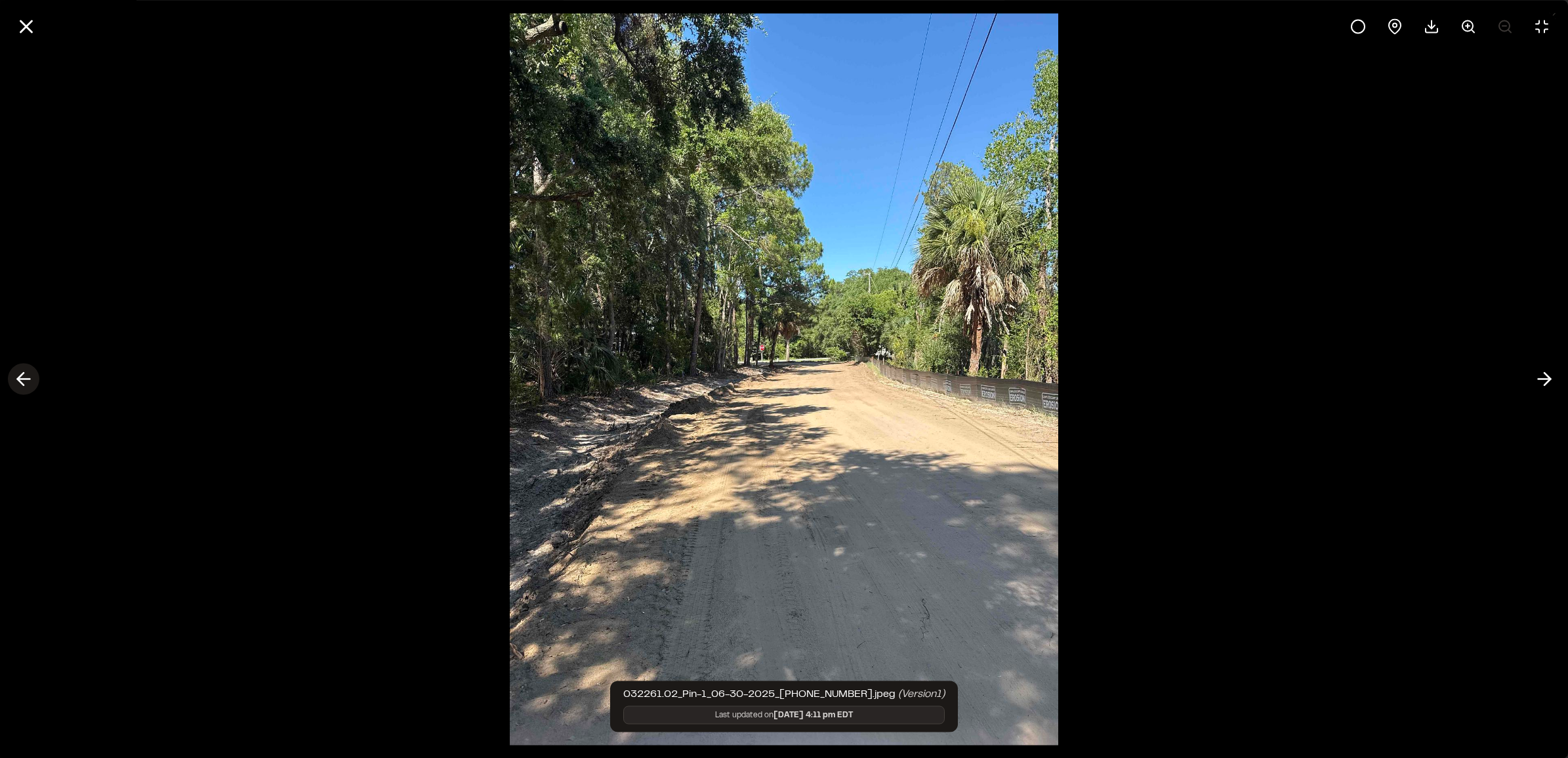
click at [22, 371] on icon at bounding box center [23, 379] width 21 height 22
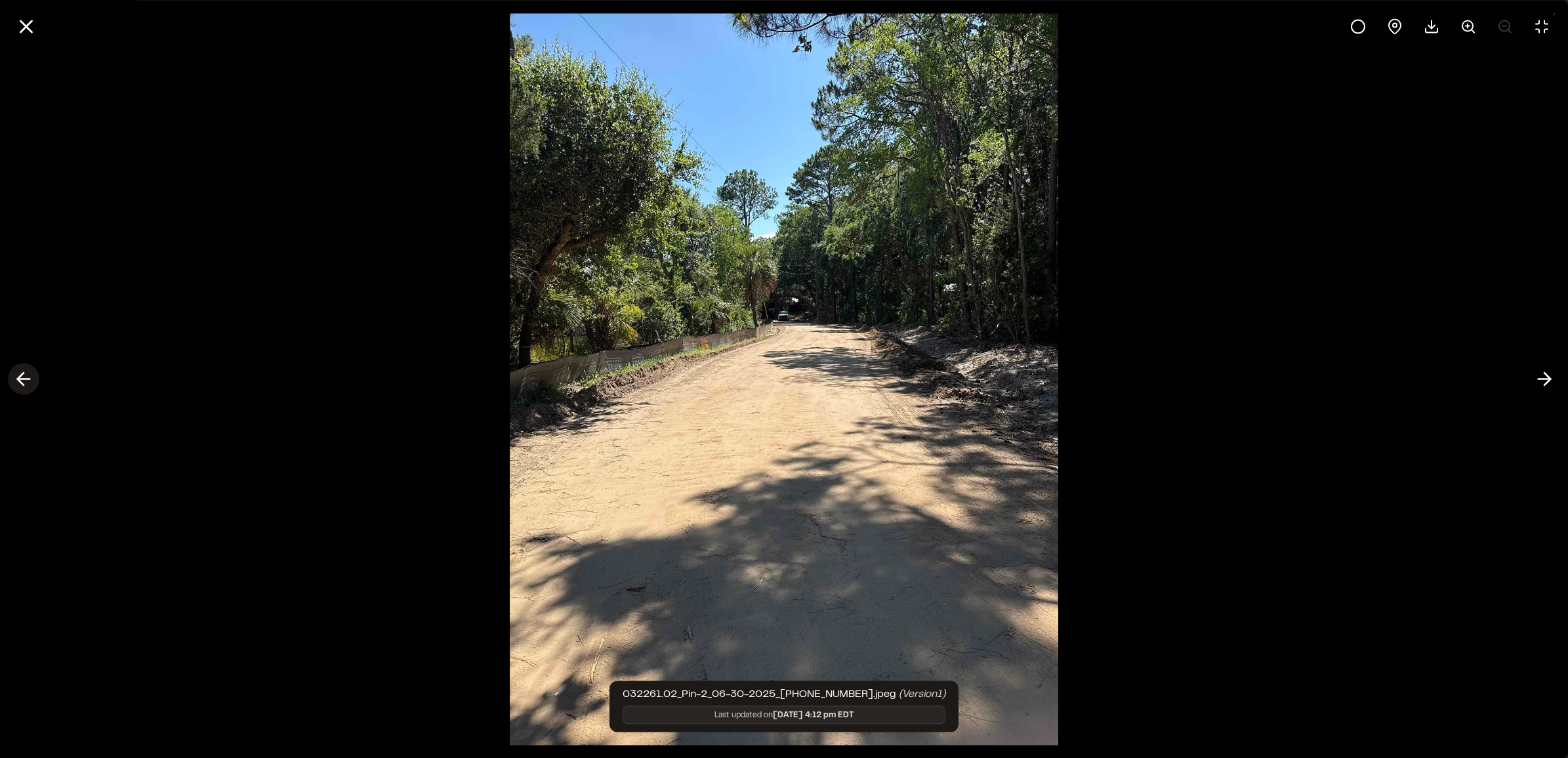
click at [24, 373] on polyline at bounding box center [20, 379] width 5 height 13
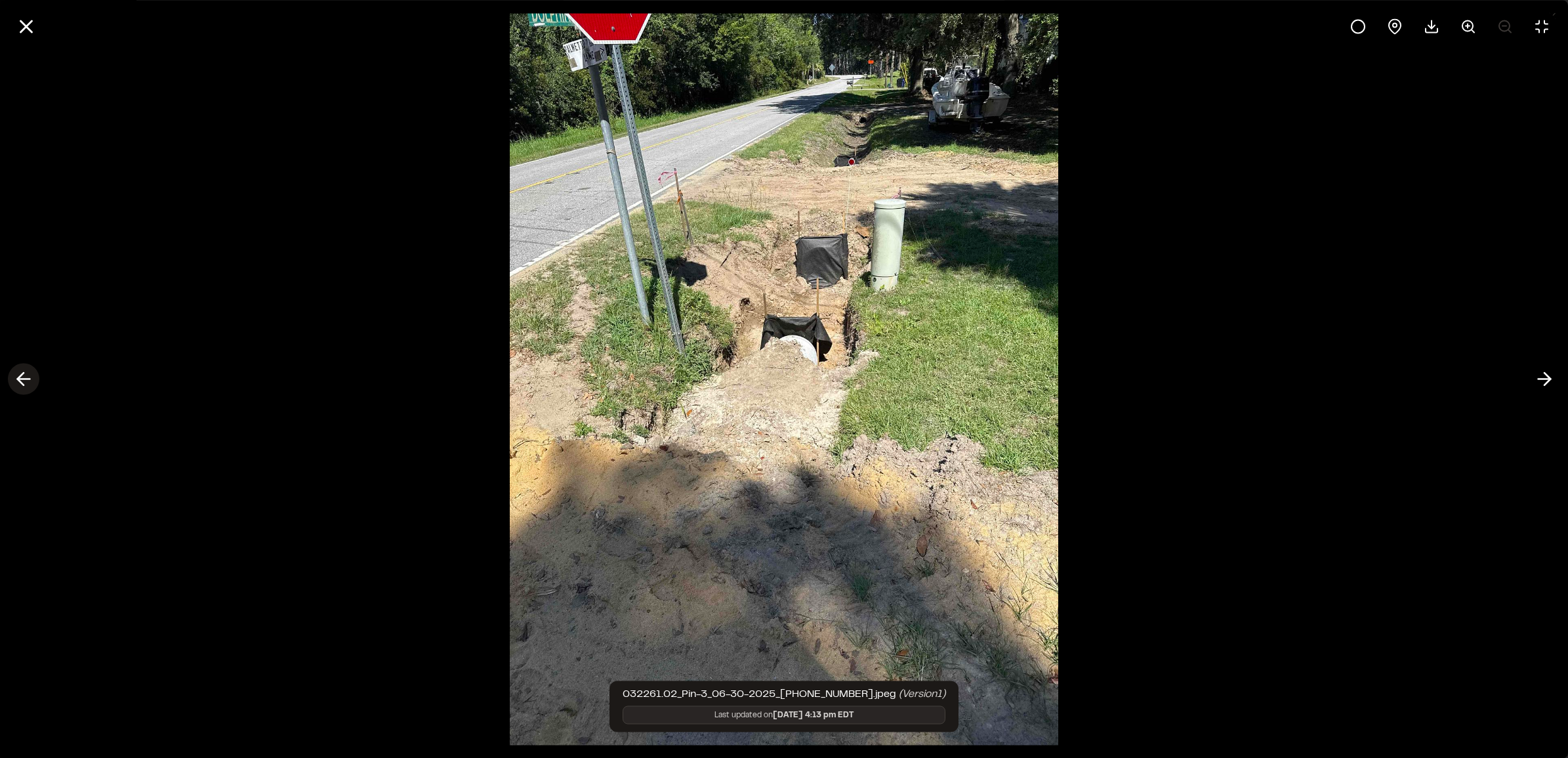
click at [24, 373] on polyline at bounding box center [20, 379] width 5 height 13
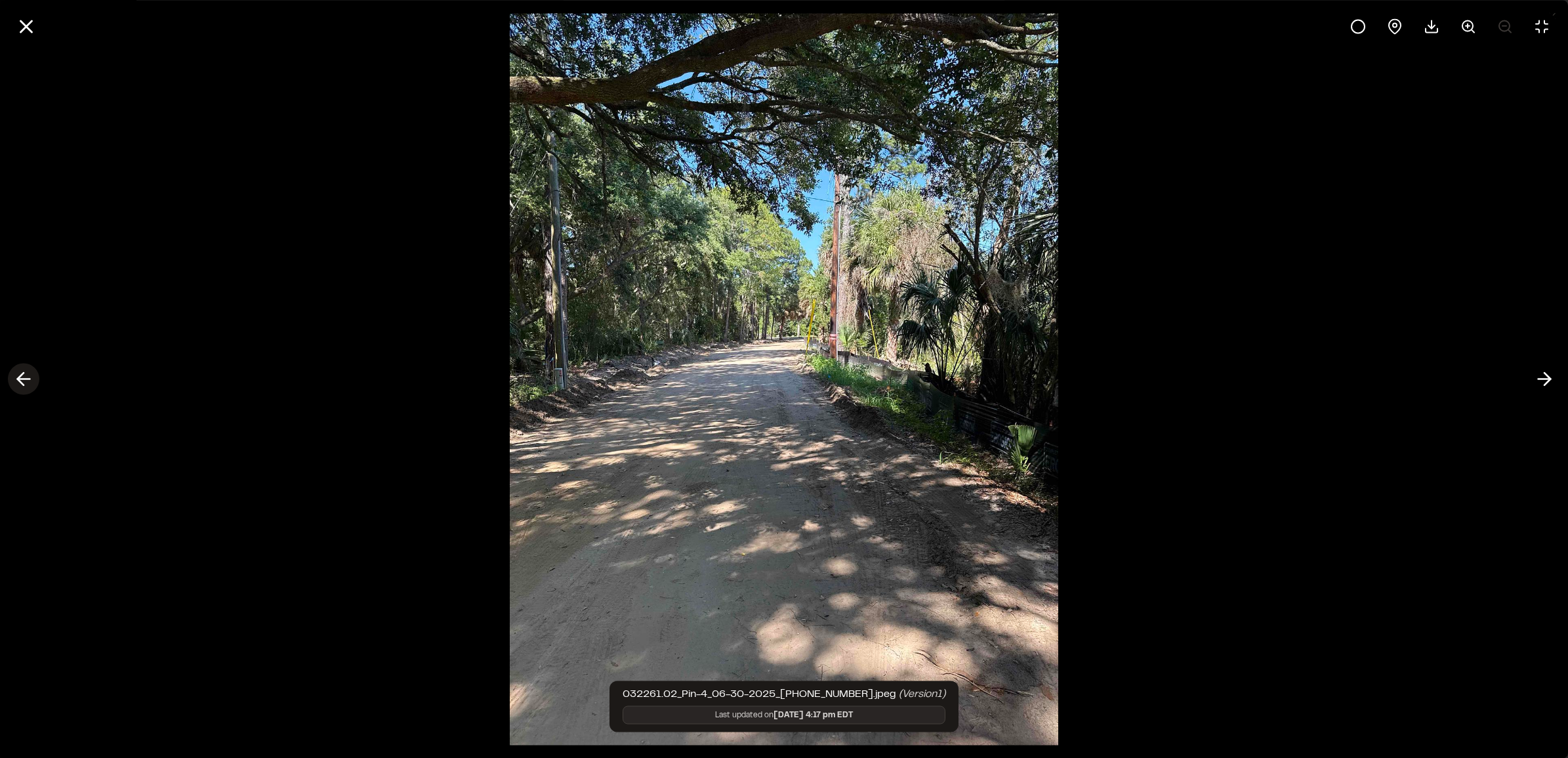
click at [22, 375] on polyline at bounding box center [20, 379] width 5 height 13
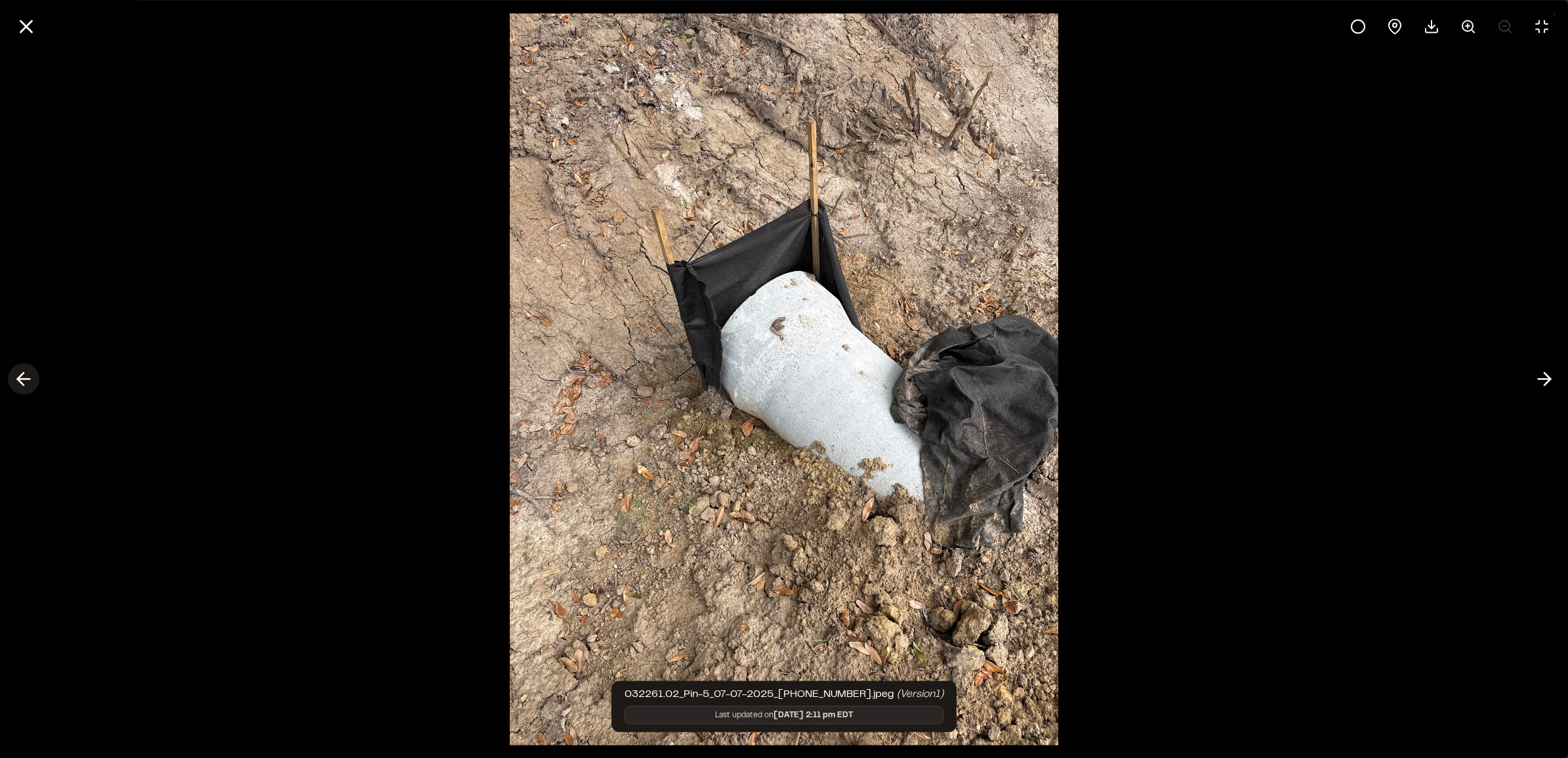
click at [22, 375] on polyline at bounding box center [20, 379] width 5 height 13
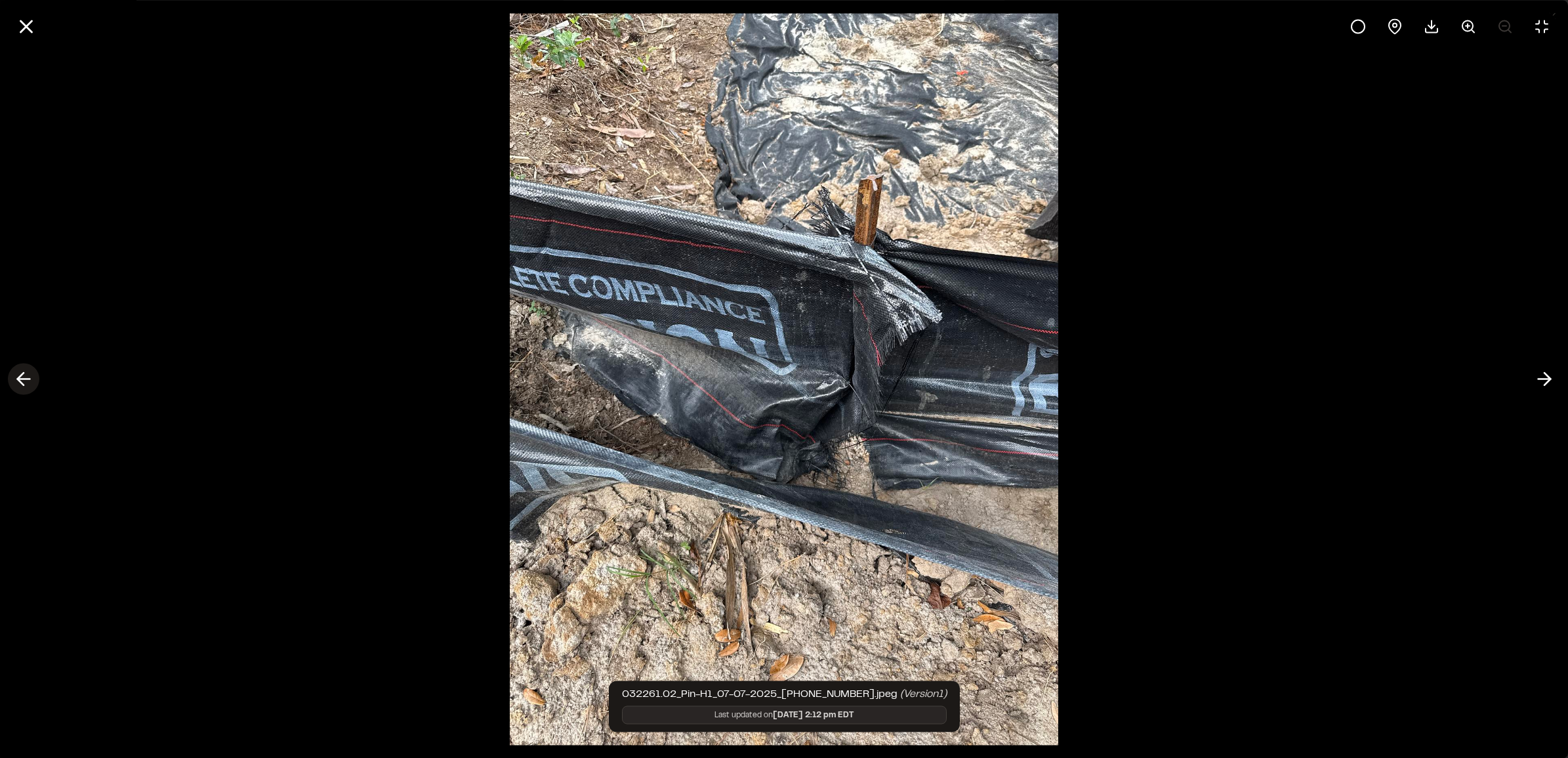
click at [22, 375] on polyline at bounding box center [20, 379] width 5 height 13
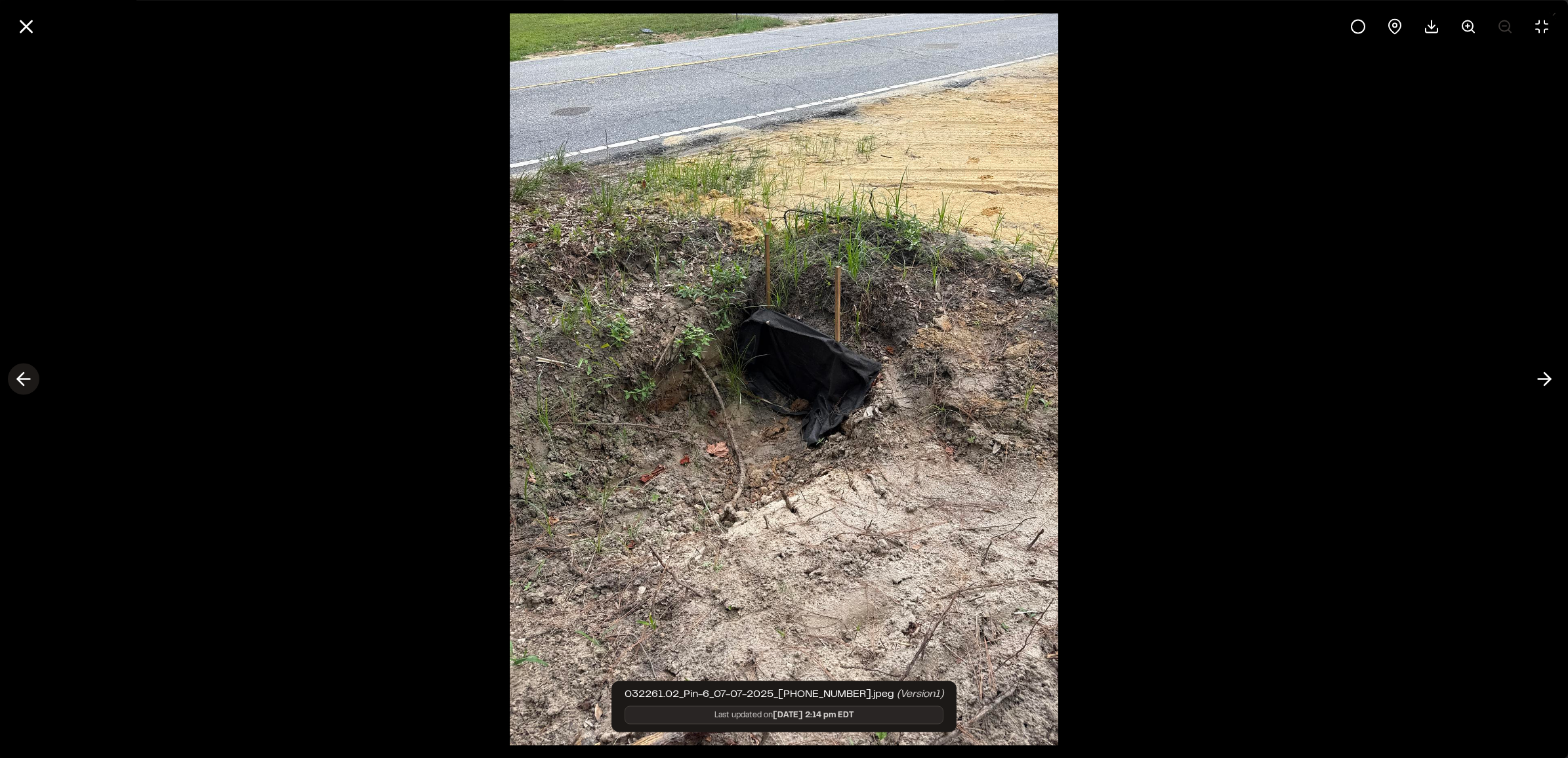
click at [22, 375] on polyline at bounding box center [20, 379] width 5 height 13
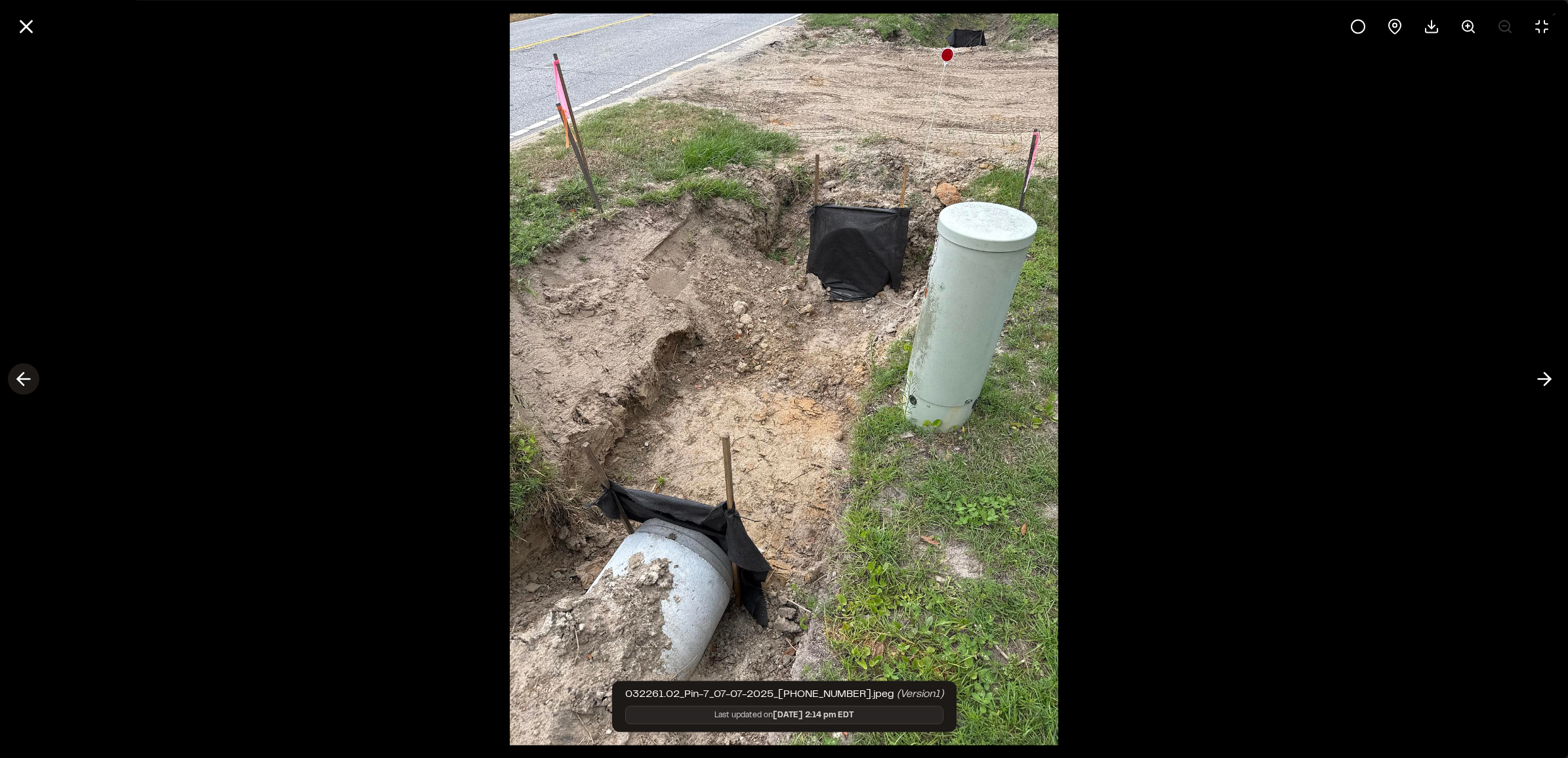
click at [23, 379] on line at bounding box center [24, 379] width 13 height 0
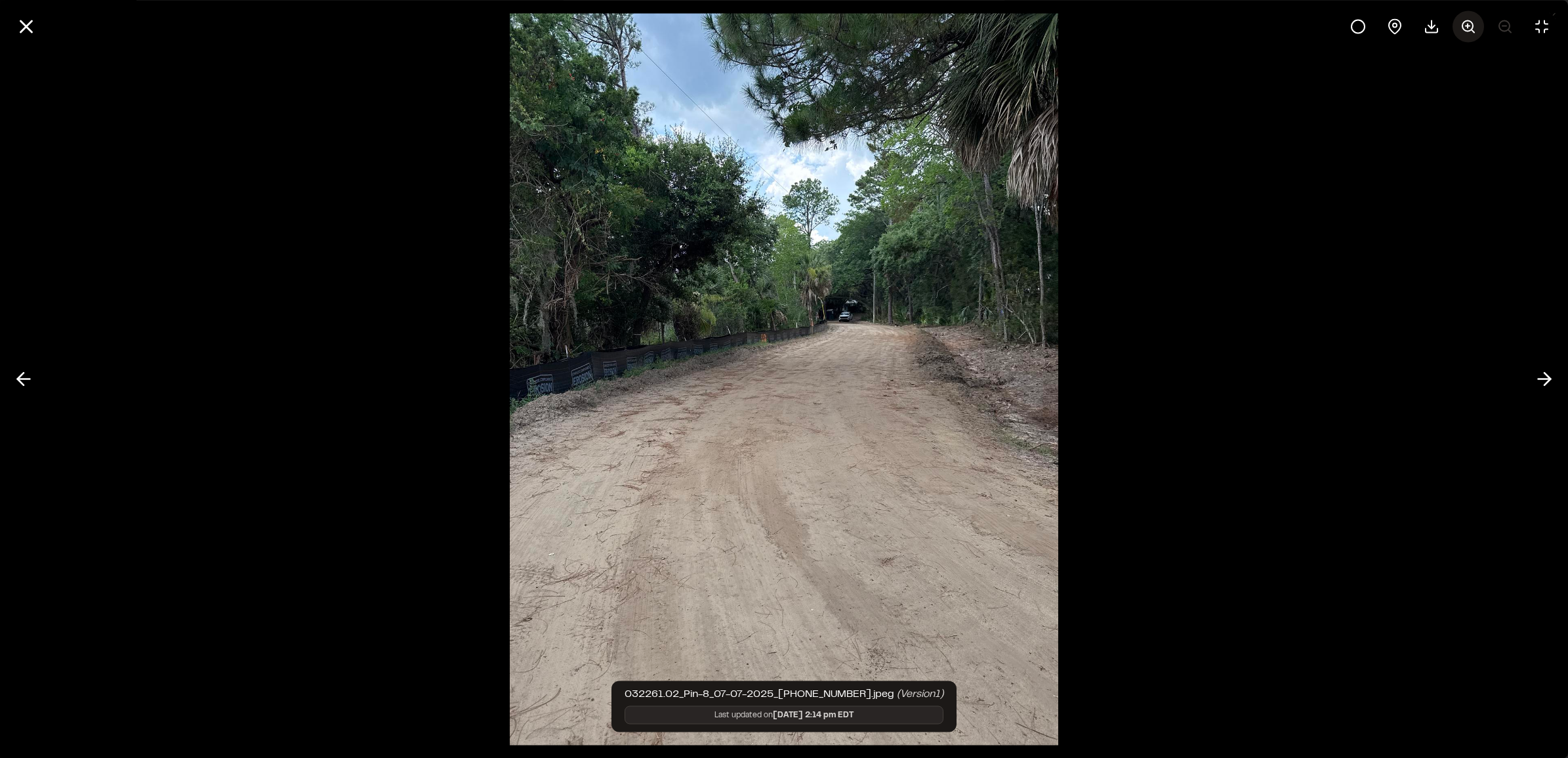
click at [836, 22] on icon at bounding box center [1468, 26] width 16 height 16
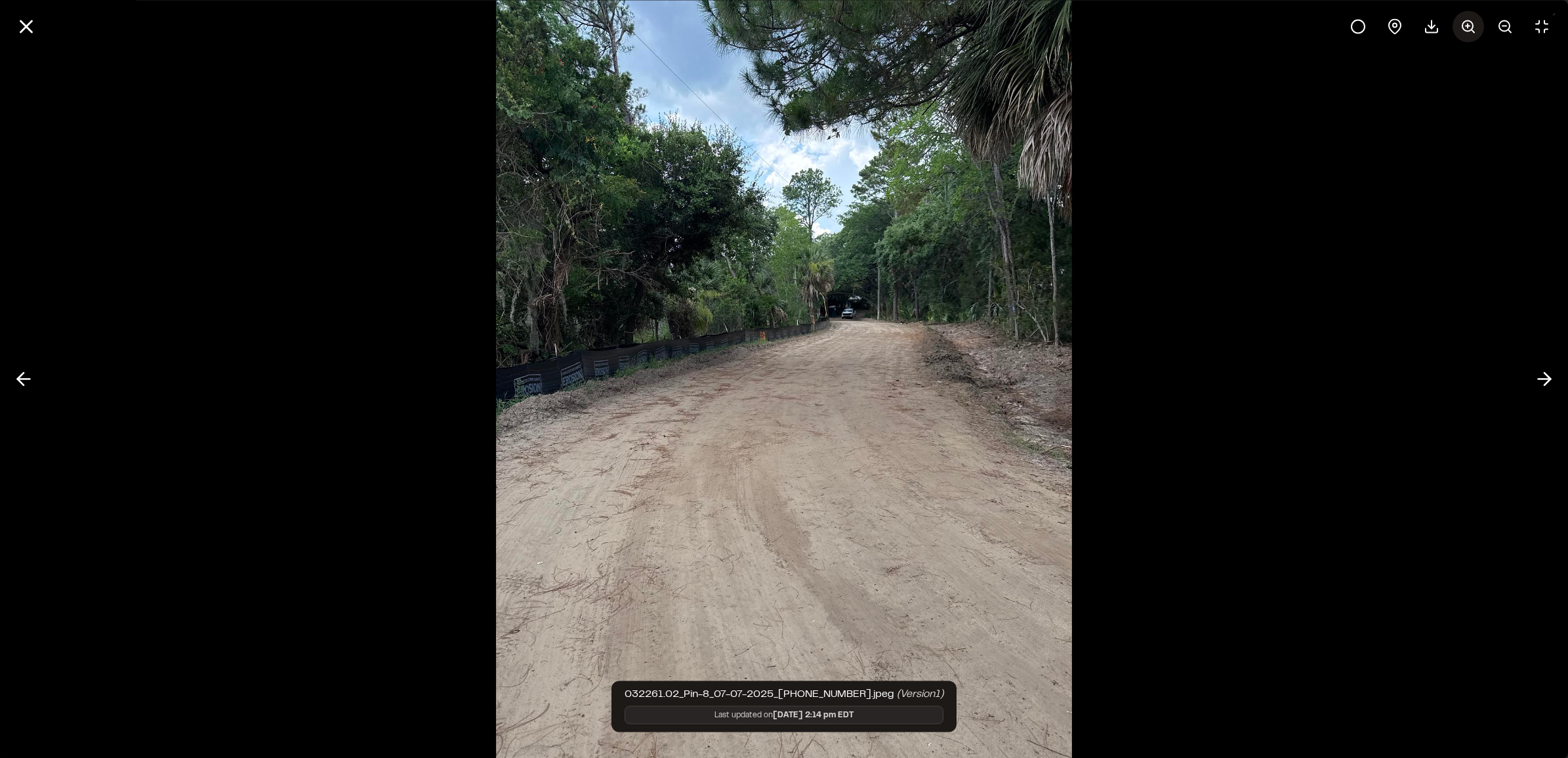
click at [836, 22] on icon at bounding box center [1468, 26] width 16 height 16
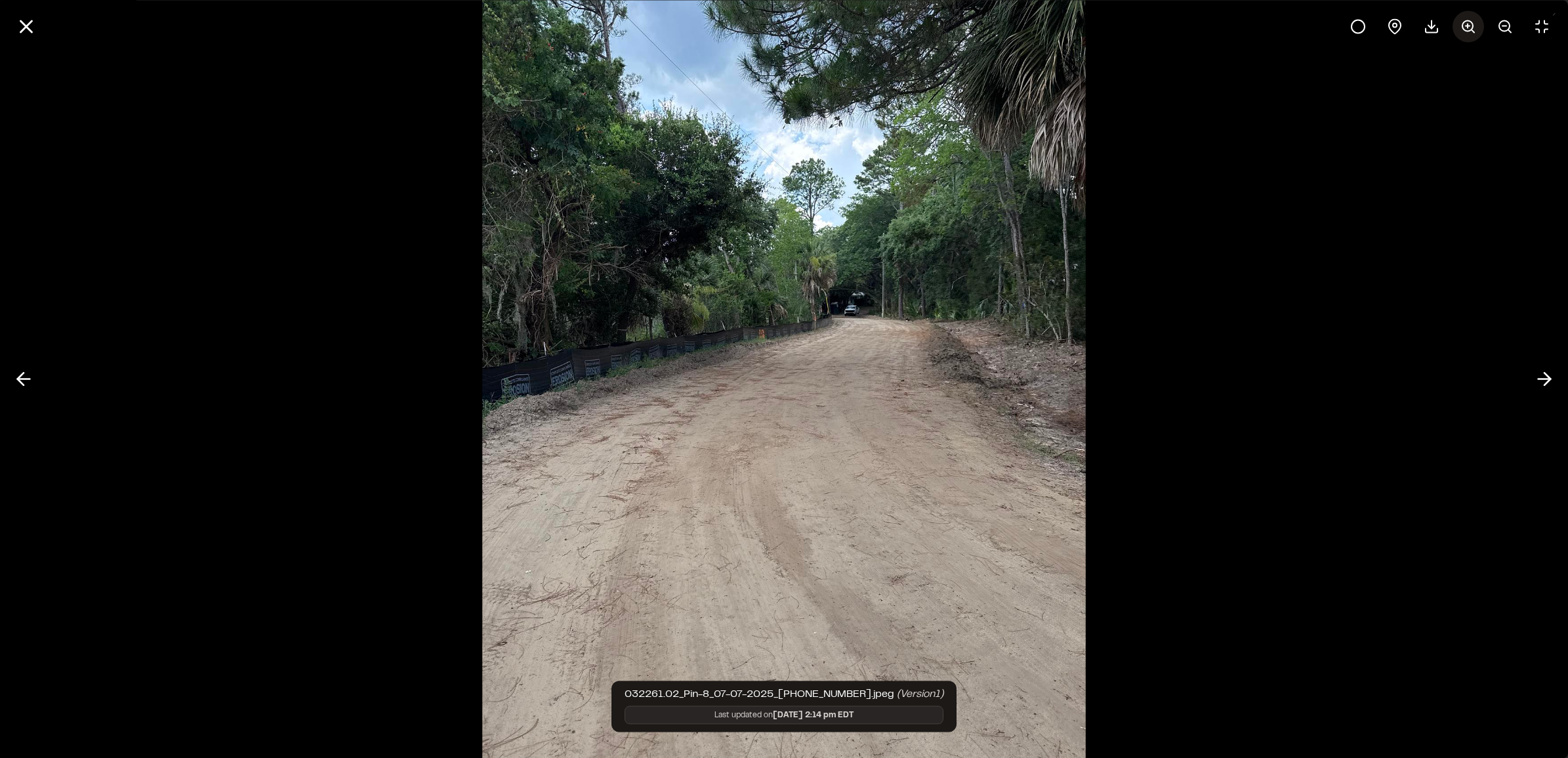
click at [836, 22] on icon at bounding box center [1468, 26] width 16 height 16
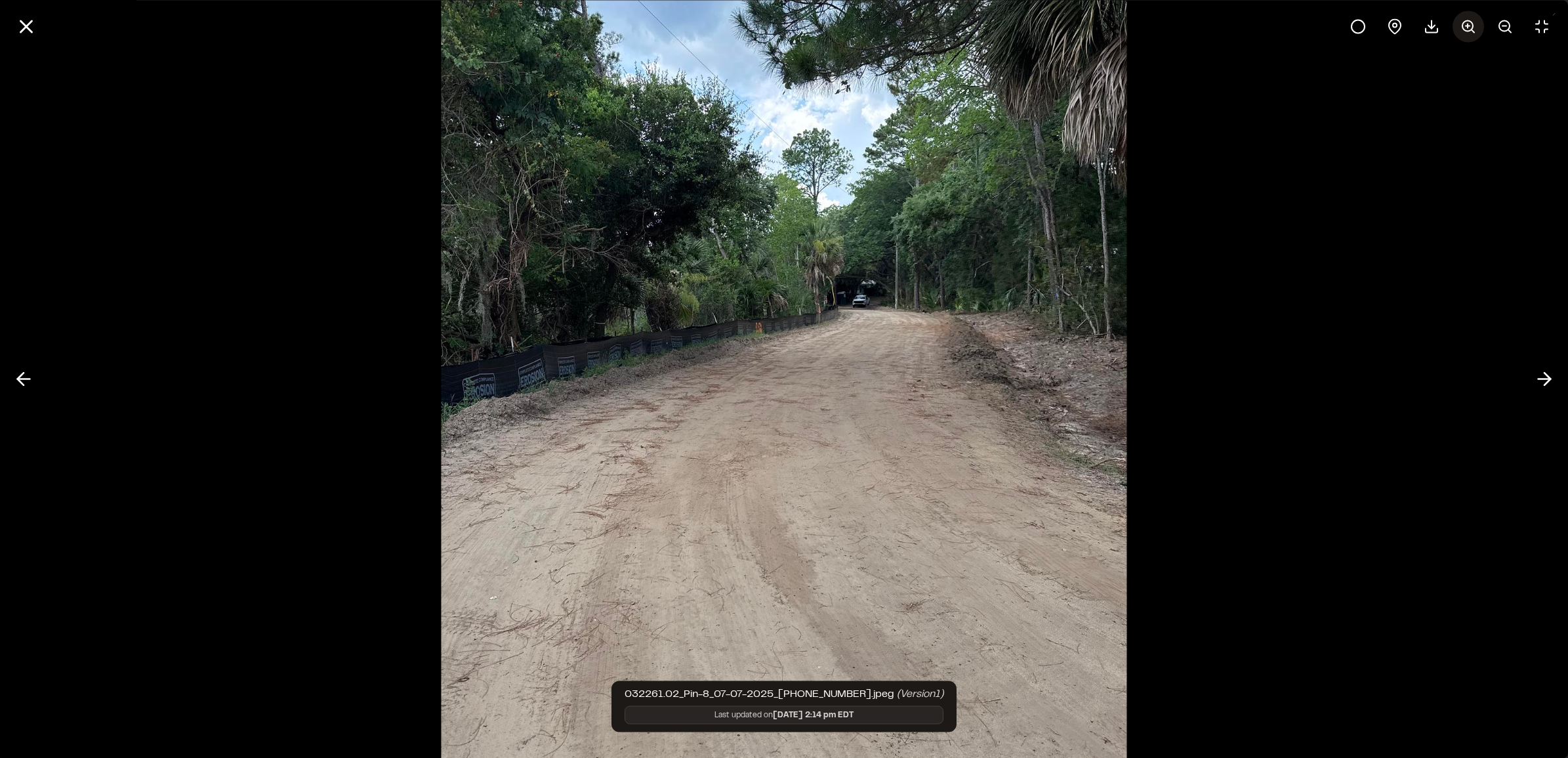
click at [836, 22] on icon at bounding box center [1468, 26] width 16 height 16
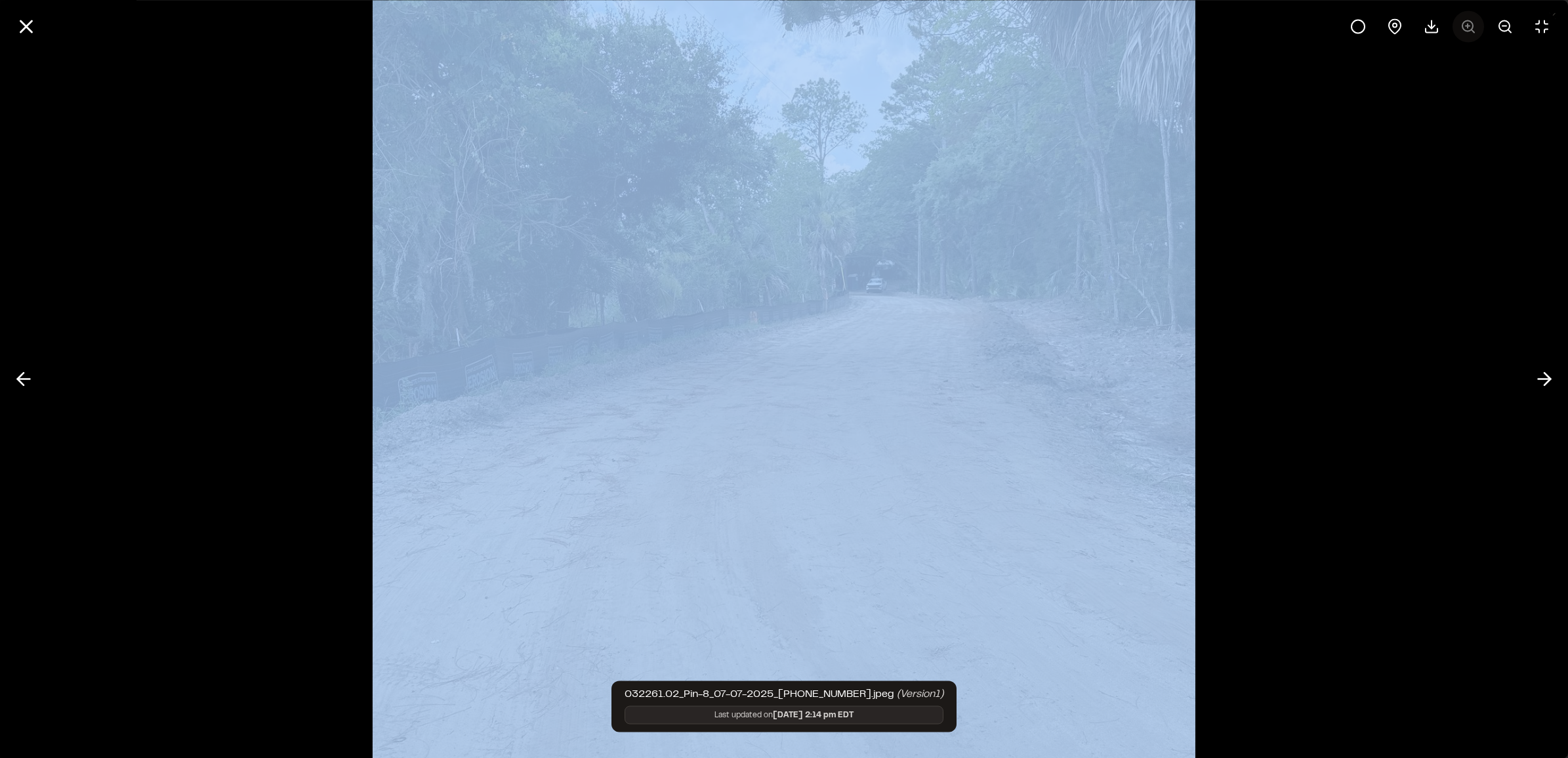
click at [836, 22] on div at bounding box center [1450, 26] width 216 height 31
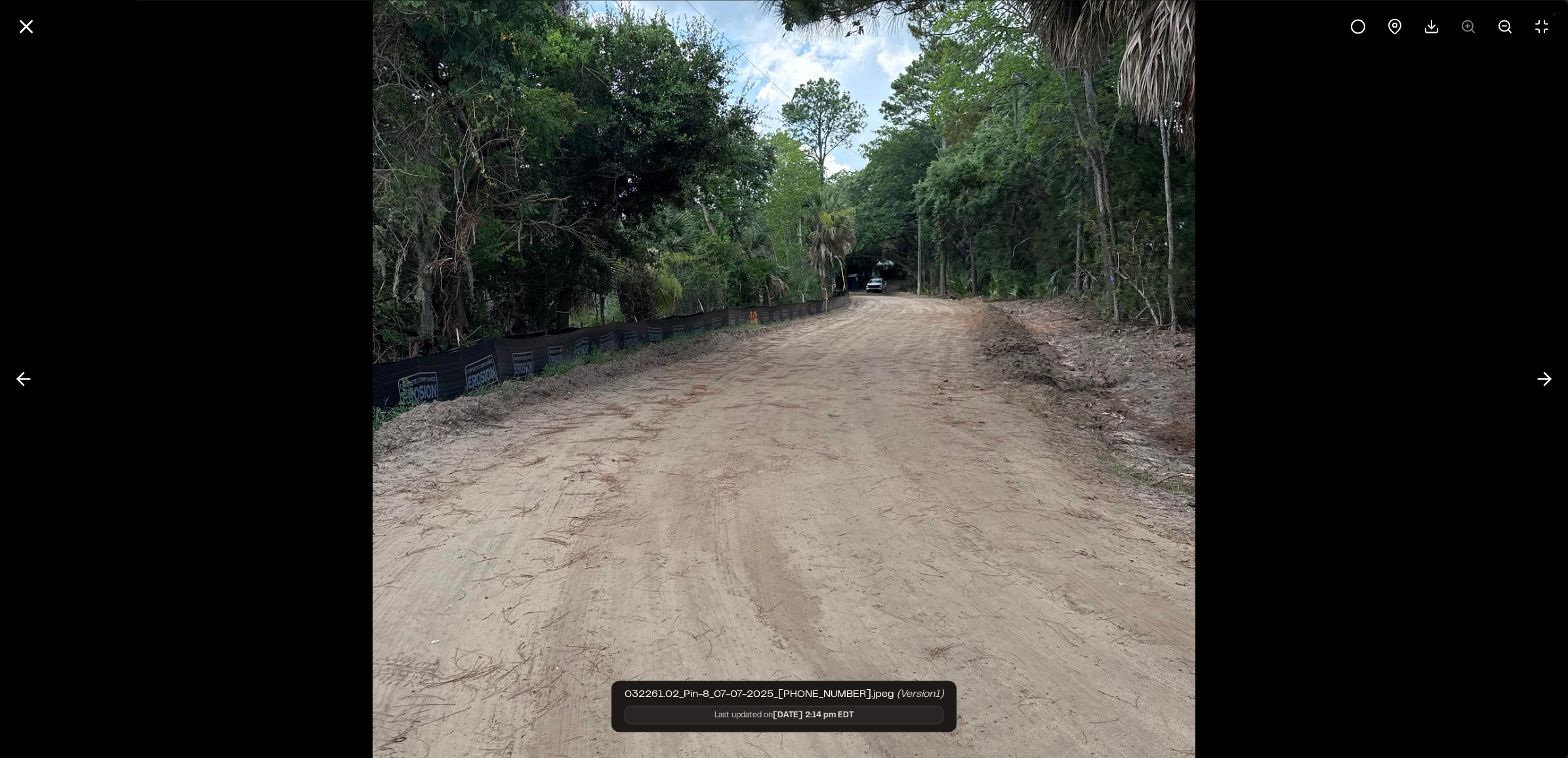
click at [836, 22] on div at bounding box center [1450, 26] width 216 height 31
click at [26, 29] on icon at bounding box center [26, 27] width 22 height 22
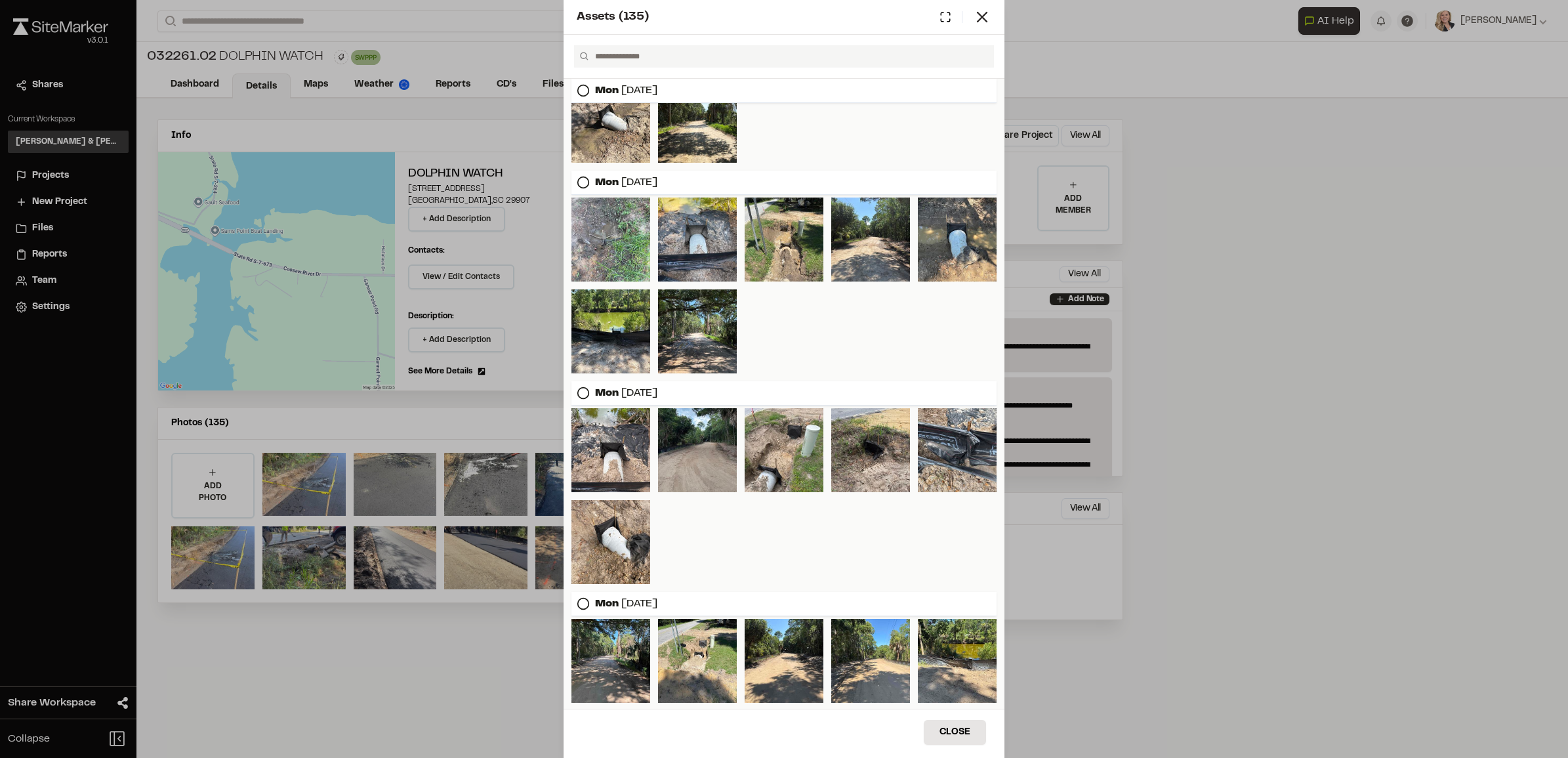
click at [313, 404] on div "Assets ( 135 ) [DATE] [DATE] [DATE] [DATE] [DATE] [DATE] [DATE] [DATE] [DATE] […" at bounding box center [784, 379] width 1568 height 758
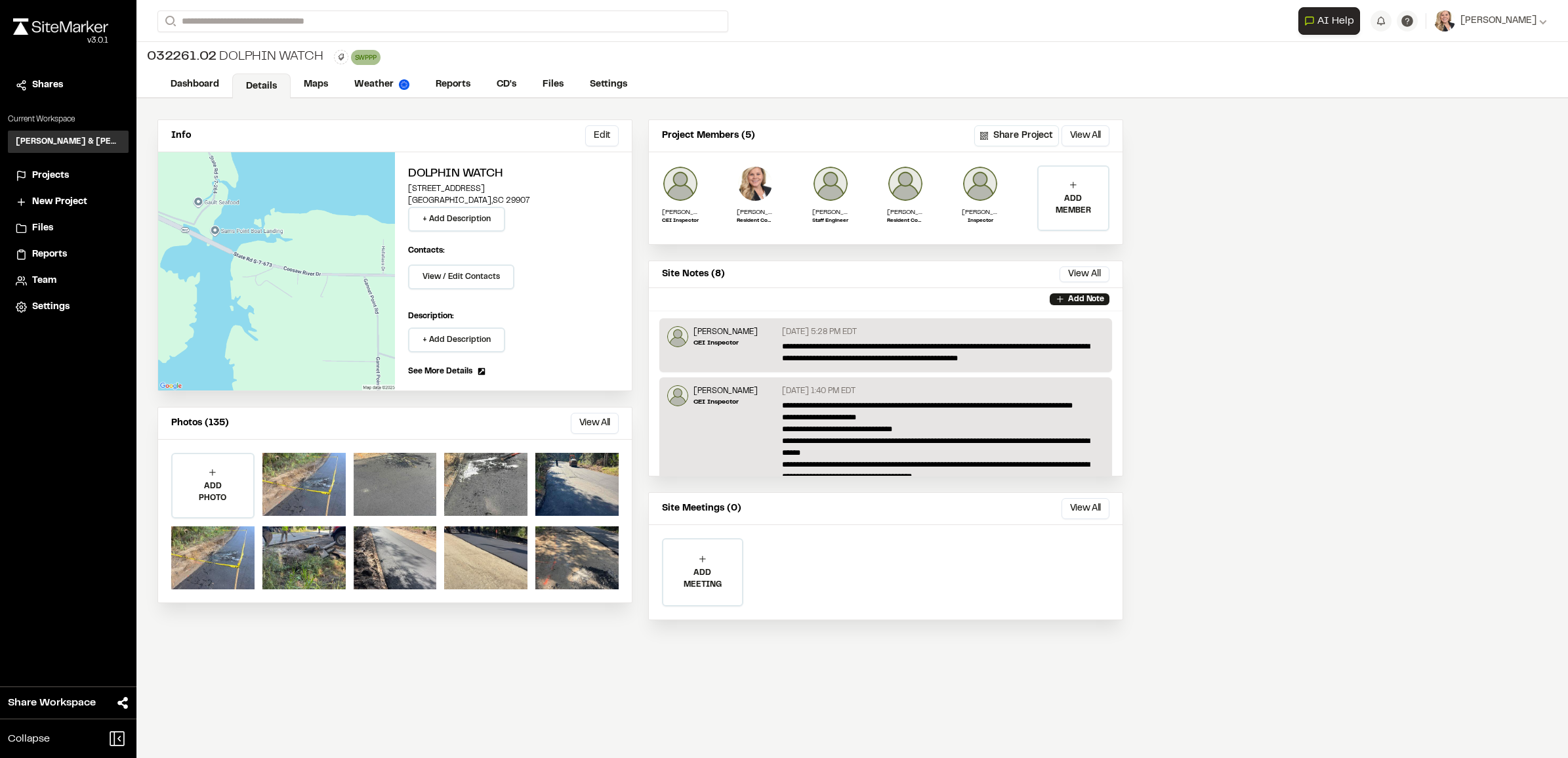
click at [366, 404] on div "Info Edit Edit Dolphin watch [STREET_ADDRESS] + Add Description Contacts: View …" at bounding box center [852, 429] width 1432 height 660
click at [310, 404] on div at bounding box center [303, 484] width 83 height 63
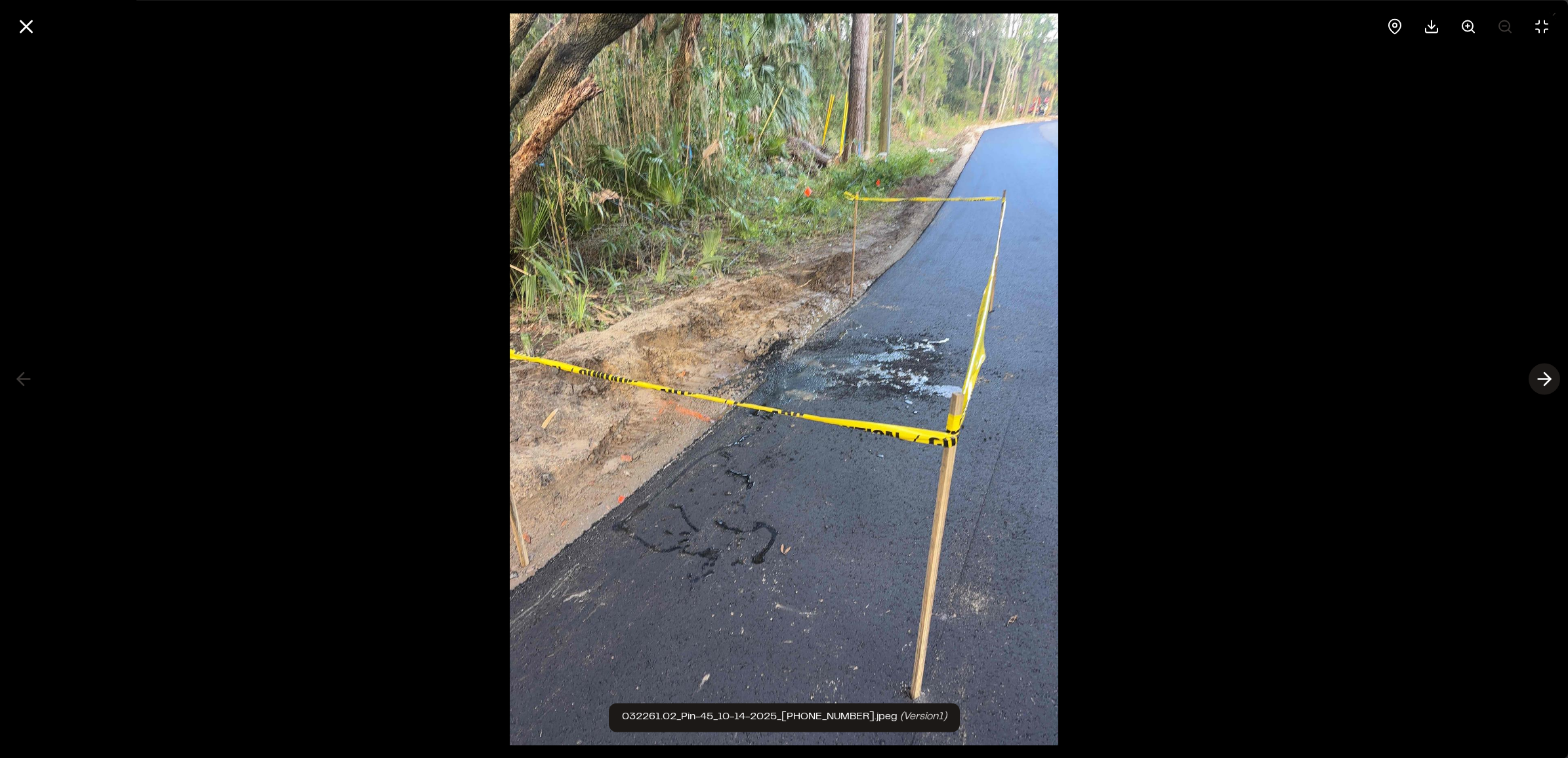
click at [836, 382] on icon at bounding box center [1544, 379] width 21 height 22
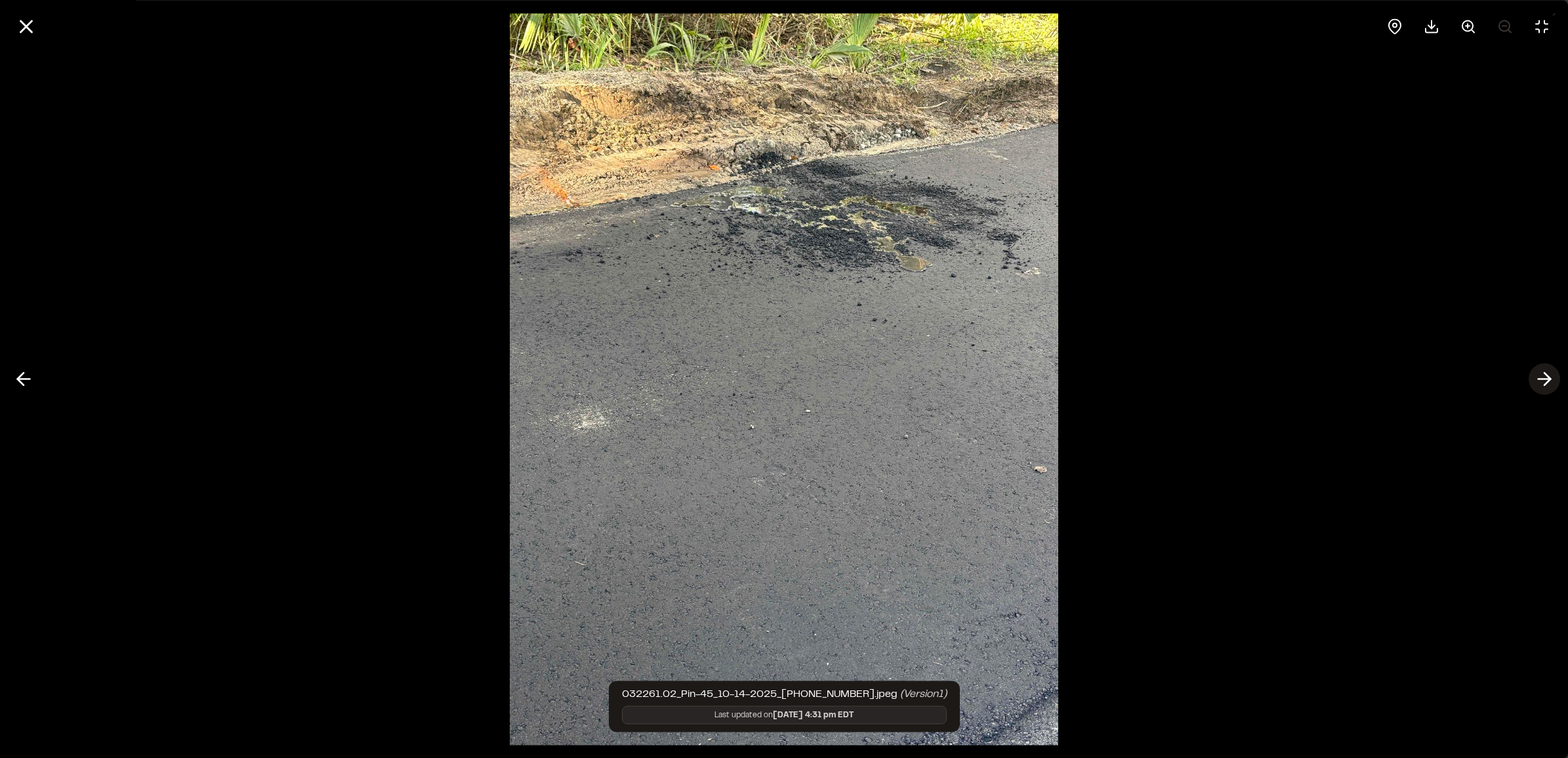
click at [836, 381] on icon at bounding box center [1544, 379] width 21 height 22
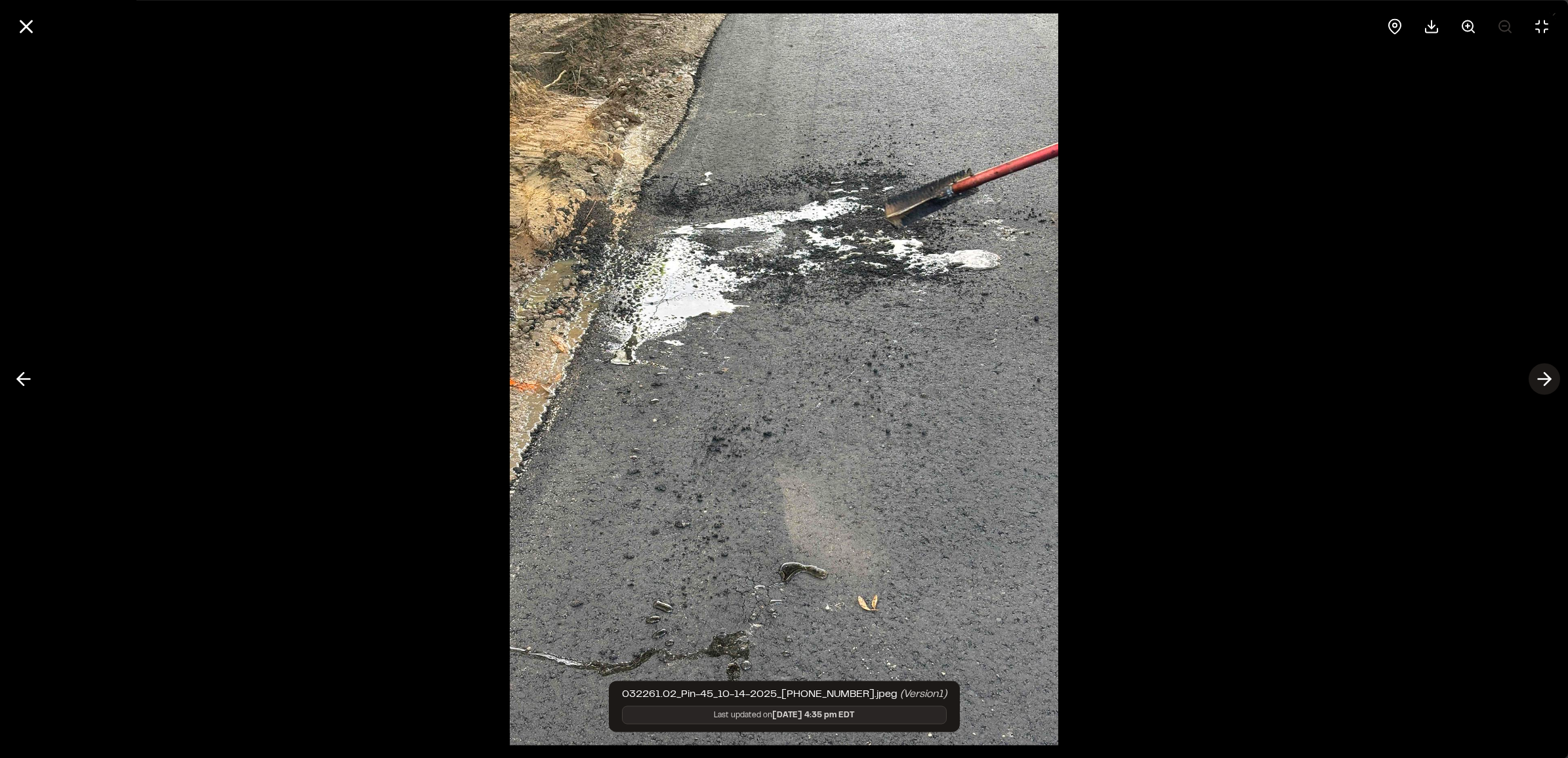
click at [836, 379] on polyline at bounding box center [1547, 379] width 5 height 13
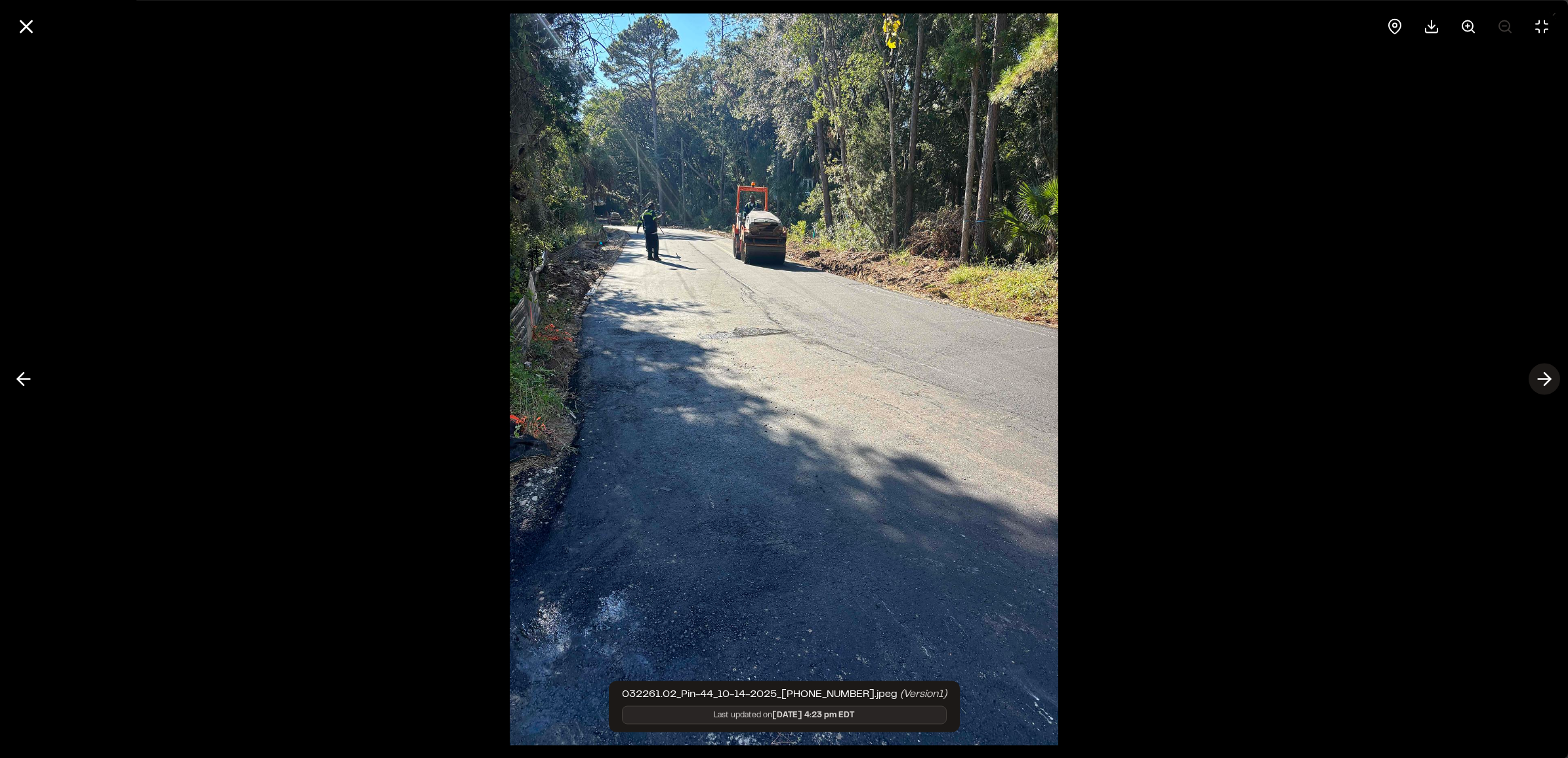
click at [836, 379] on line at bounding box center [1545, 379] width 13 height 0
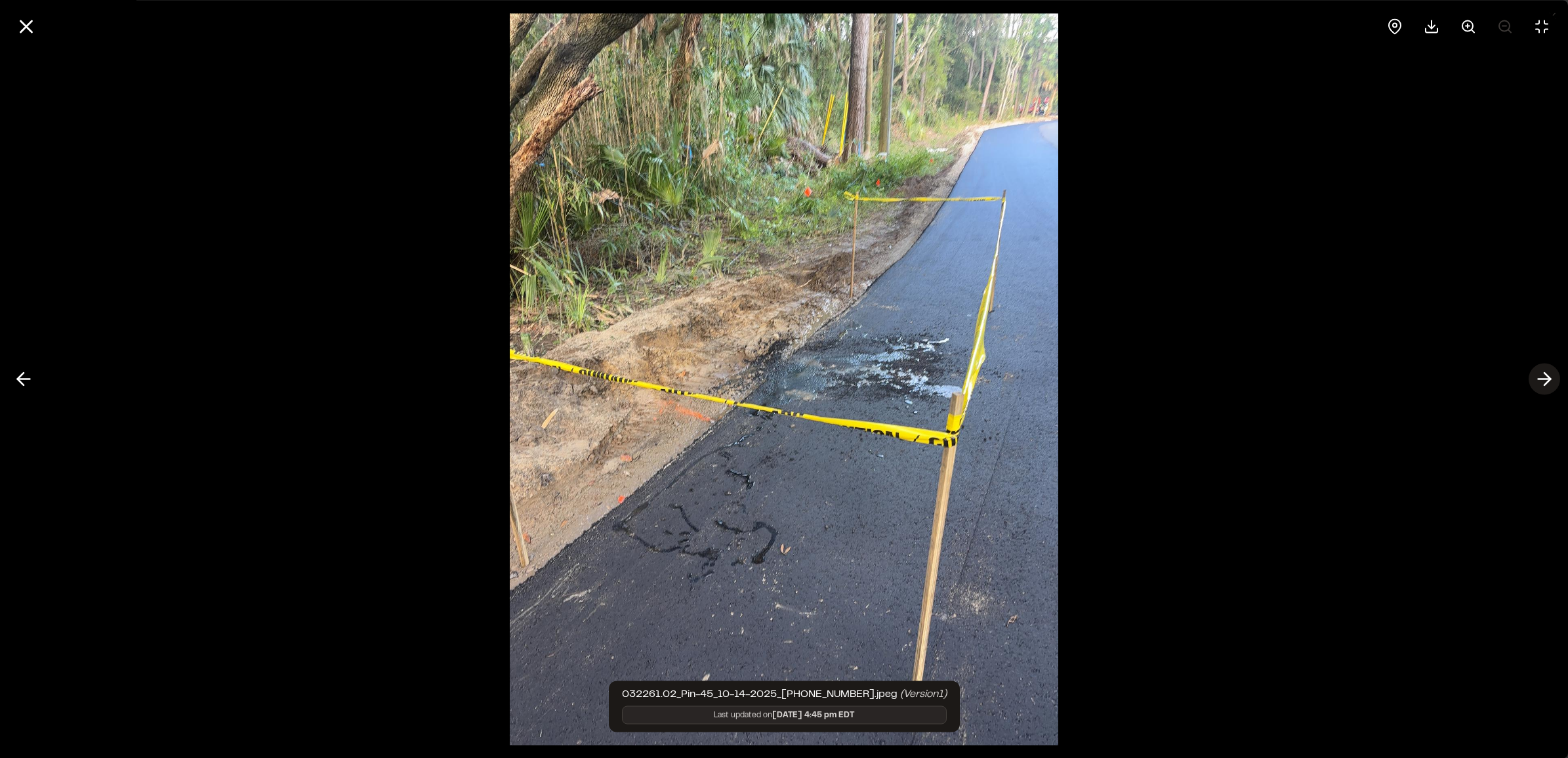
click at [836, 379] on line at bounding box center [1545, 379] width 13 height 0
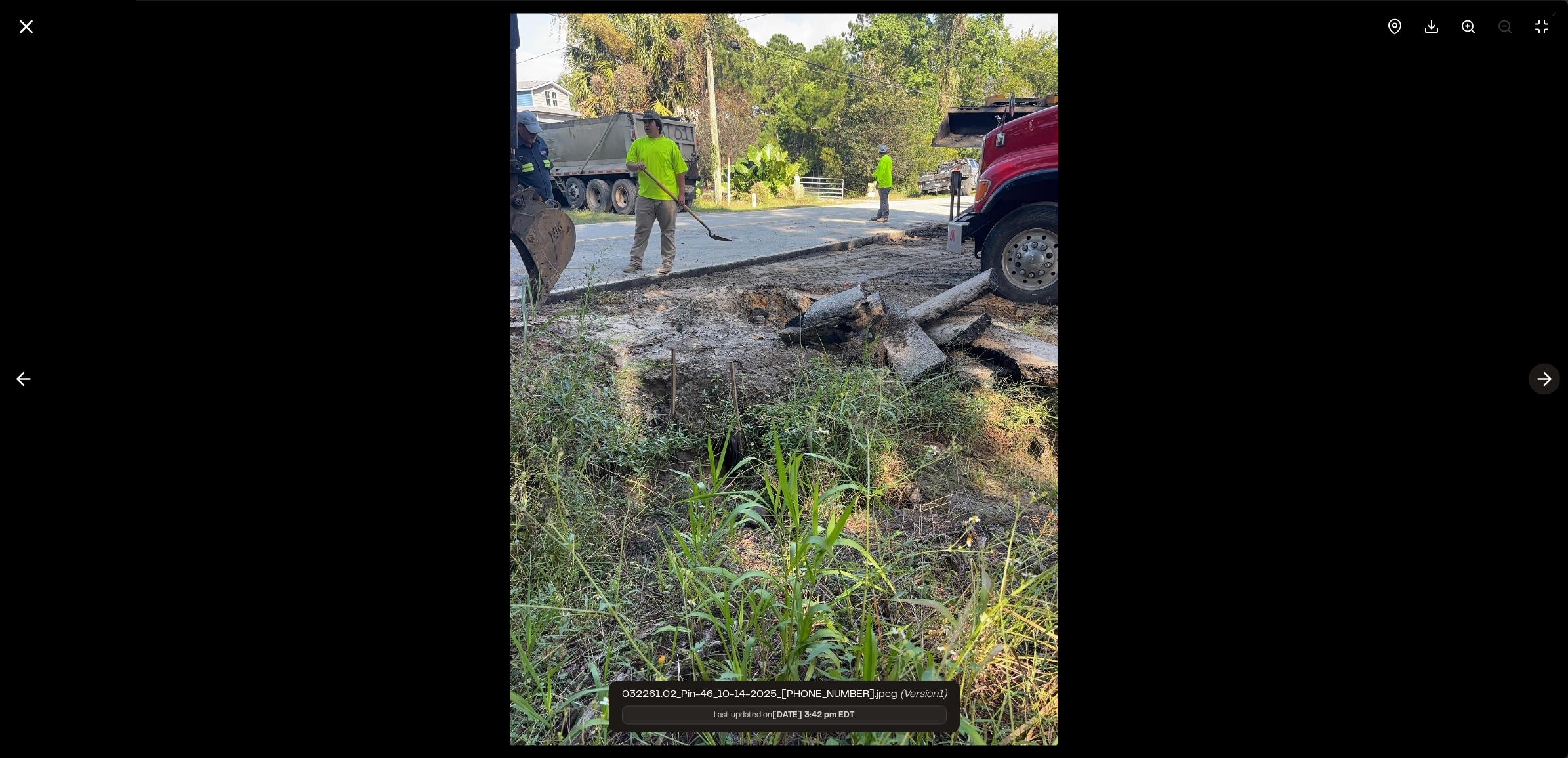
click at [836, 379] on line at bounding box center [1545, 379] width 13 height 0
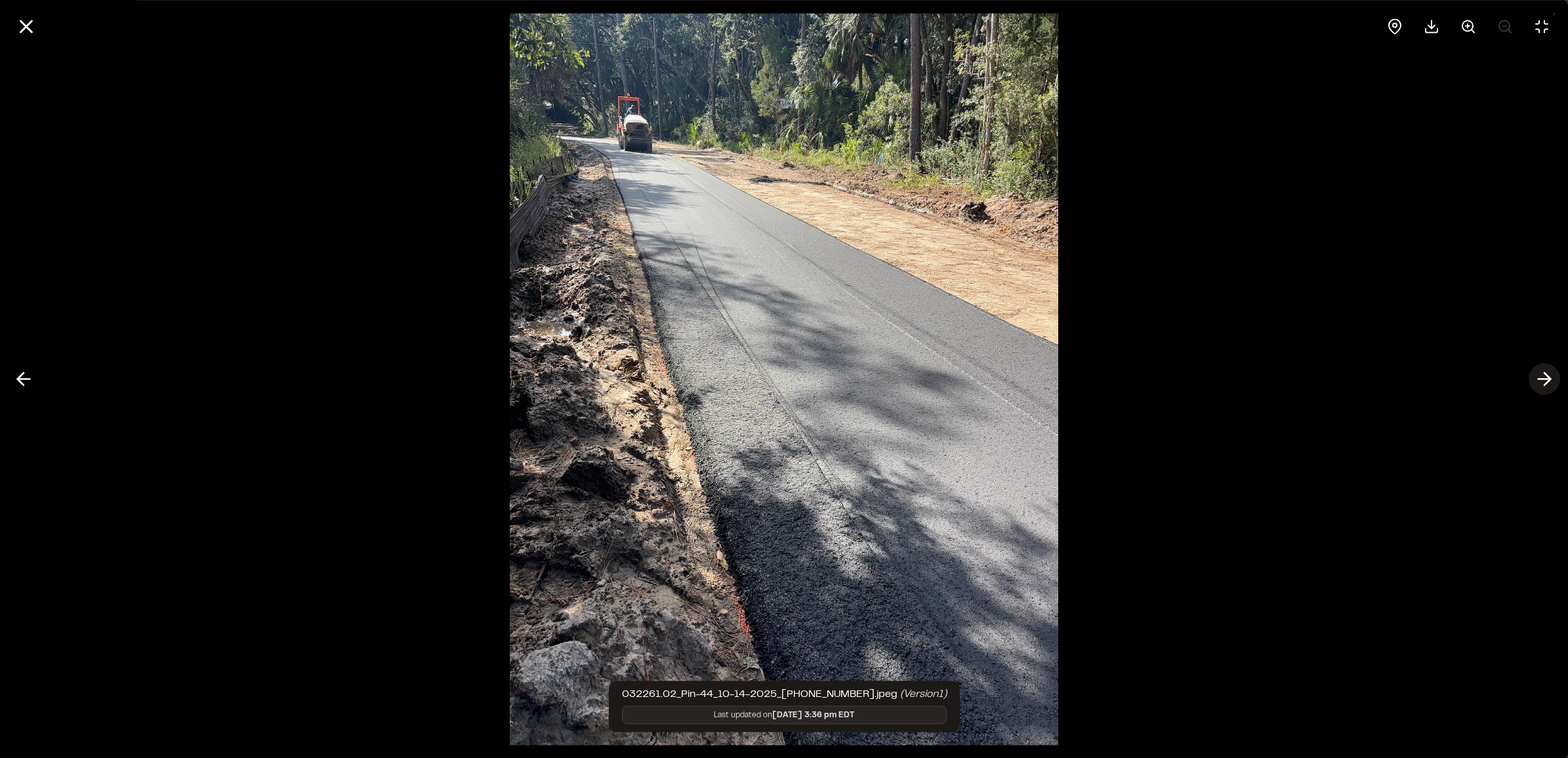
click at [836, 379] on line at bounding box center [1545, 379] width 13 height 0
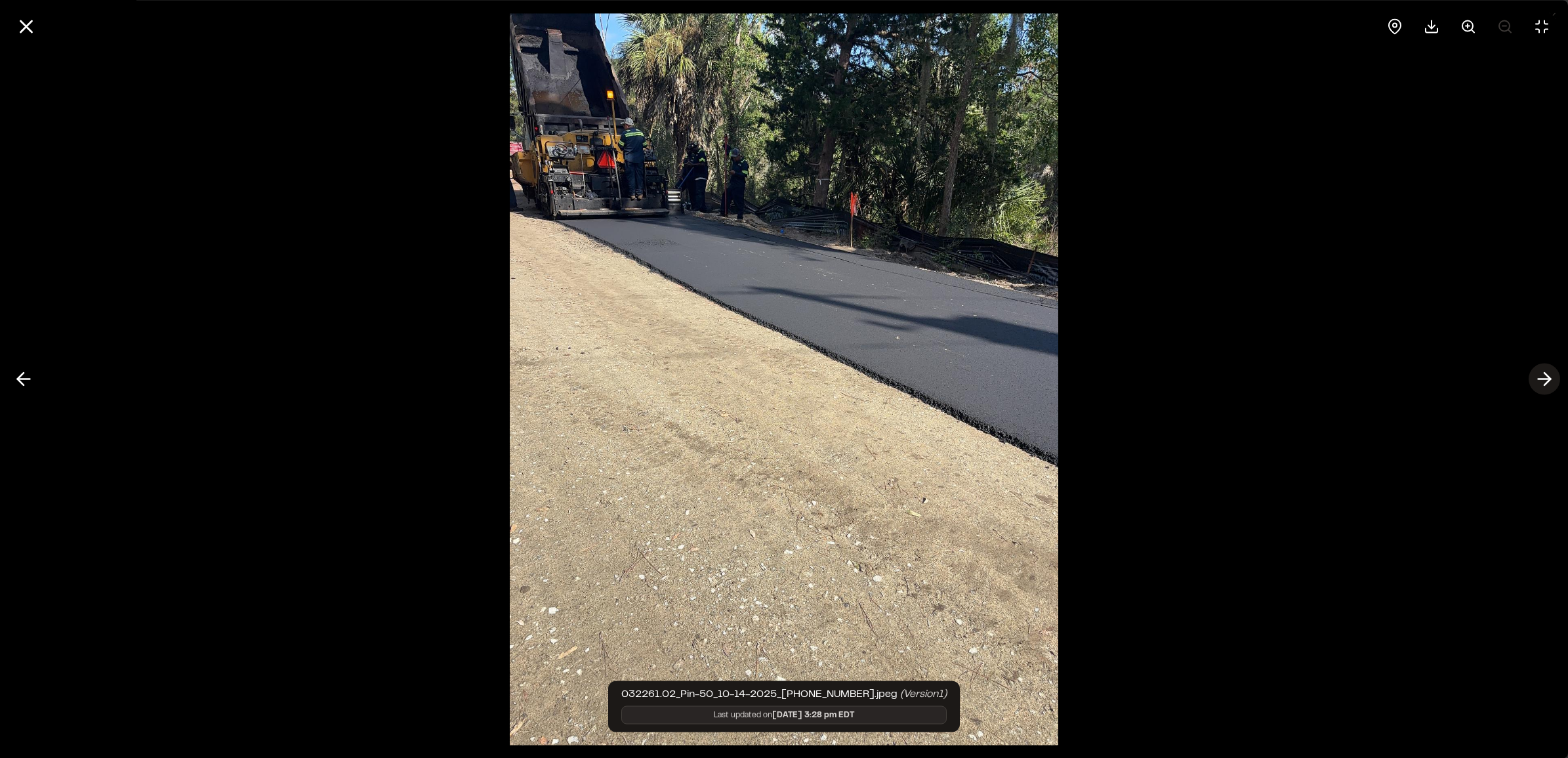
click at [836, 379] on line at bounding box center [1545, 379] width 13 height 0
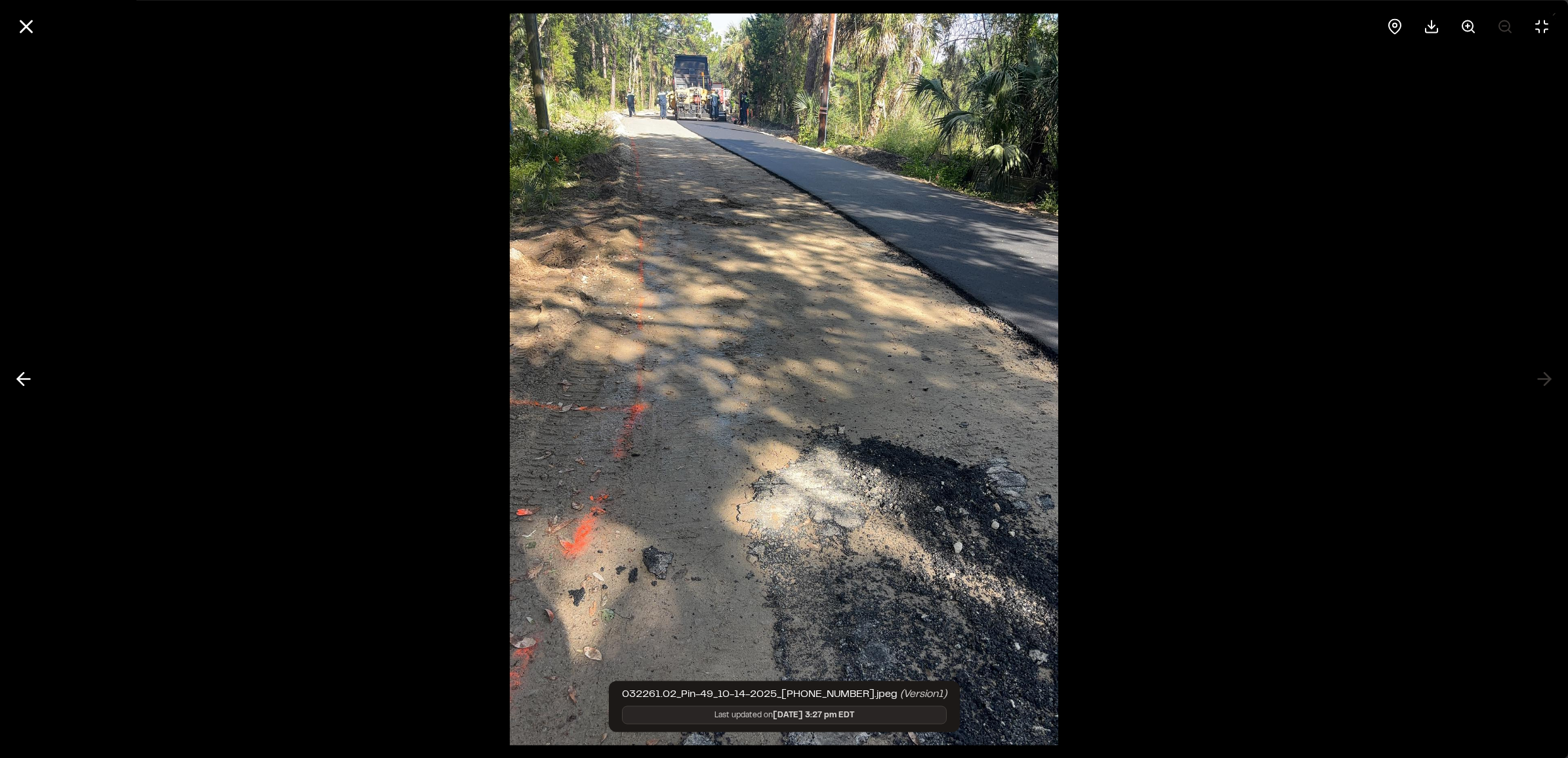
click at [836, 376] on div at bounding box center [784, 379] width 1568 height 758
click at [14, 371] on icon at bounding box center [23, 379] width 21 height 22
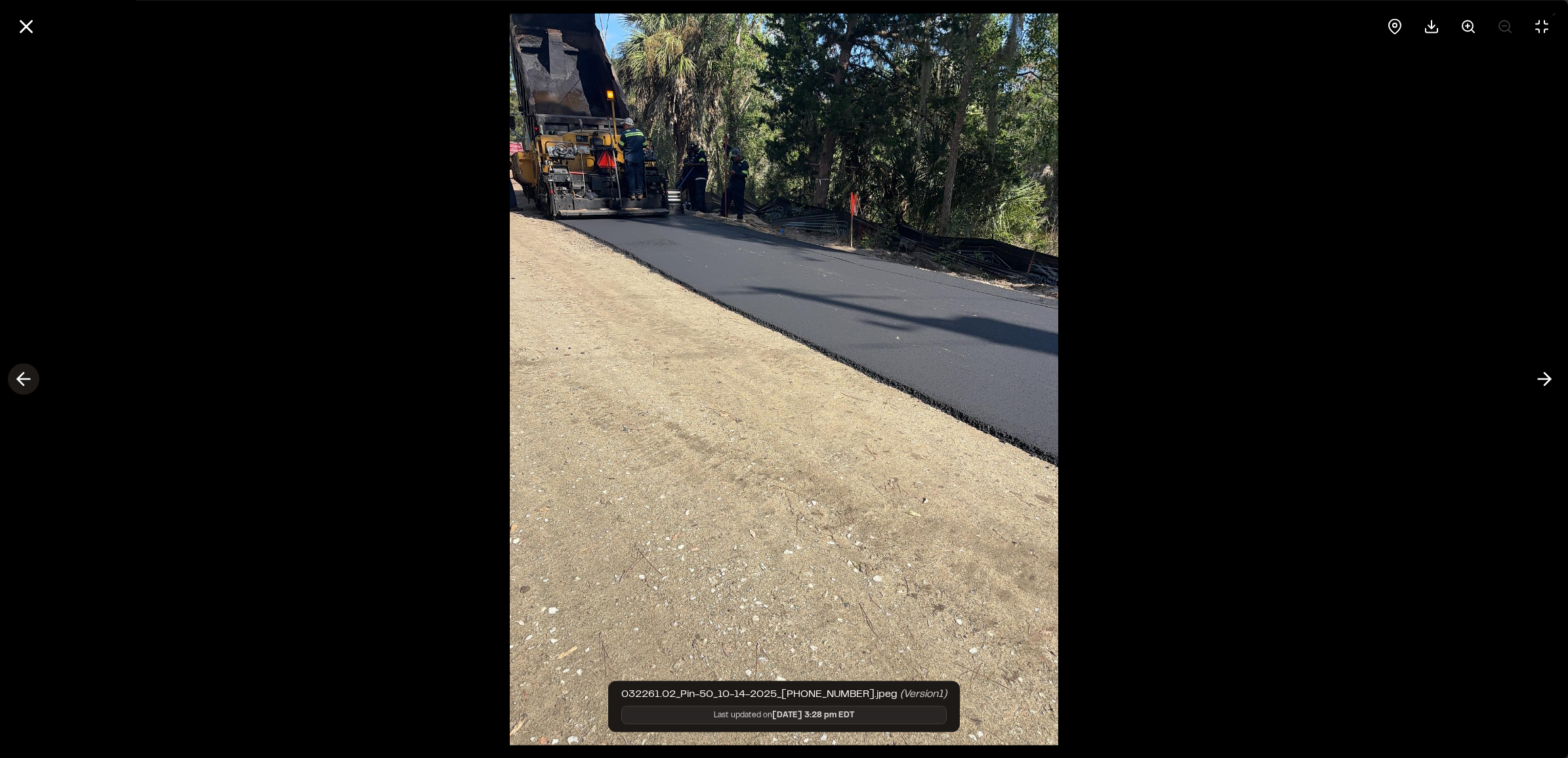
click at [14, 371] on icon at bounding box center [23, 379] width 21 height 22
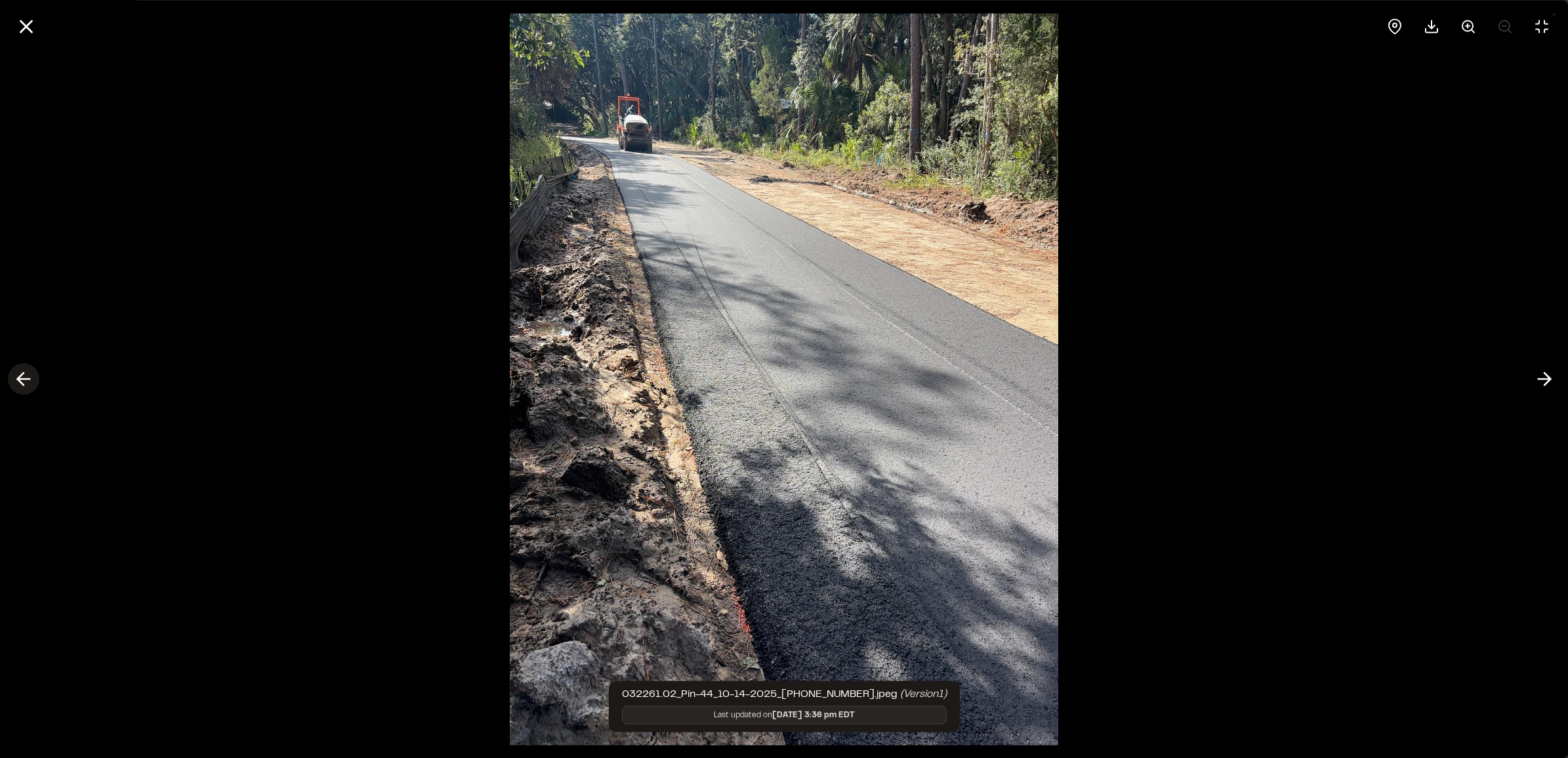
click at [14, 371] on icon at bounding box center [23, 379] width 21 height 22
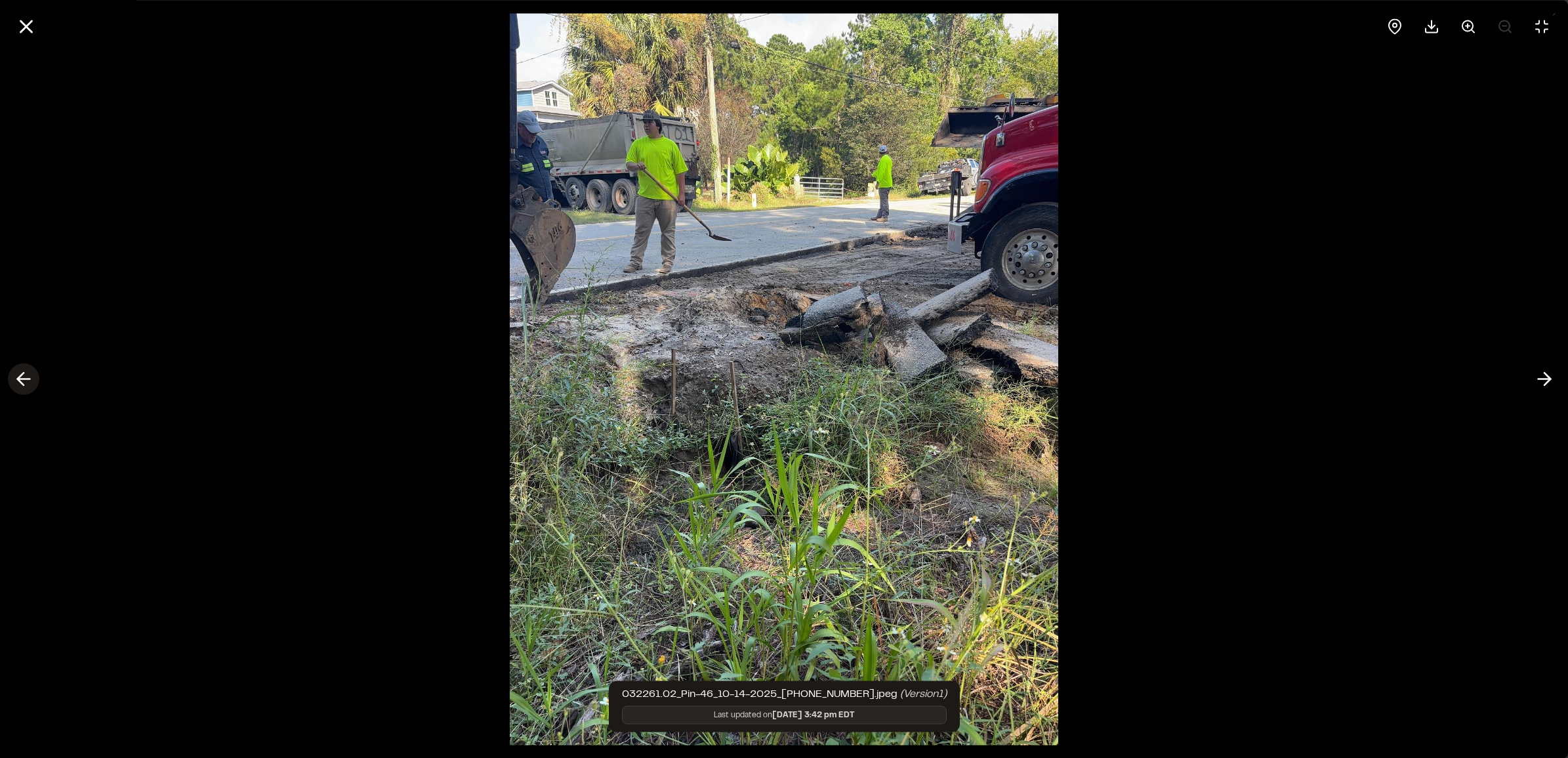
click at [14, 371] on icon at bounding box center [23, 379] width 21 height 22
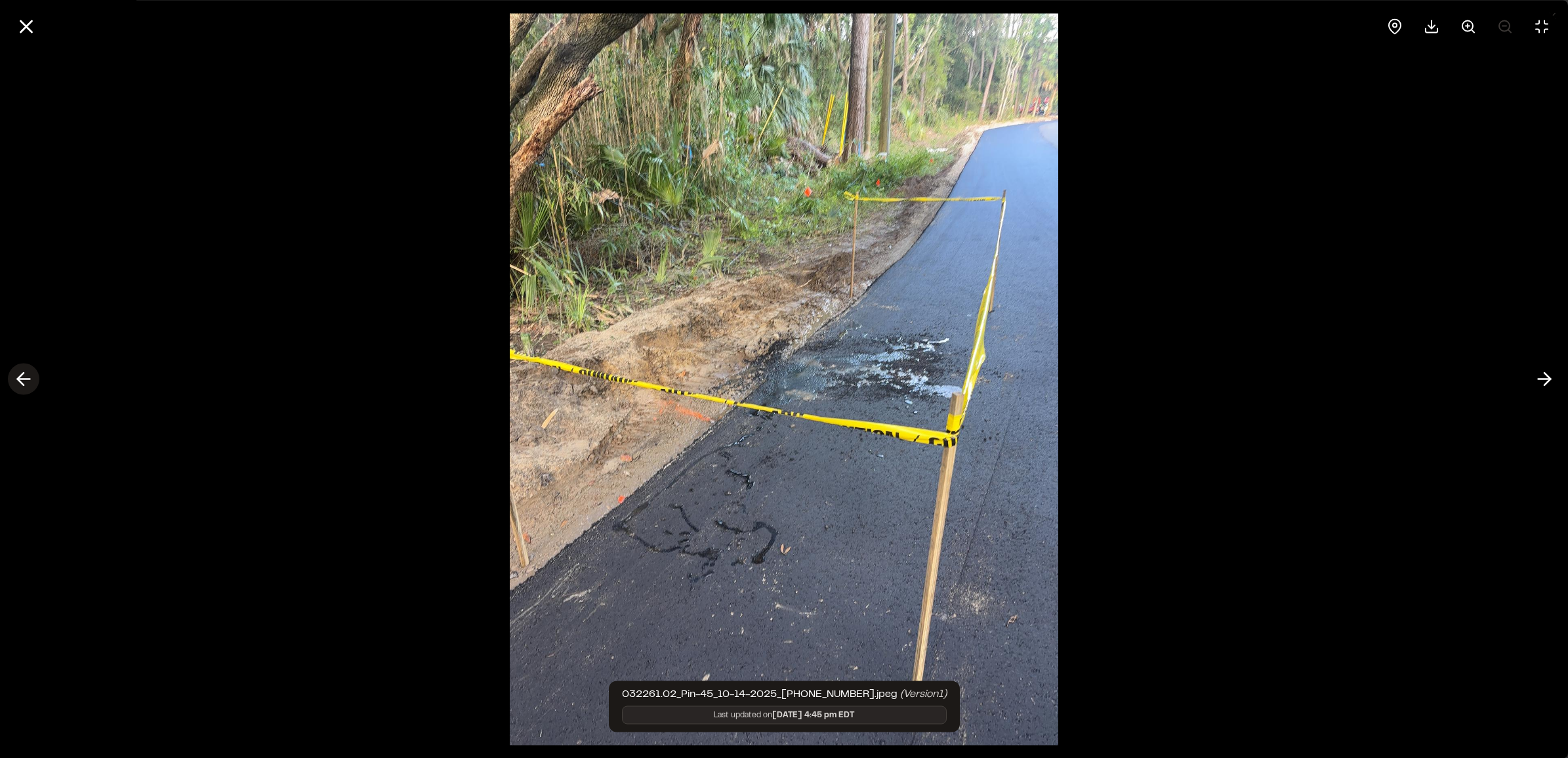
click at [14, 371] on icon at bounding box center [23, 379] width 21 height 22
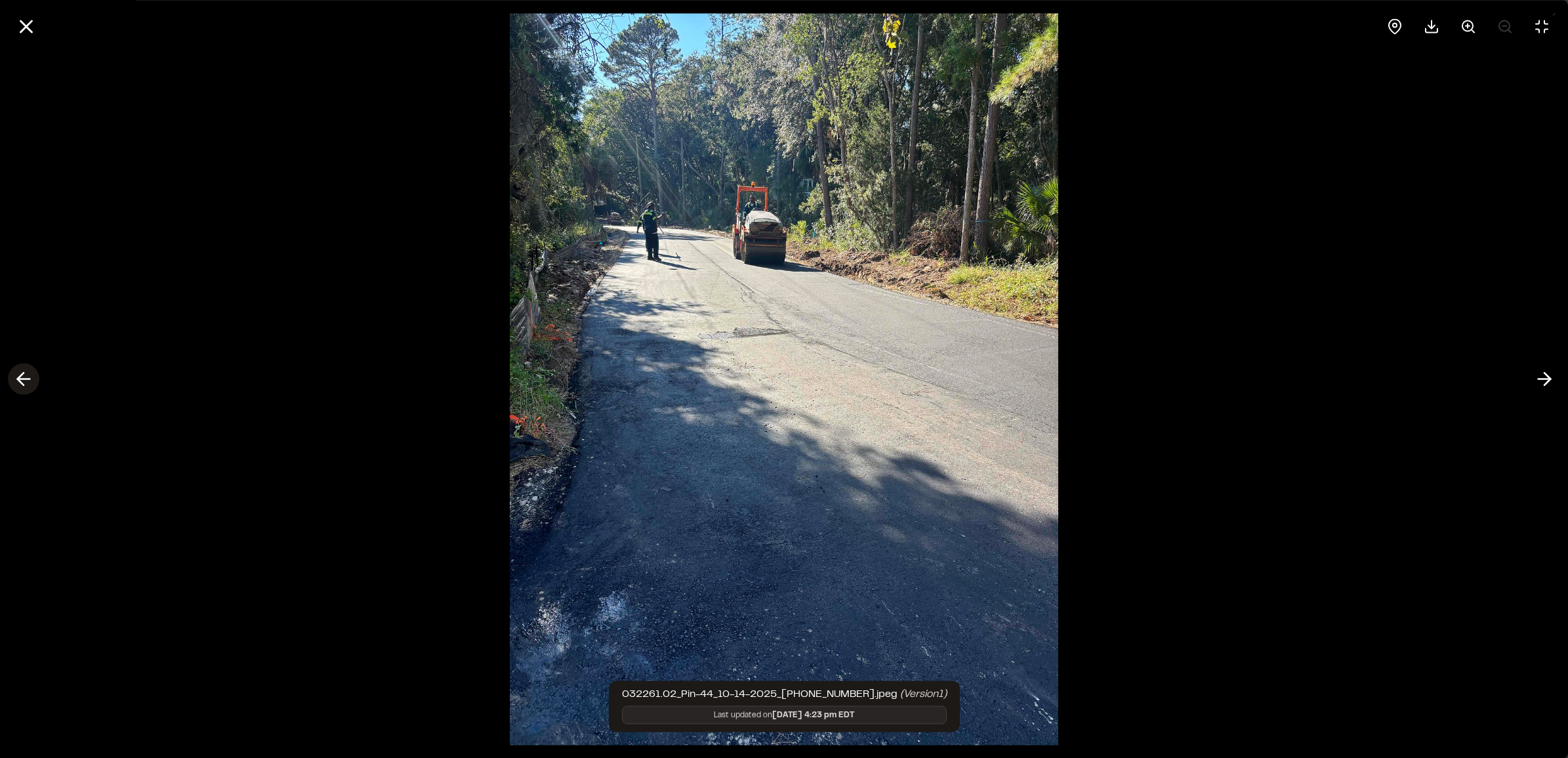
click at [14, 371] on icon at bounding box center [23, 379] width 21 height 22
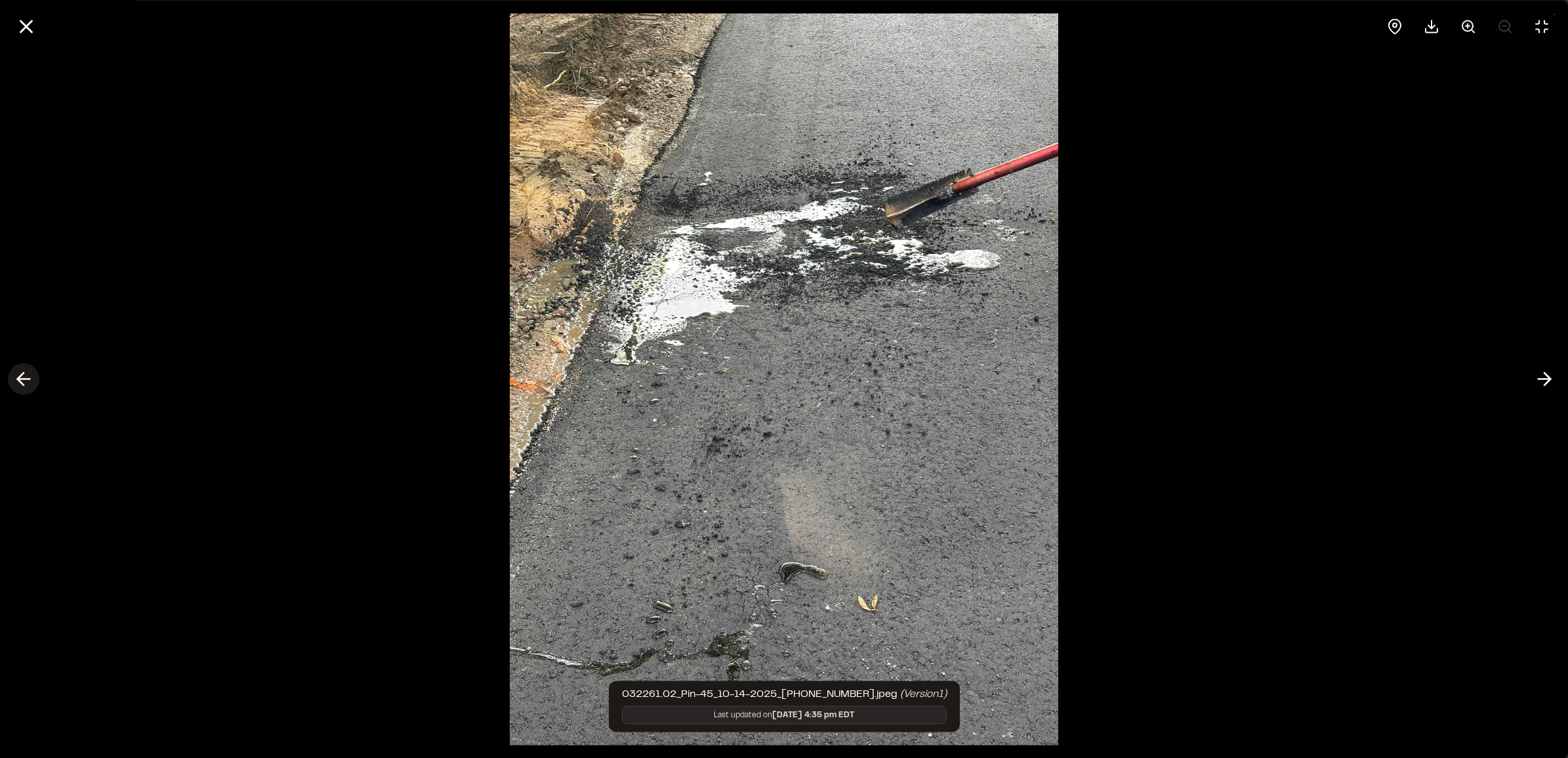
click at [14, 371] on icon at bounding box center [23, 379] width 21 height 22
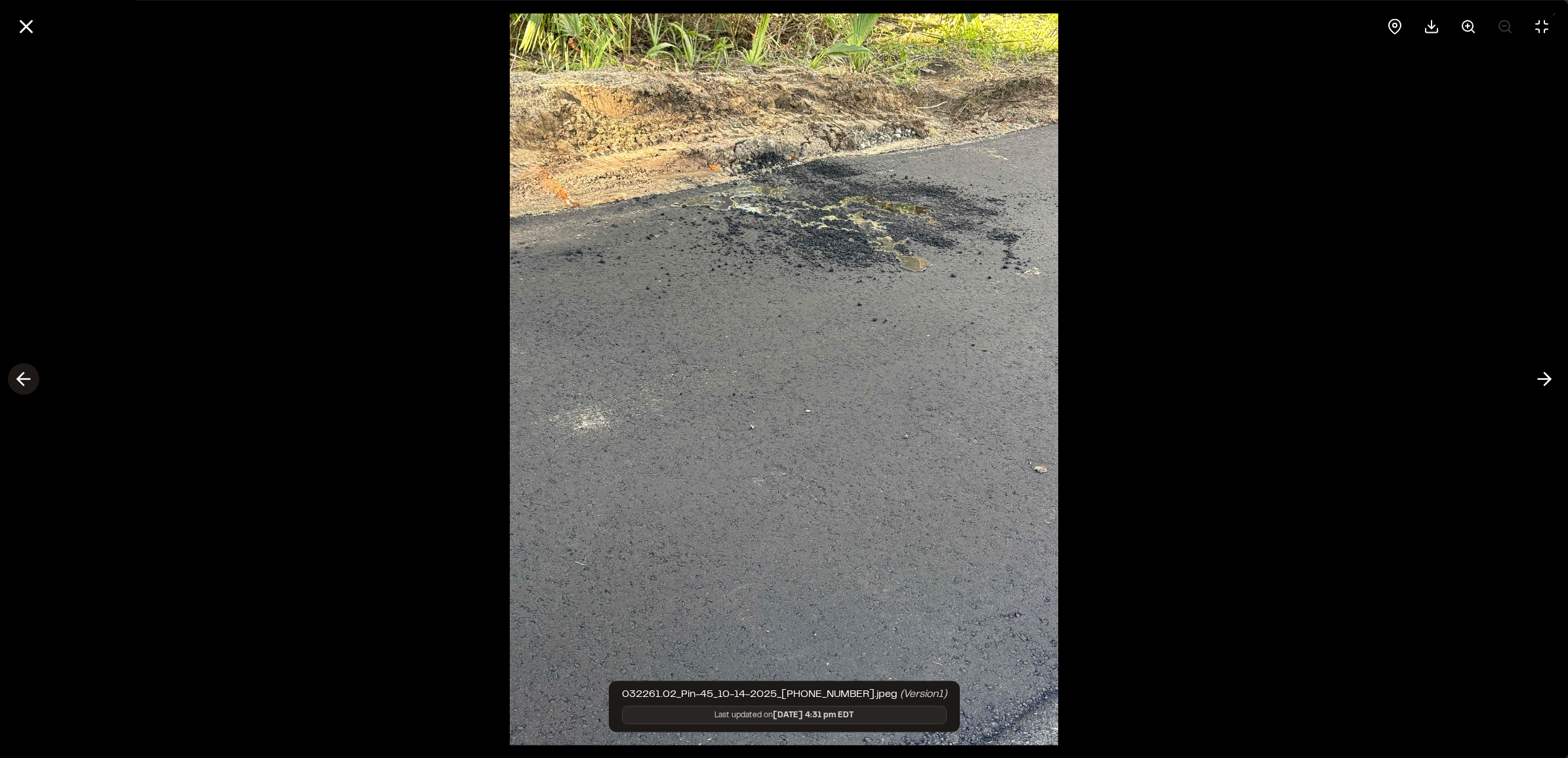
click at [14, 371] on icon at bounding box center [23, 379] width 21 height 22
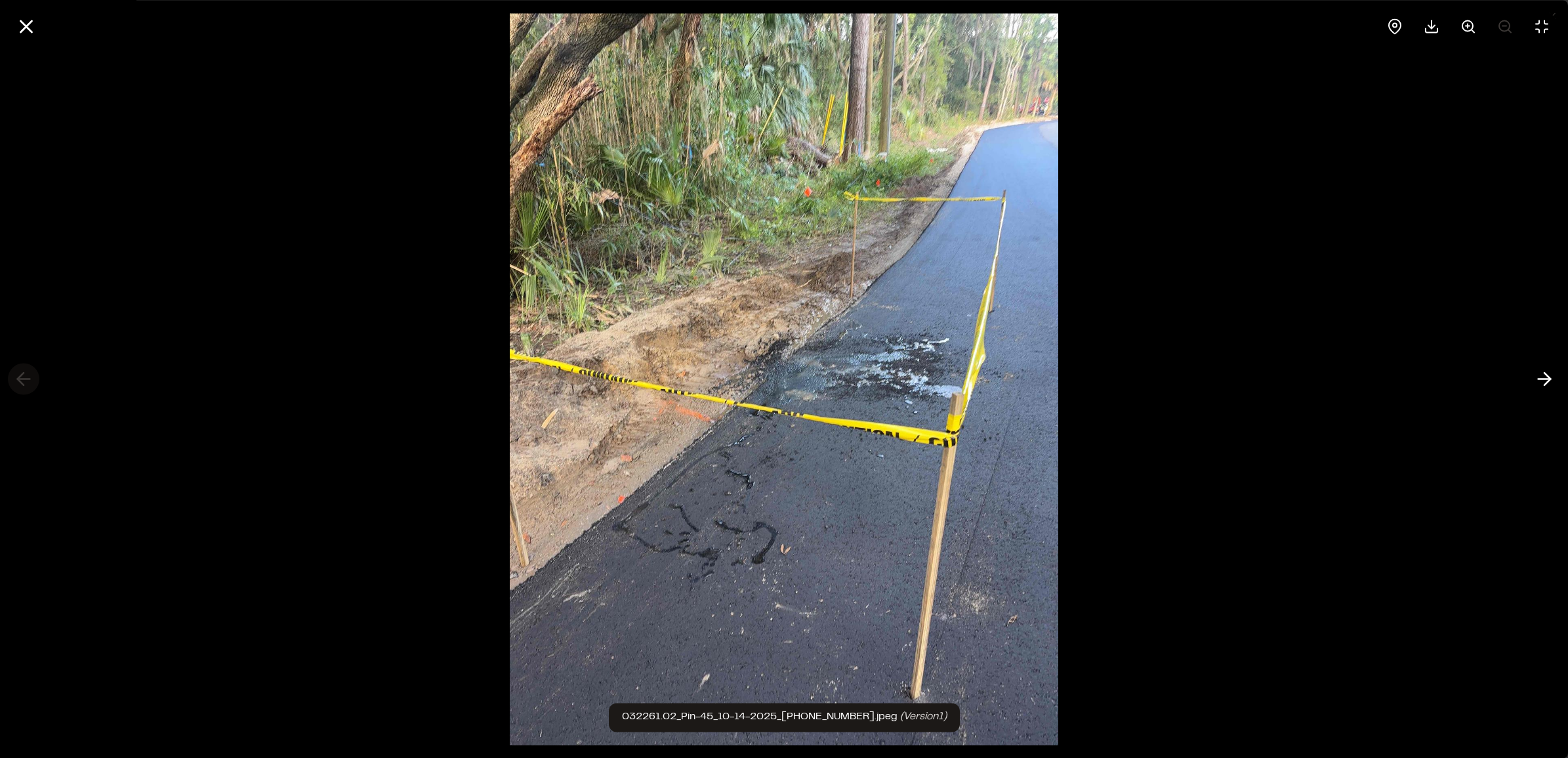
click at [14, 371] on div at bounding box center [784, 379] width 1568 height 758
click at [836, 382] on icon at bounding box center [1544, 379] width 21 height 22
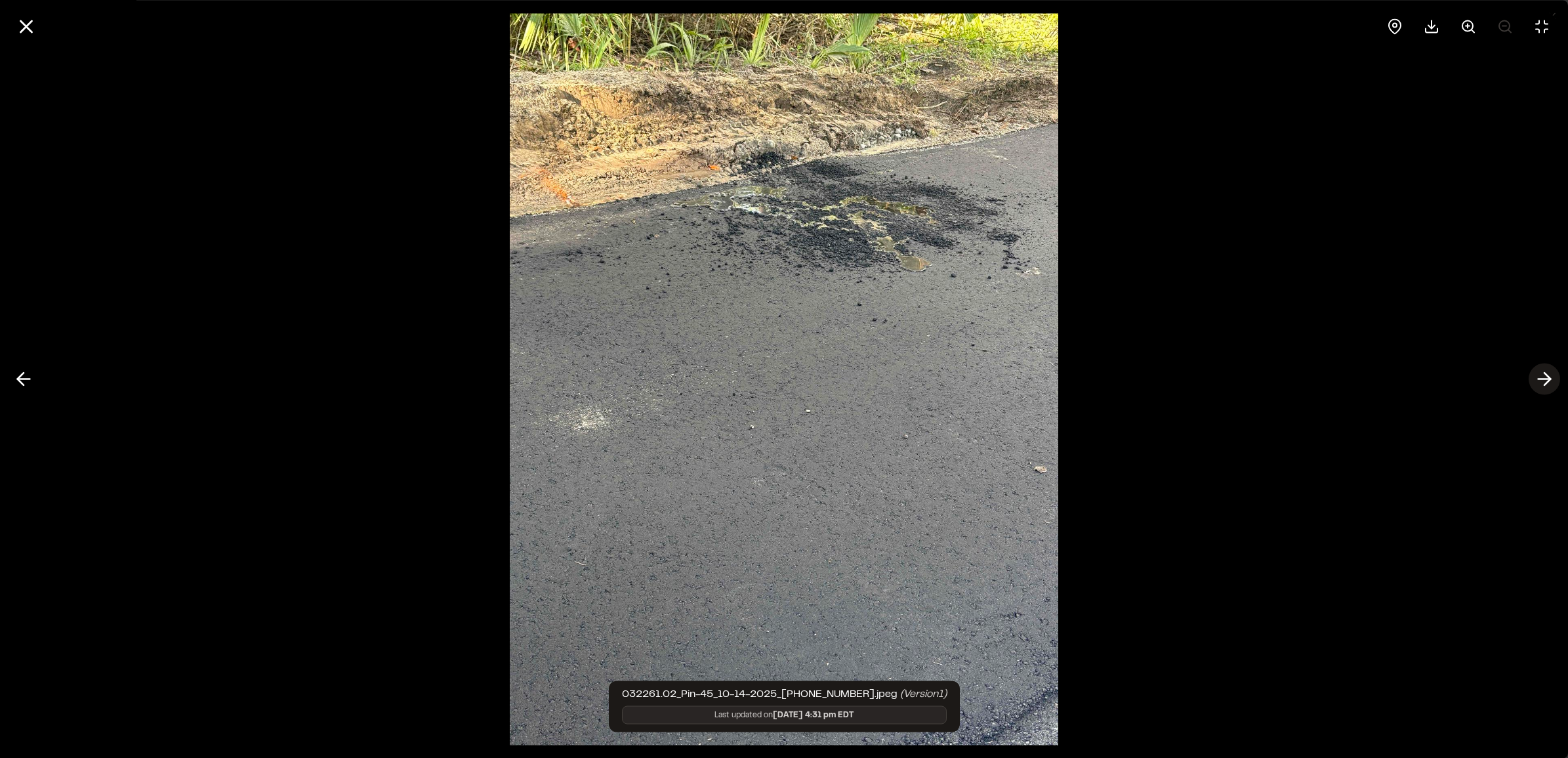
click at [836, 382] on icon at bounding box center [1544, 379] width 21 height 22
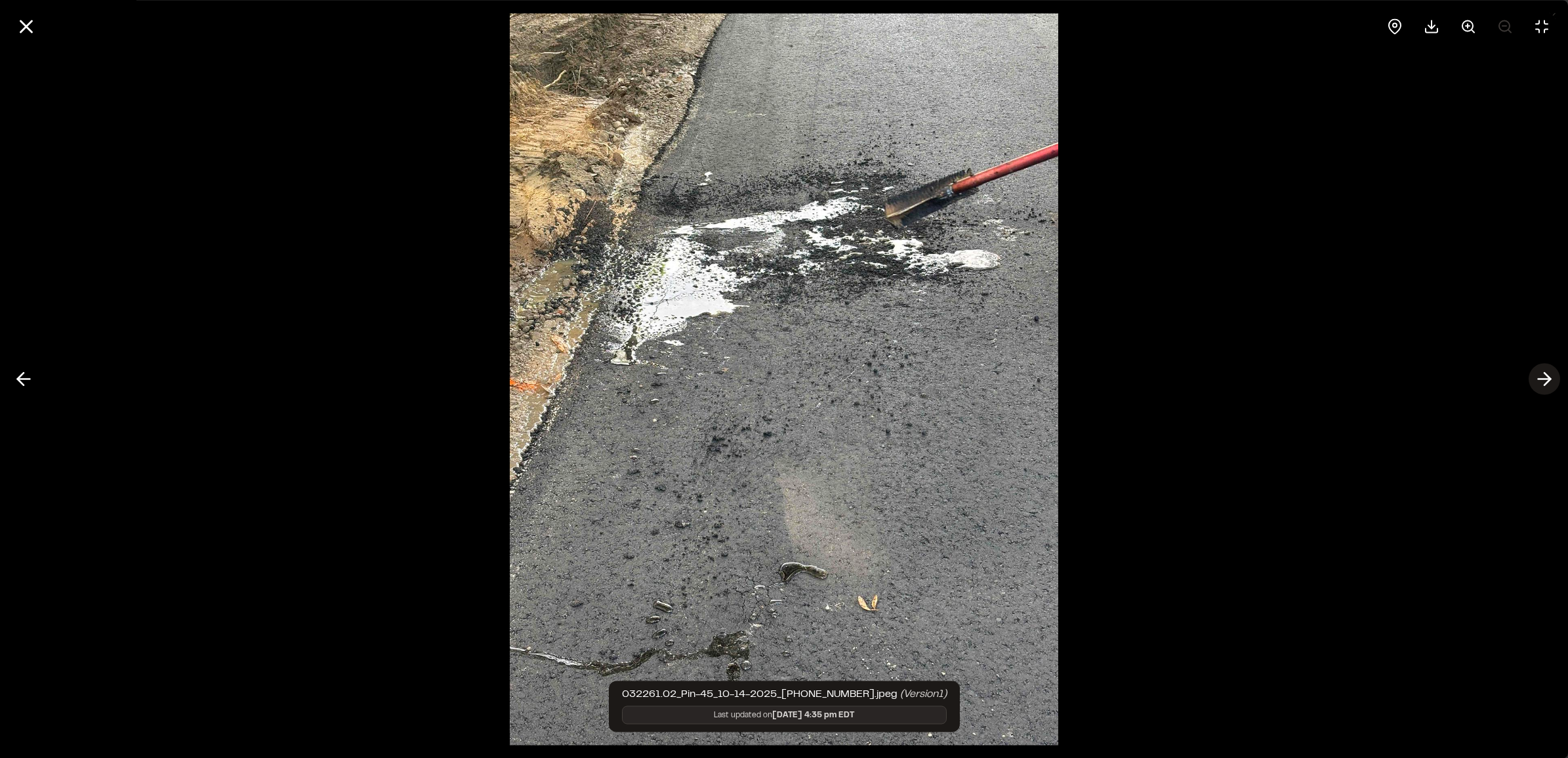
click at [836, 381] on icon at bounding box center [1544, 379] width 21 height 22
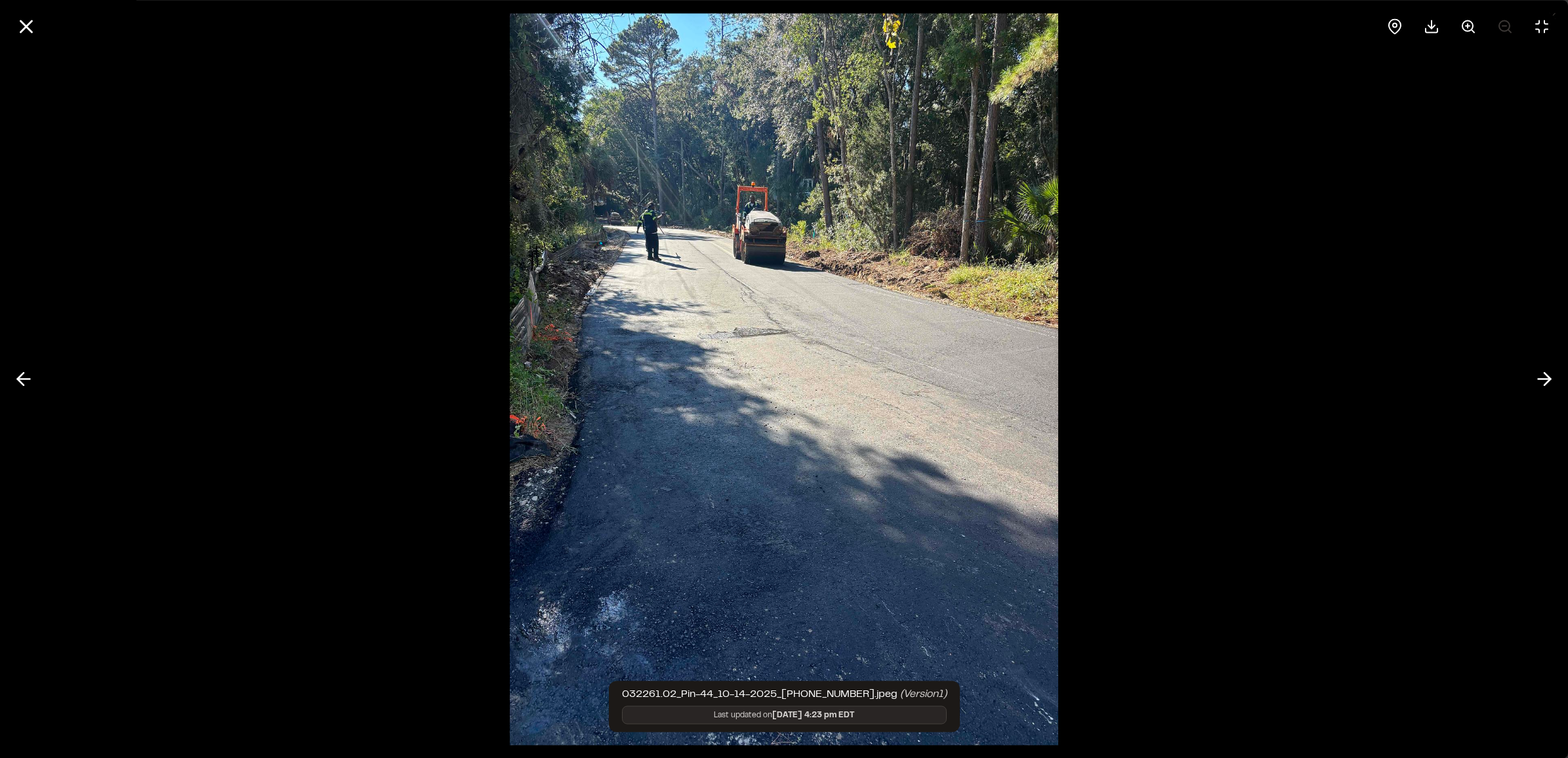
drag, startPoint x: 738, startPoint y: 350, endPoint x: 674, endPoint y: 520, distance: 181.6
drag, startPoint x: 674, startPoint y: 520, endPoint x: 758, endPoint y: 353, distance: 186.9
click at [758, 357] on img at bounding box center [784, 379] width 548 height 758
click at [758, 342] on img at bounding box center [784, 379] width 548 height 758
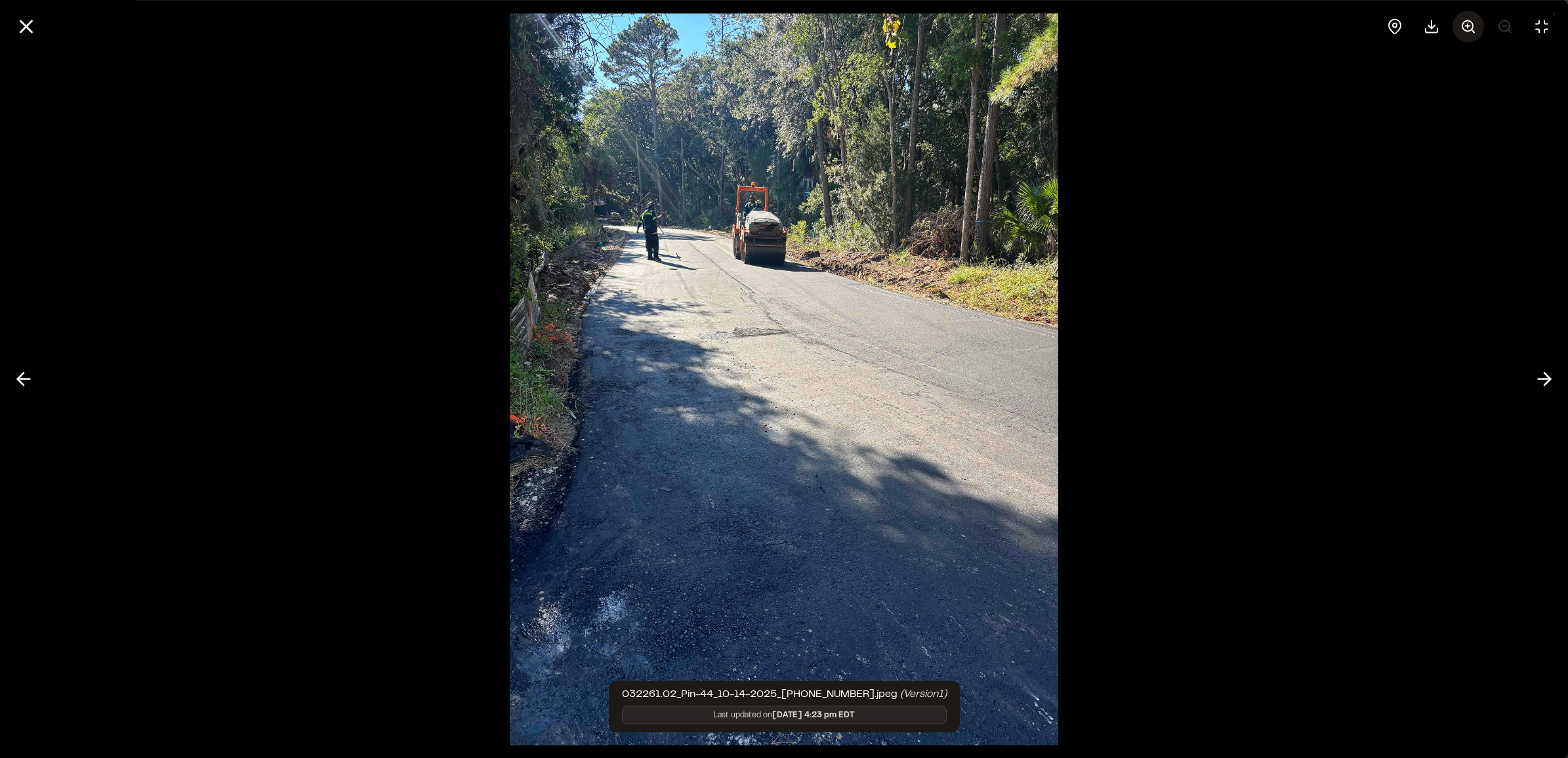
click at [836, 22] on icon at bounding box center [1468, 26] width 16 height 16
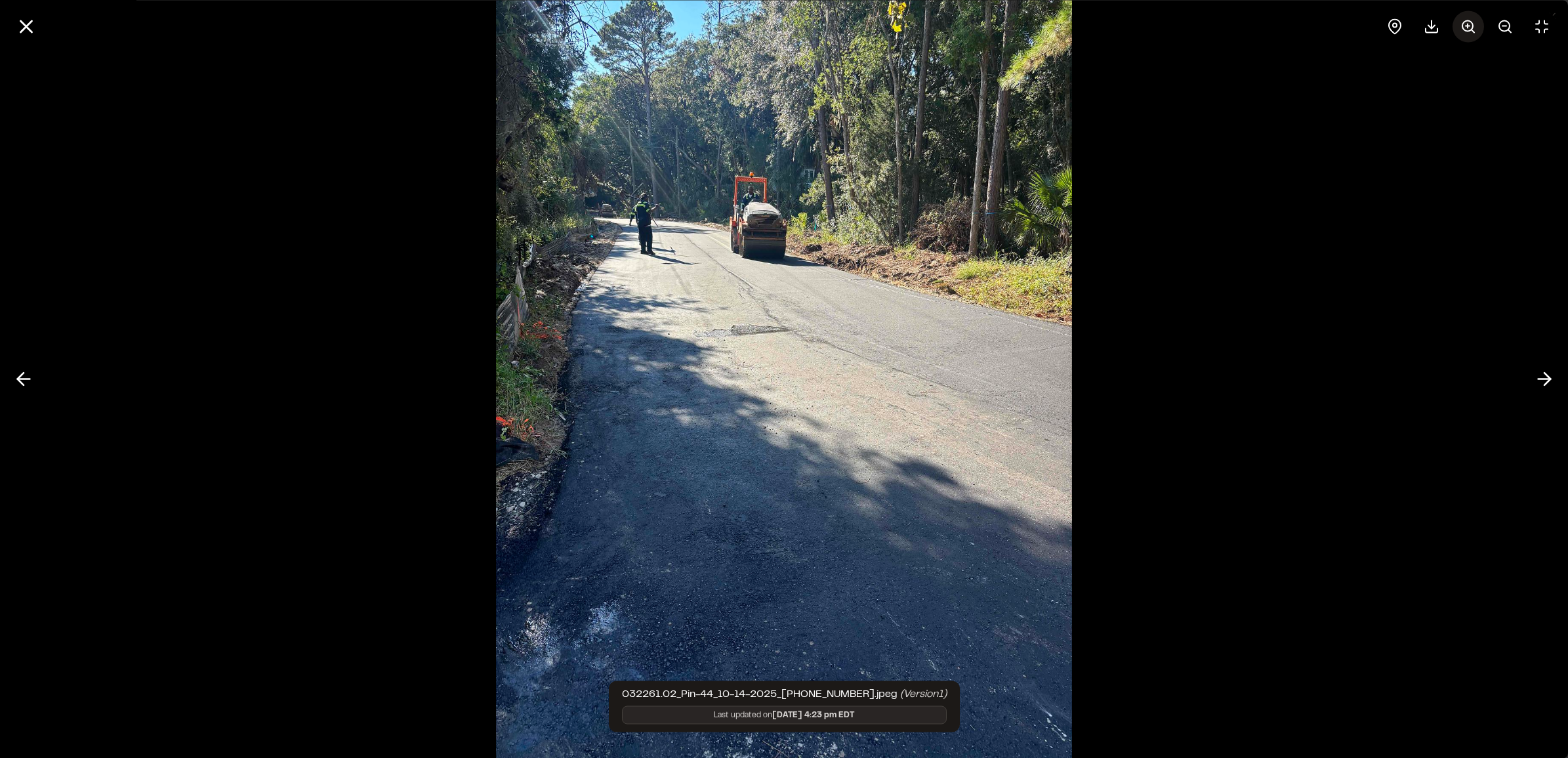
click at [836, 22] on icon at bounding box center [1468, 26] width 16 height 16
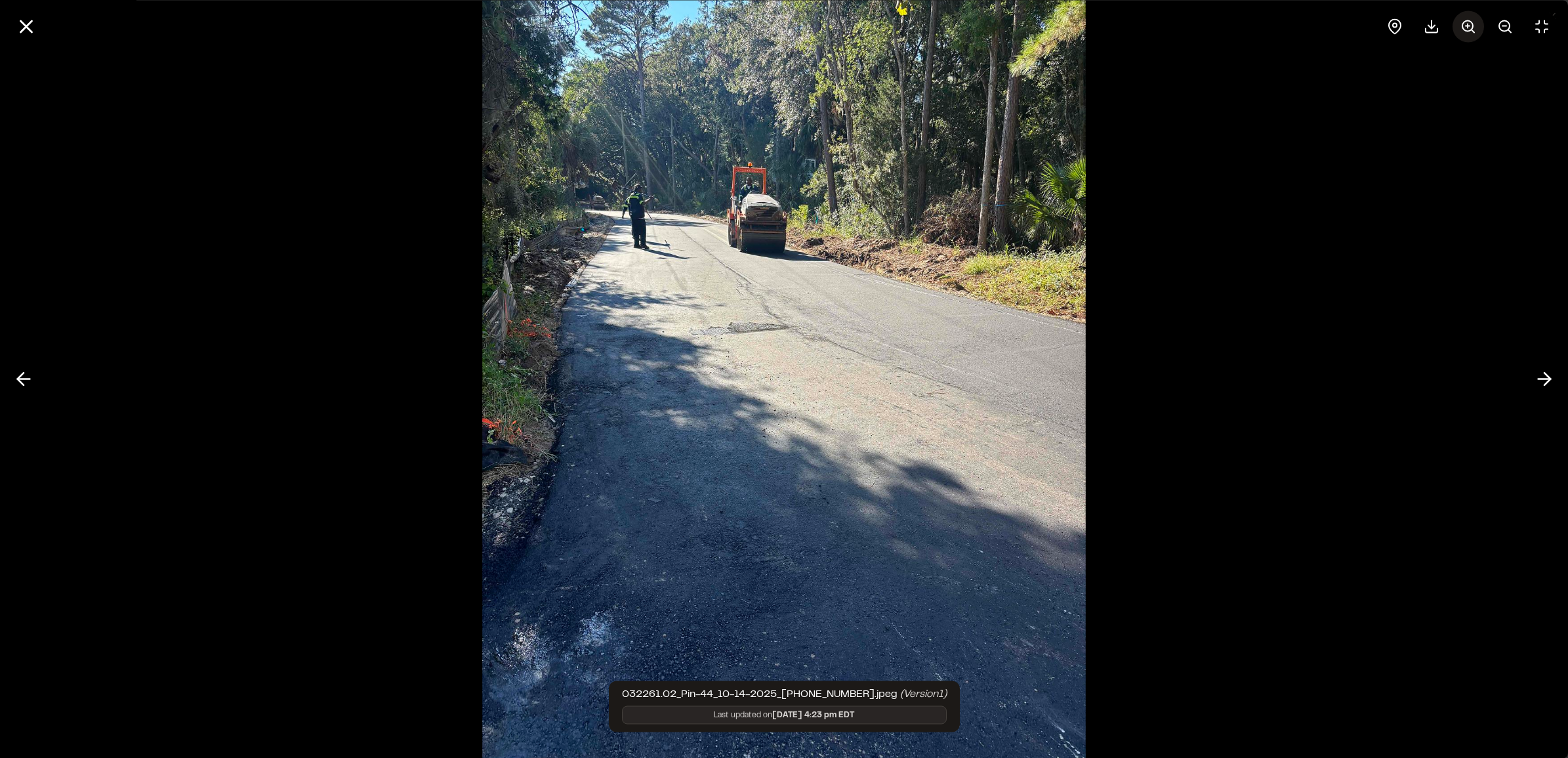
click at [836, 20] on circle at bounding box center [1467, 25] width 10 height 10
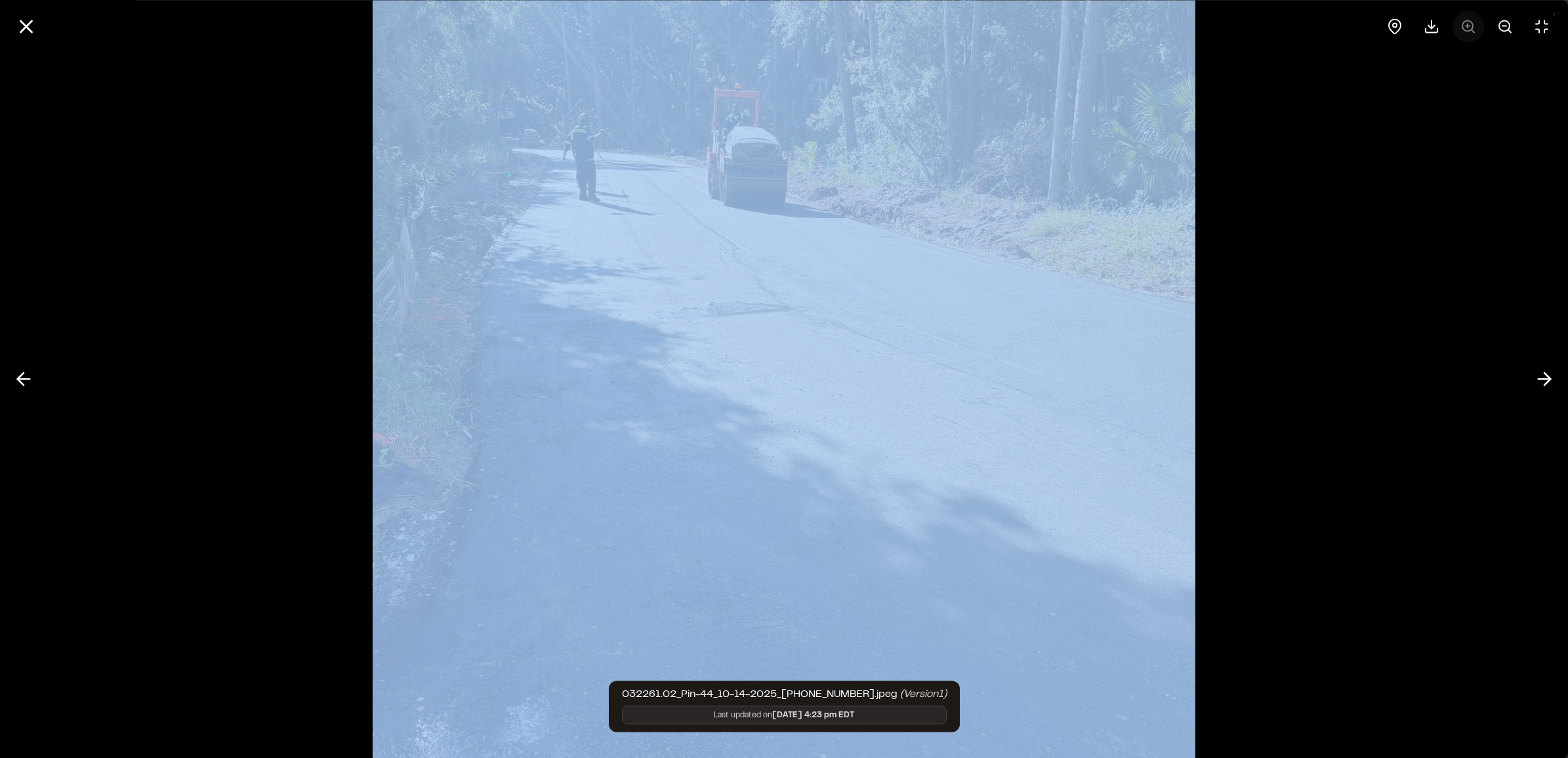
click at [836, 20] on div at bounding box center [1467, 26] width 178 height 31
click at [836, 237] on img at bounding box center [784, 379] width 823 height 1137
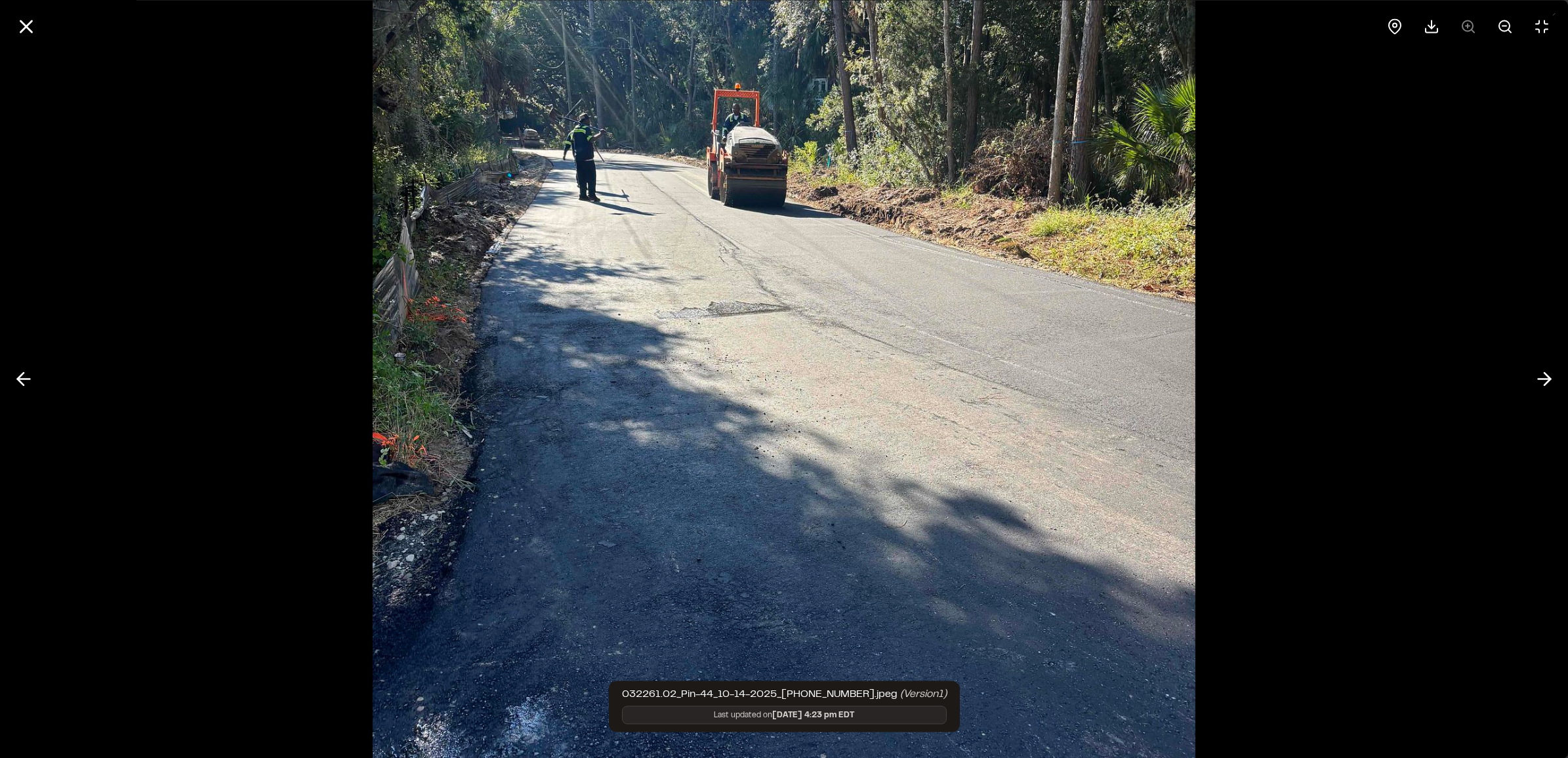
click at [836, 27] on div at bounding box center [1467, 26] width 178 height 31
drag, startPoint x: 21, startPoint y: 35, endPoint x: 21, endPoint y: 27, distance: 8.0
click at [21, 34] on icon at bounding box center [26, 27] width 22 height 22
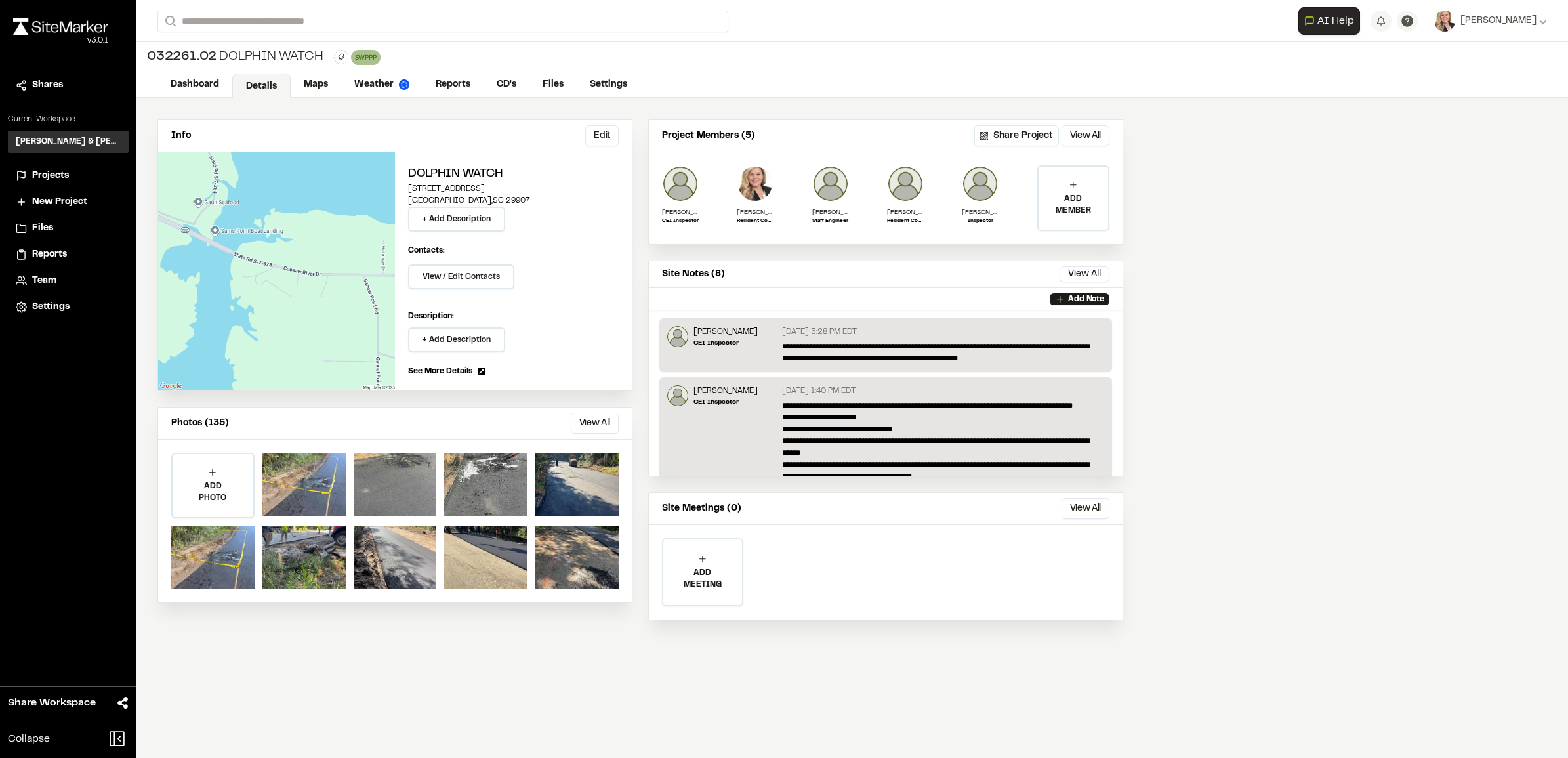
click at [52, 182] on span "Projects" at bounding box center [50, 176] width 37 height 15
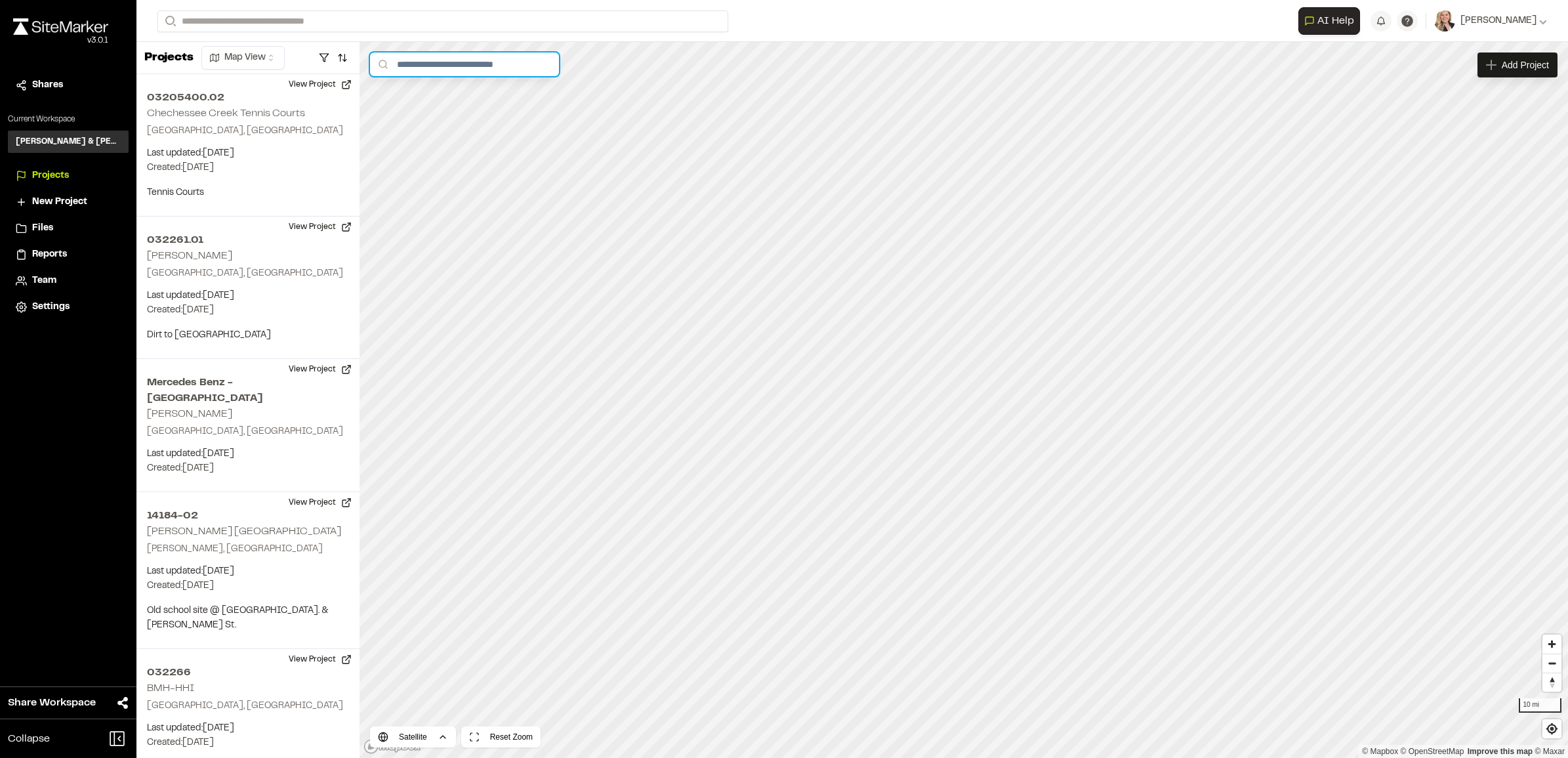
click at [500, 69] on input "text" at bounding box center [464, 64] width 189 height 24
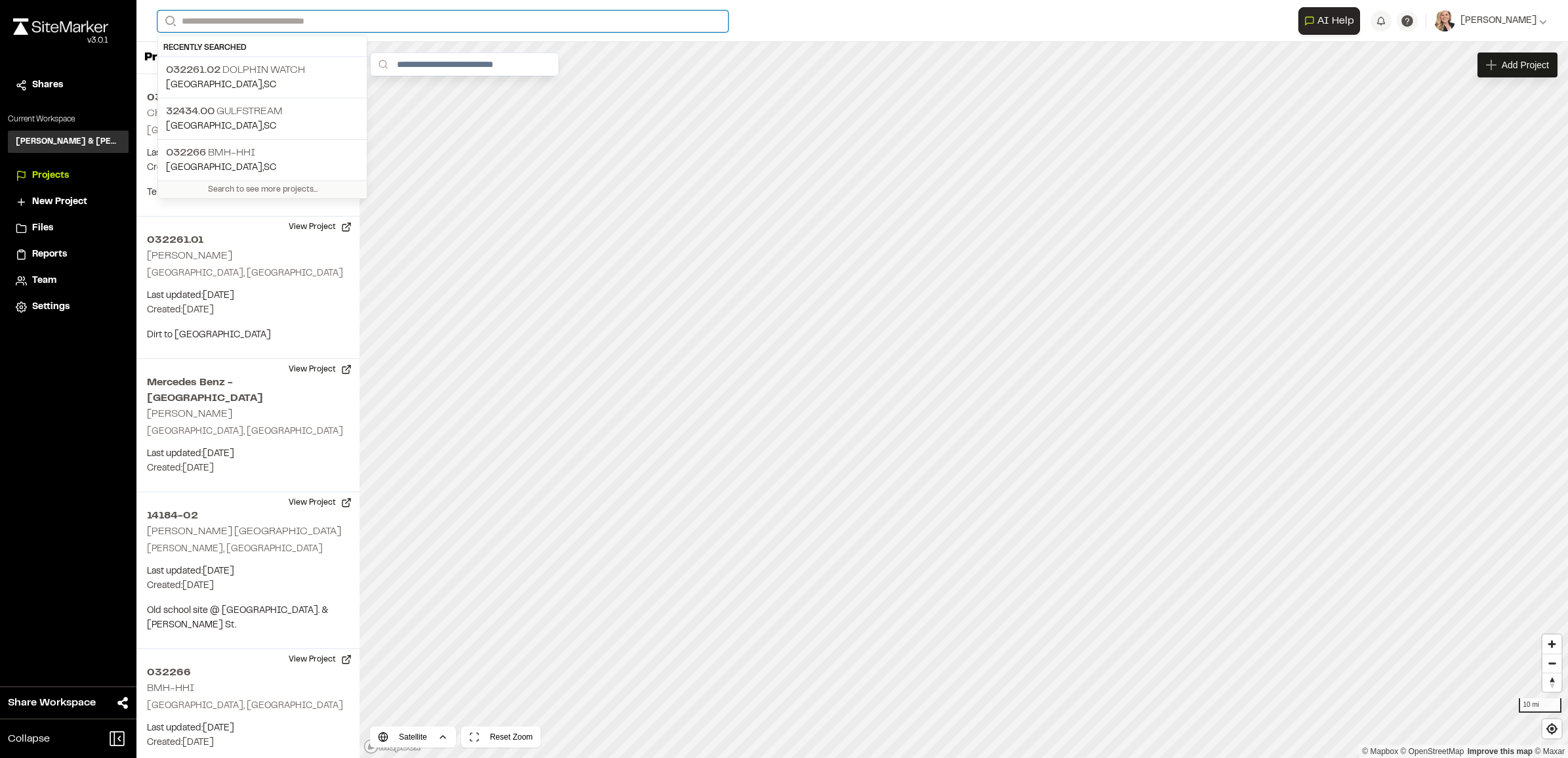
click at [355, 22] on input "Search" at bounding box center [442, 21] width 571 height 22
type input "*"
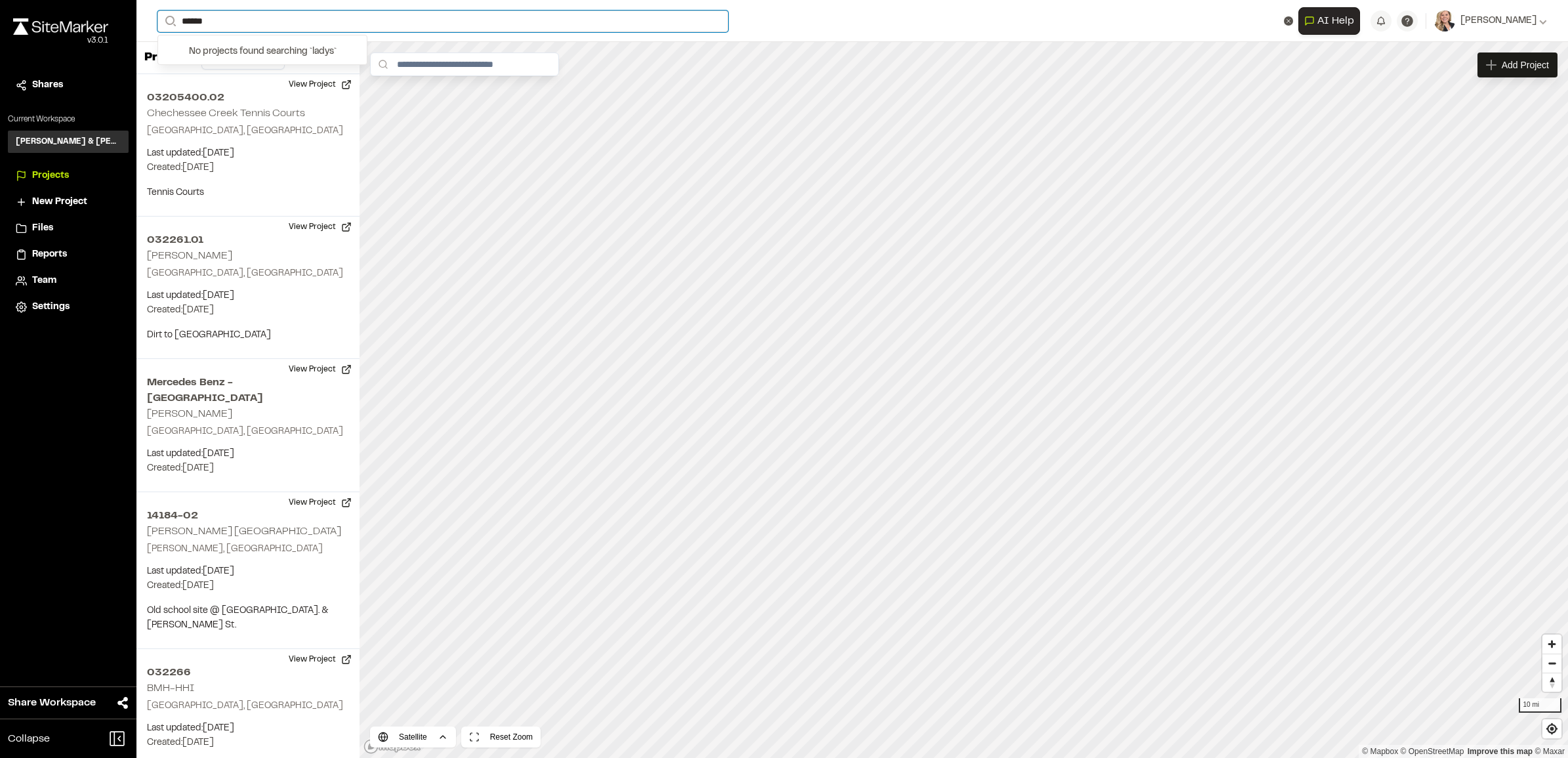
click at [231, 21] on input "*****" at bounding box center [442, 21] width 571 height 22
click at [207, 10] on div "**********" at bounding box center [852, 21] width 1390 height 42
drag, startPoint x: 208, startPoint y: 20, endPoint x: 143, endPoint y: 1, distance: 67.7
click at [136, 7] on div "**********" at bounding box center [784, 379] width 1568 height 758
type input "*******"
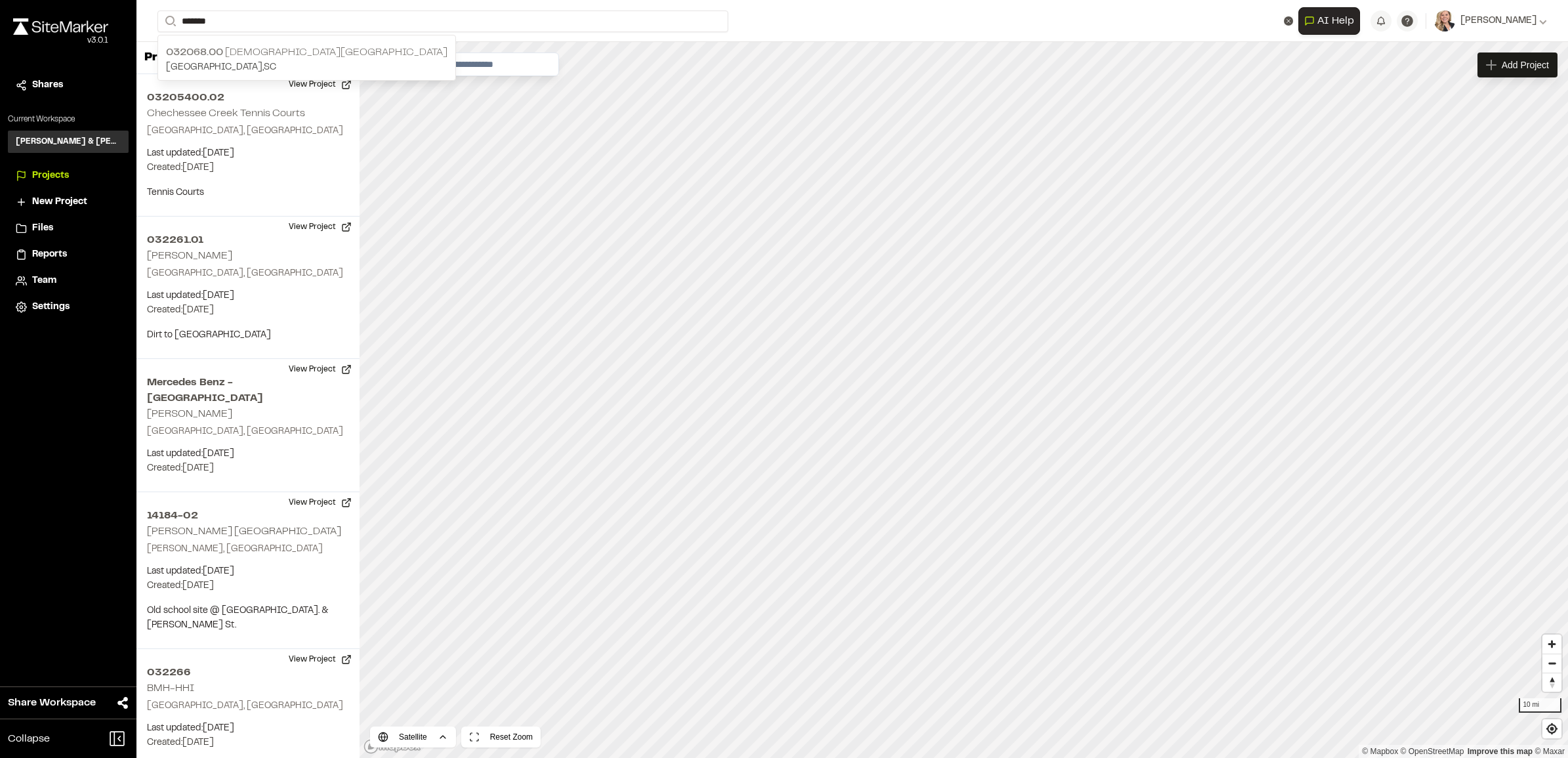
click at [244, 45] on p "032068.00 [DEMOGRAPHIC_DATA][GEOGRAPHIC_DATA]" at bounding box center [307, 52] width 281 height 16
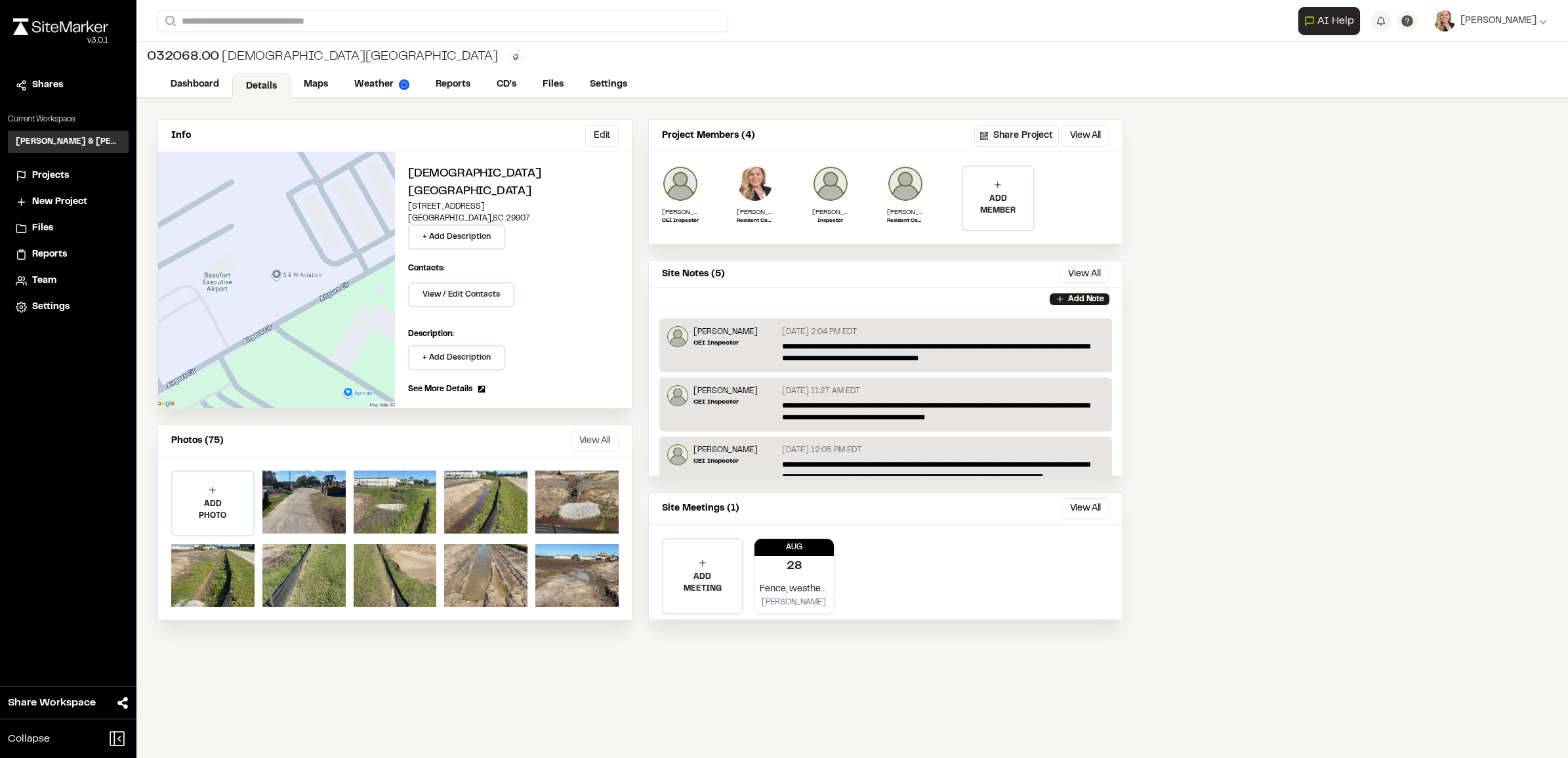
click at [581, 404] on button "View All" at bounding box center [595, 441] width 48 height 21
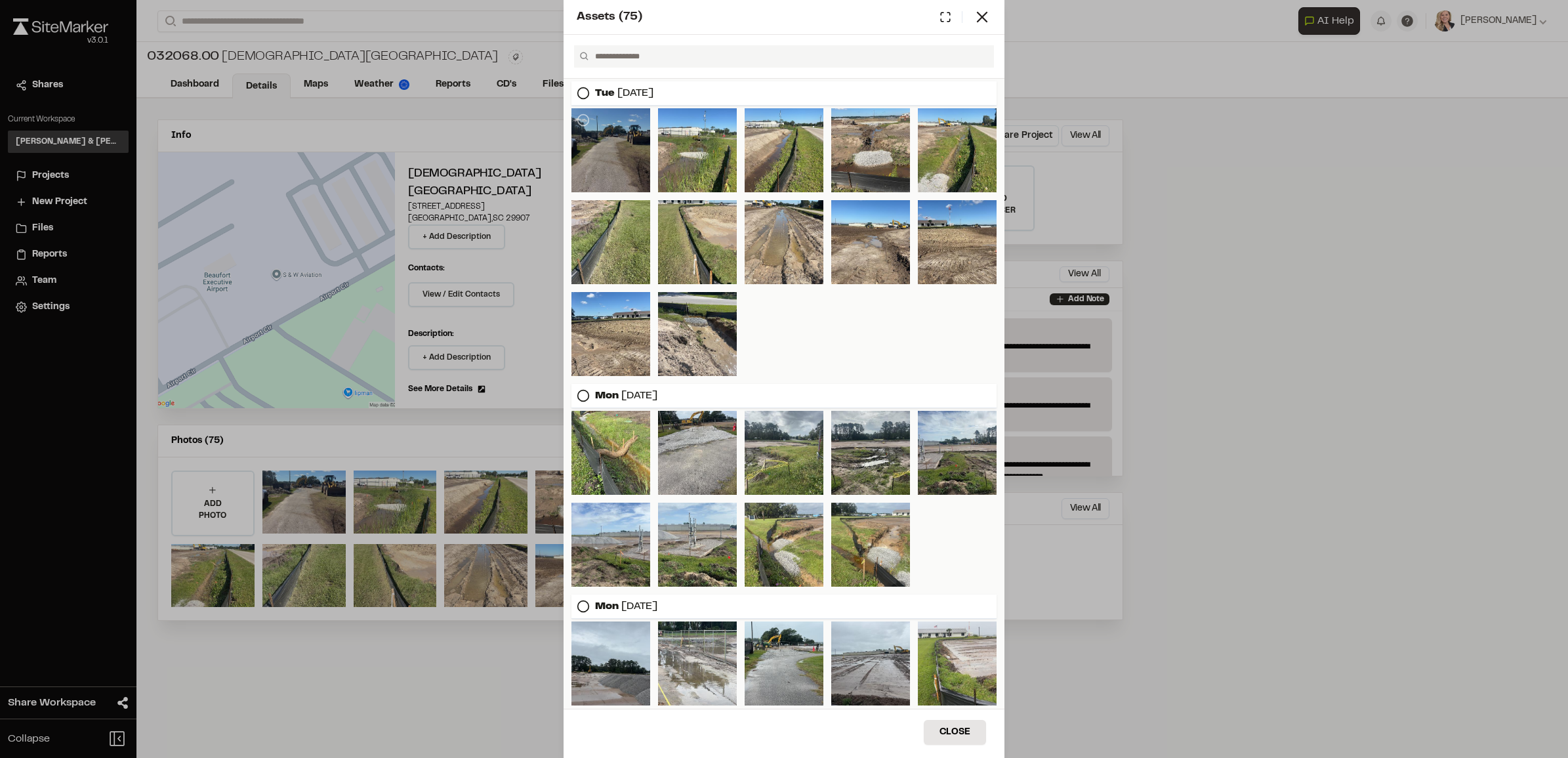
click at [611, 155] on div at bounding box center [610, 150] width 79 height 84
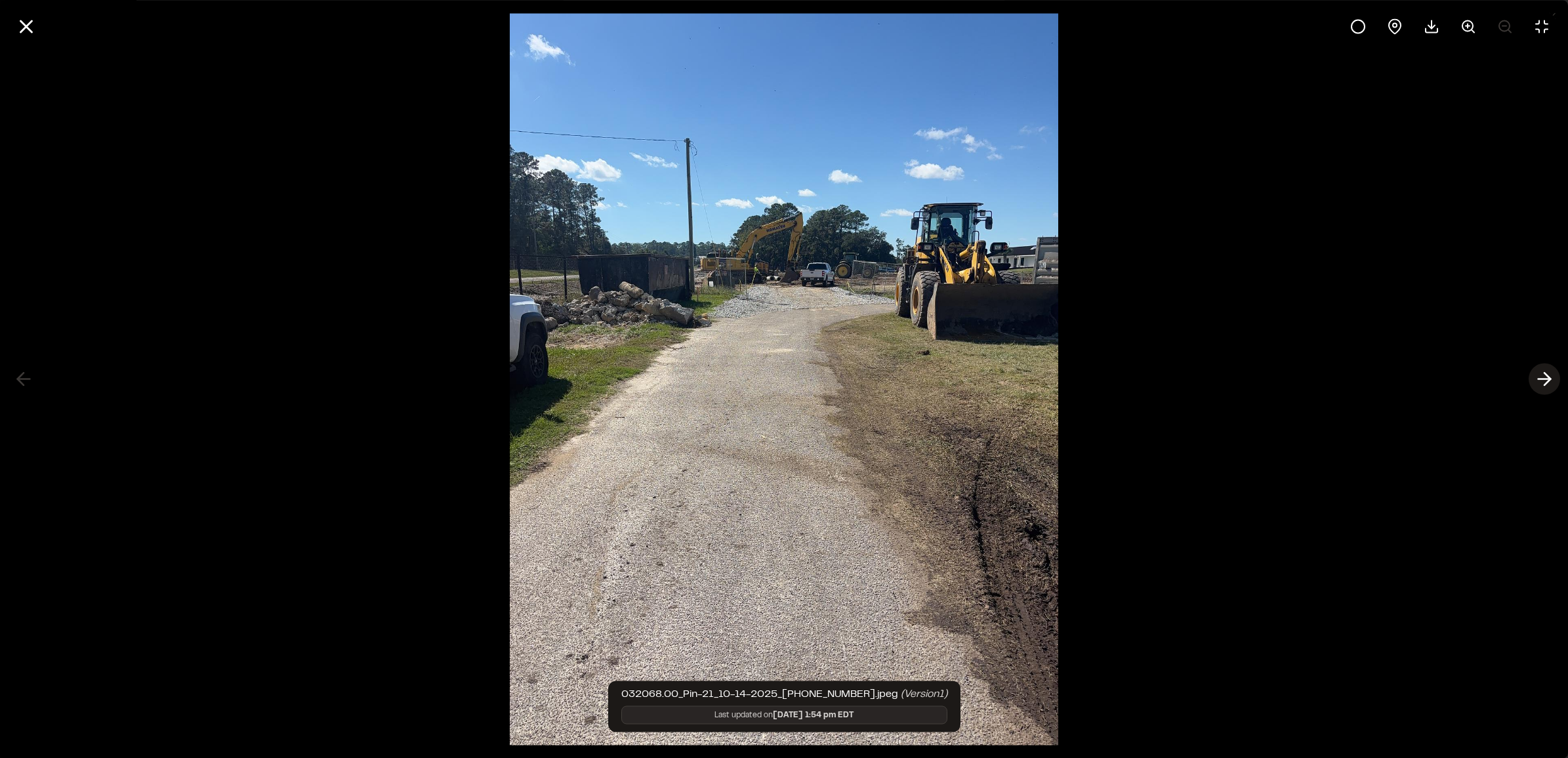
click at [836, 366] on button at bounding box center [1544, 379] width 31 height 31
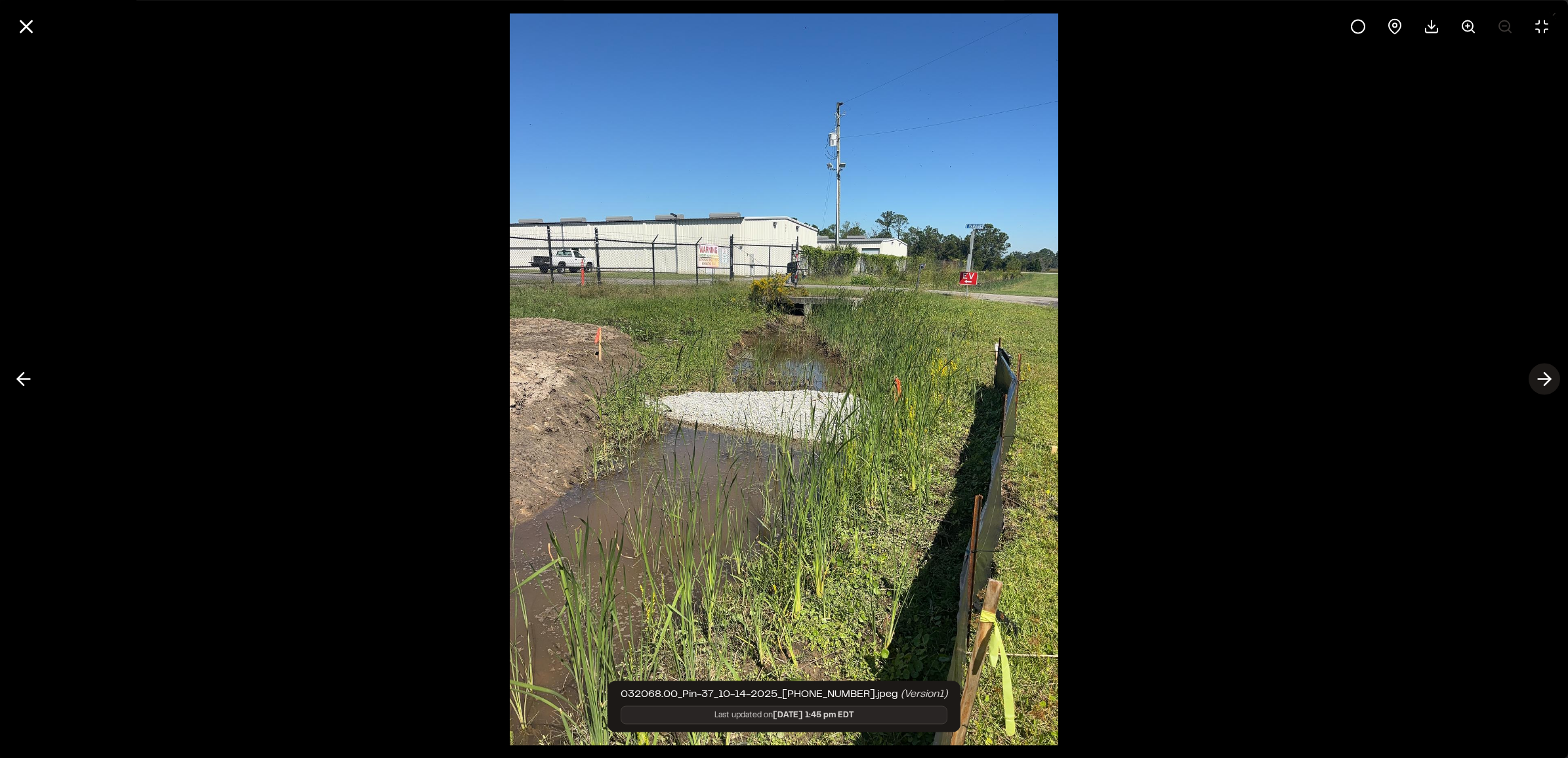
click at [836, 374] on polyline at bounding box center [1547, 379] width 5 height 13
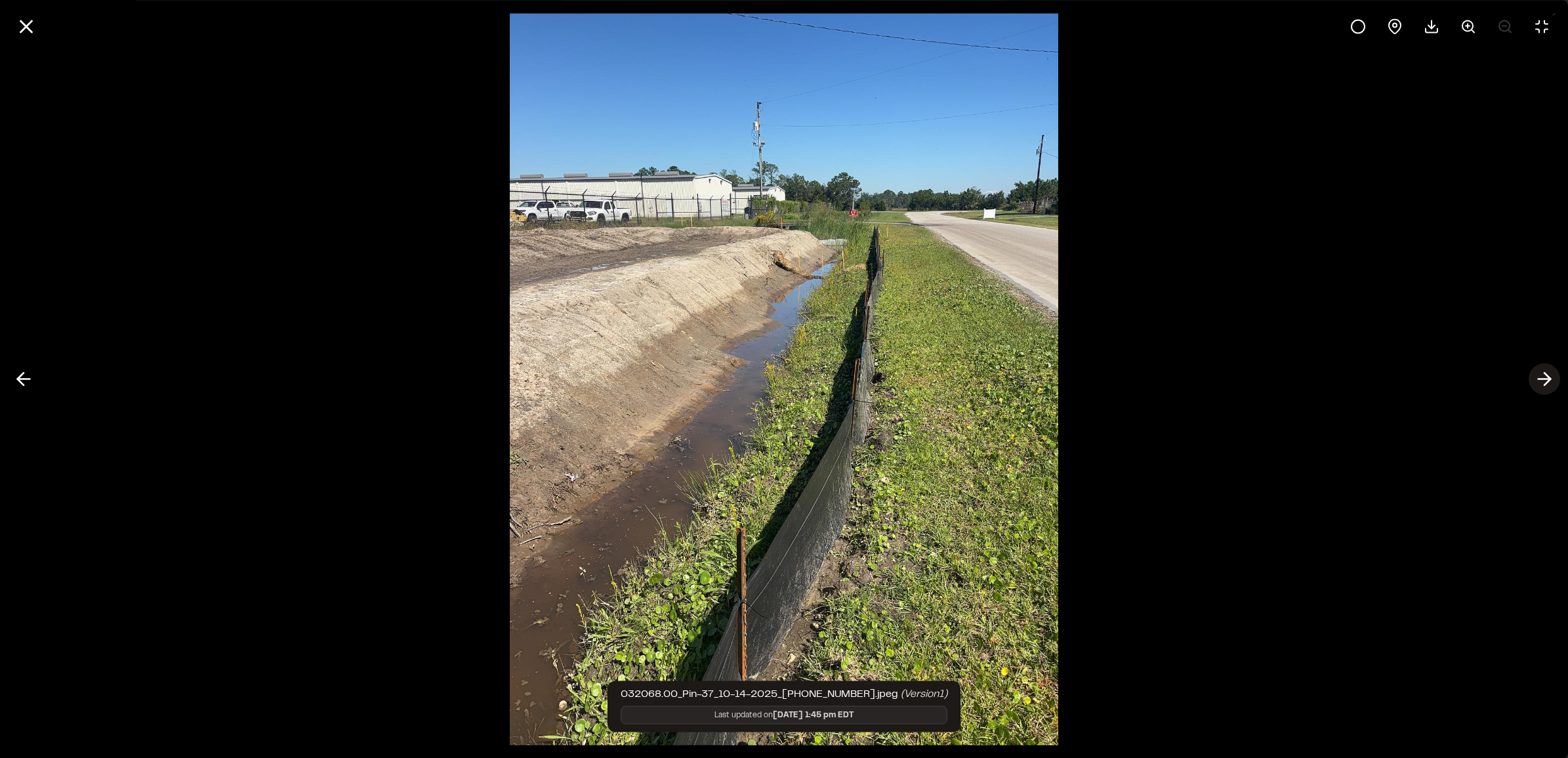
click at [836, 374] on polyline at bounding box center [1547, 379] width 5 height 13
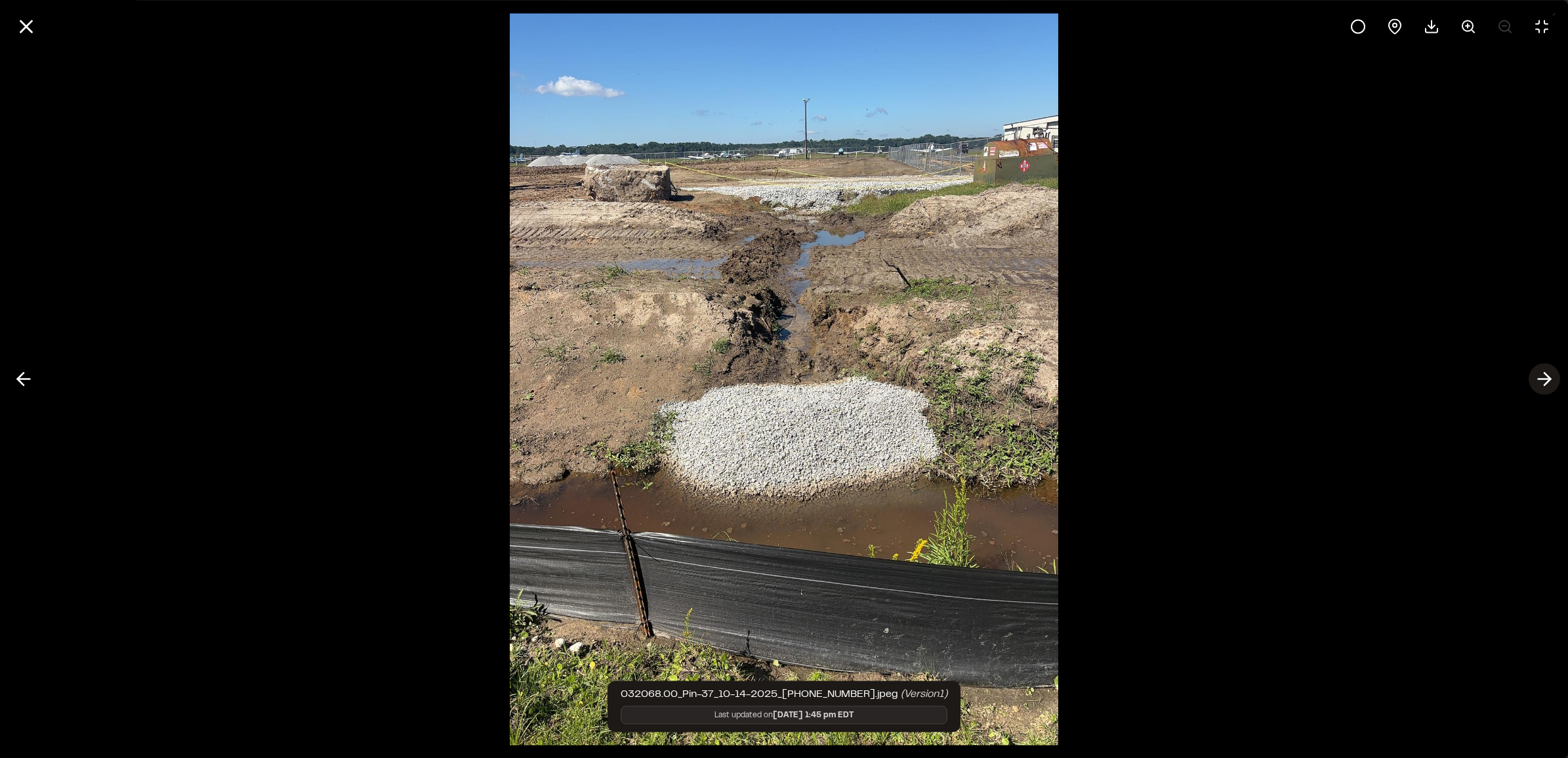
click at [836, 374] on polyline at bounding box center [1547, 379] width 5 height 13
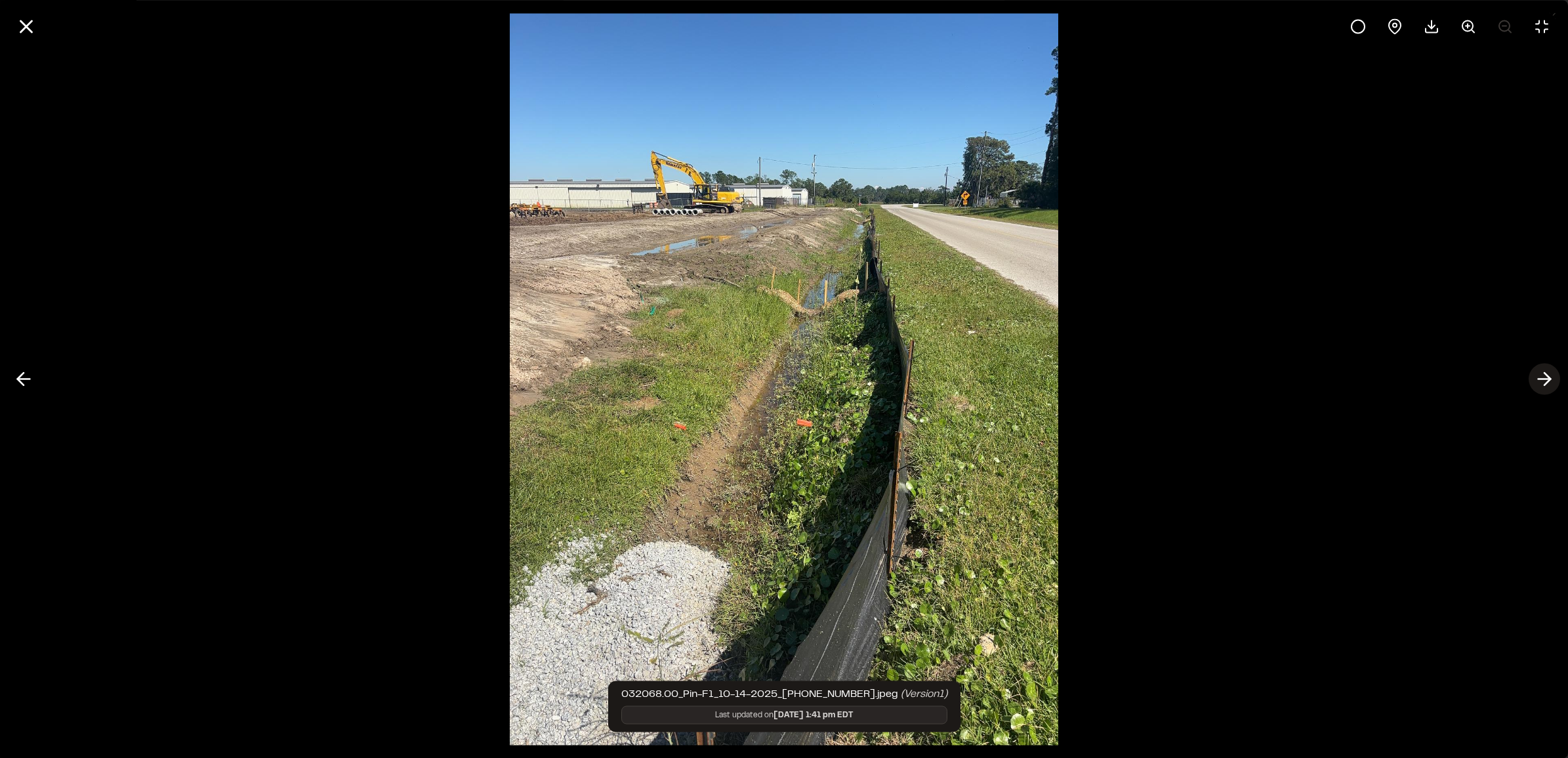
click at [836, 374] on polyline at bounding box center [1547, 379] width 5 height 13
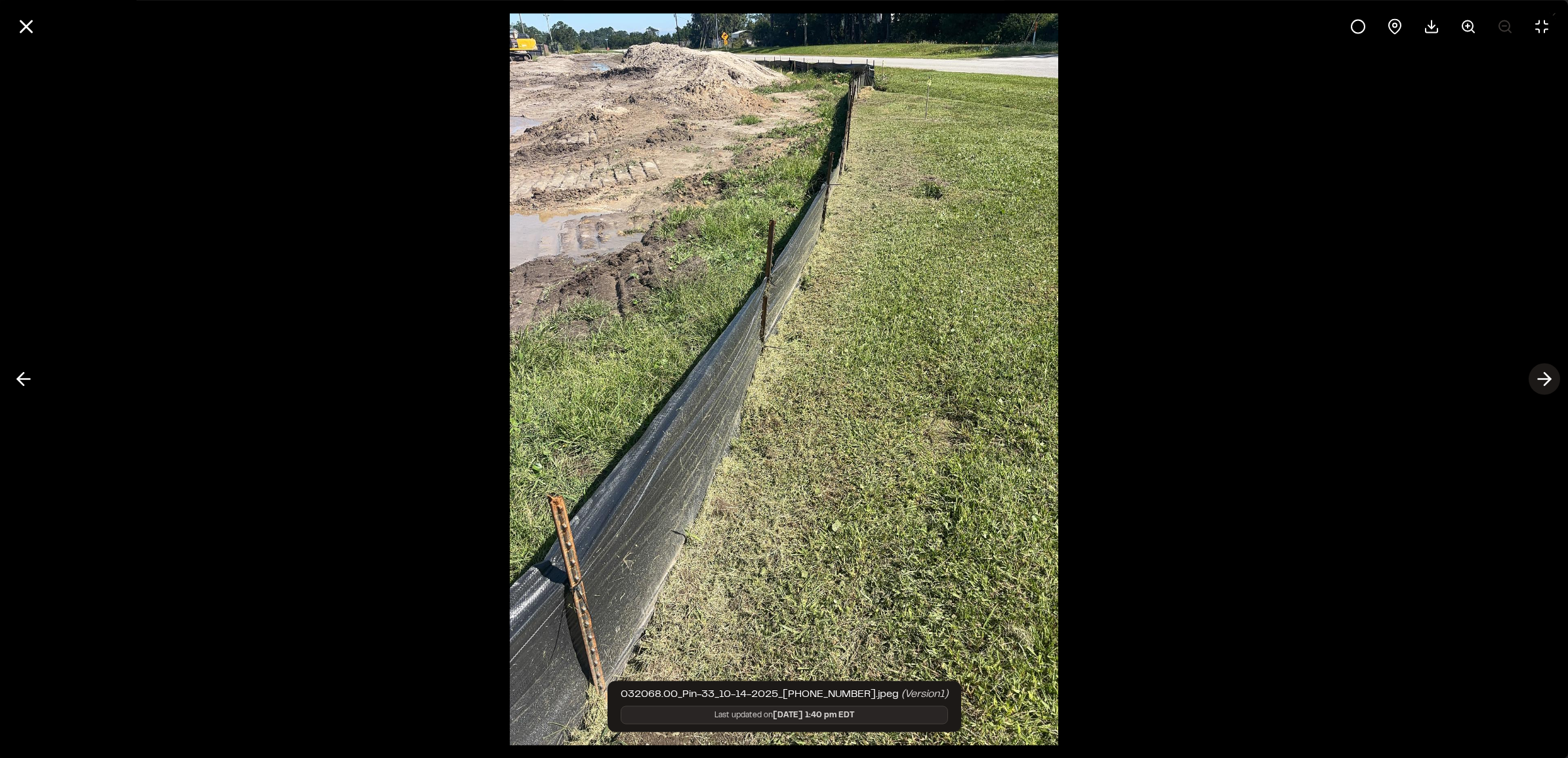
click at [836, 374] on polyline at bounding box center [1547, 379] width 5 height 13
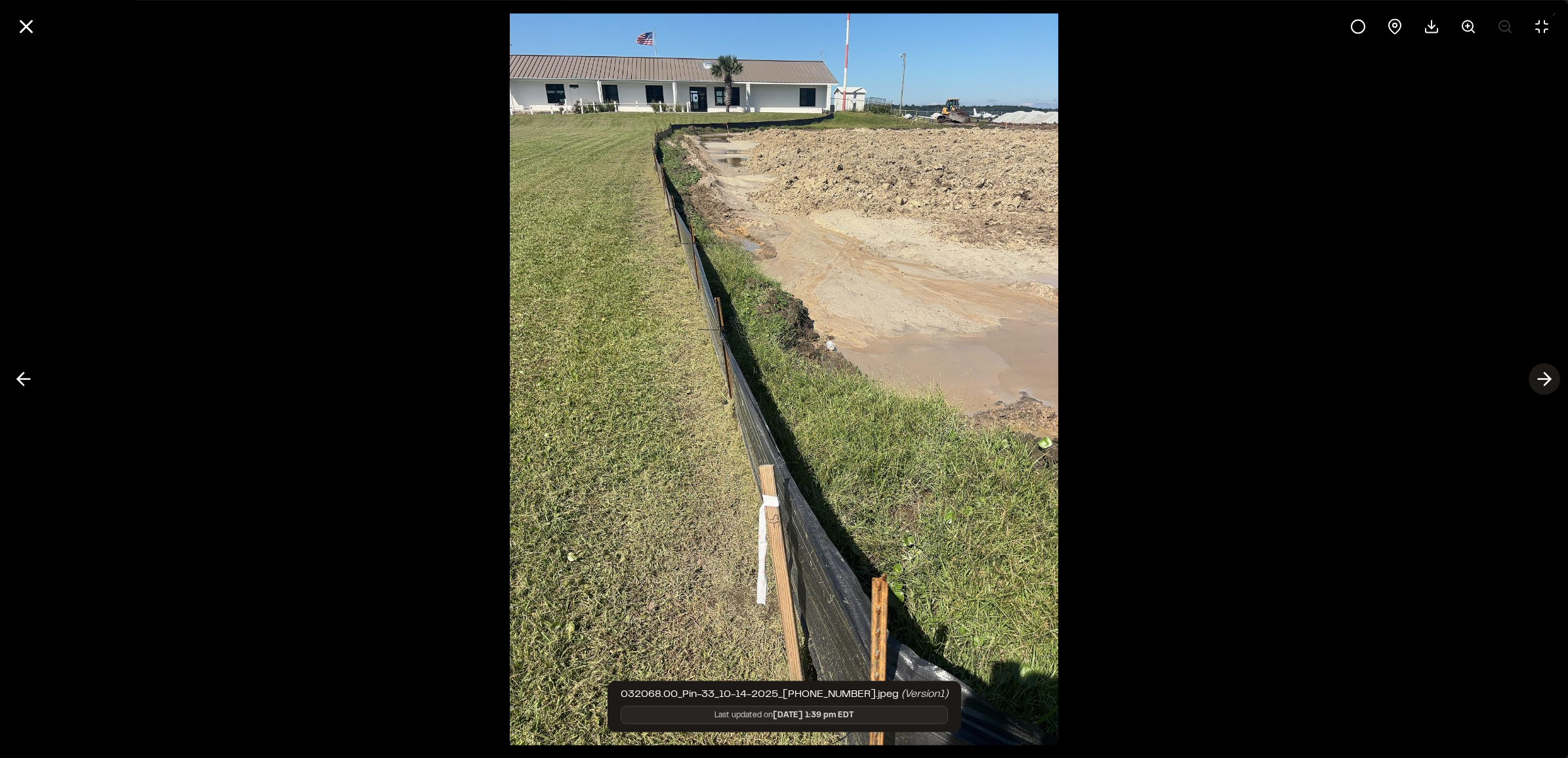
click at [836, 374] on polyline at bounding box center [1547, 379] width 5 height 13
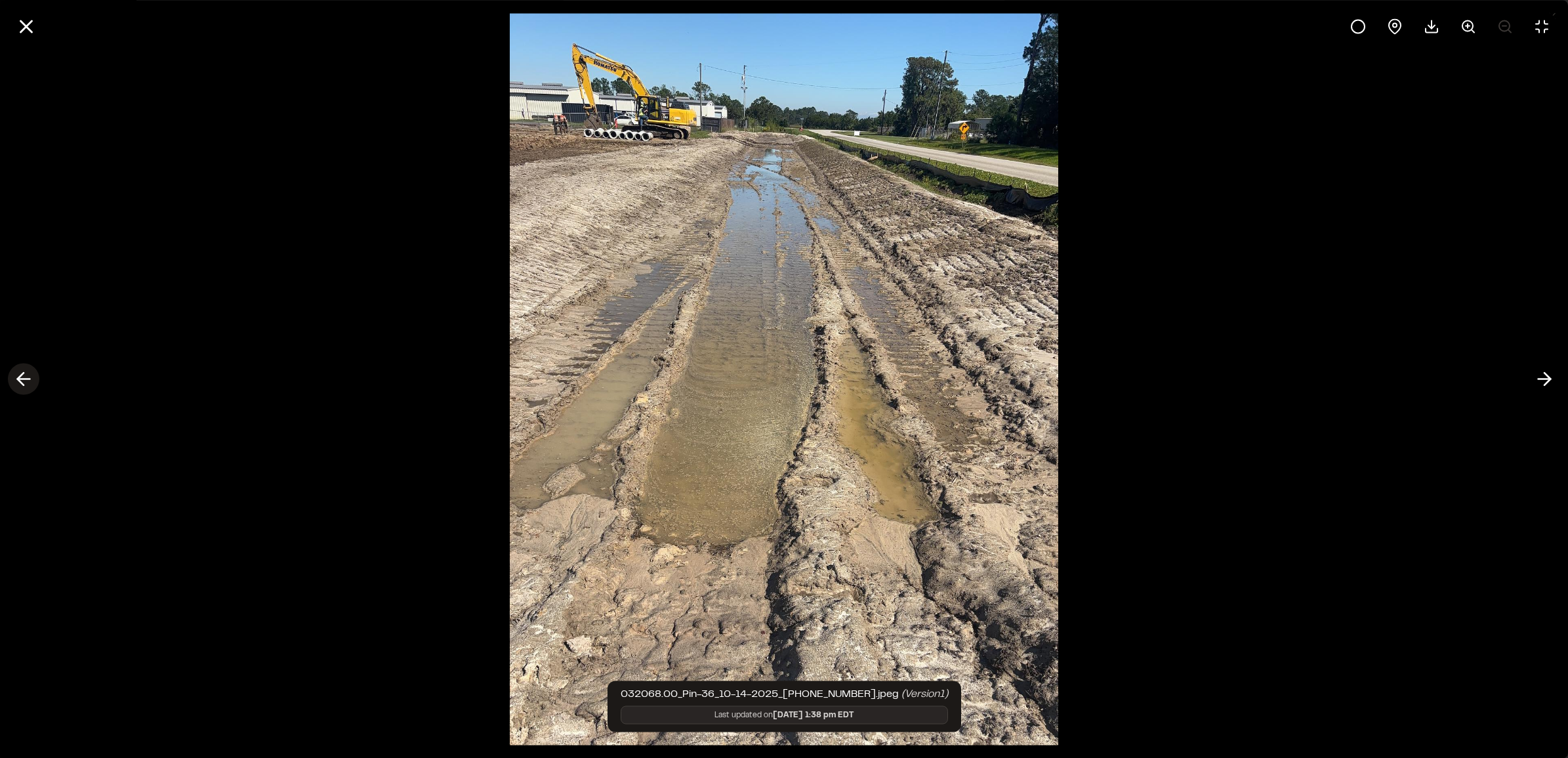
click at [28, 371] on icon at bounding box center [23, 379] width 21 height 22
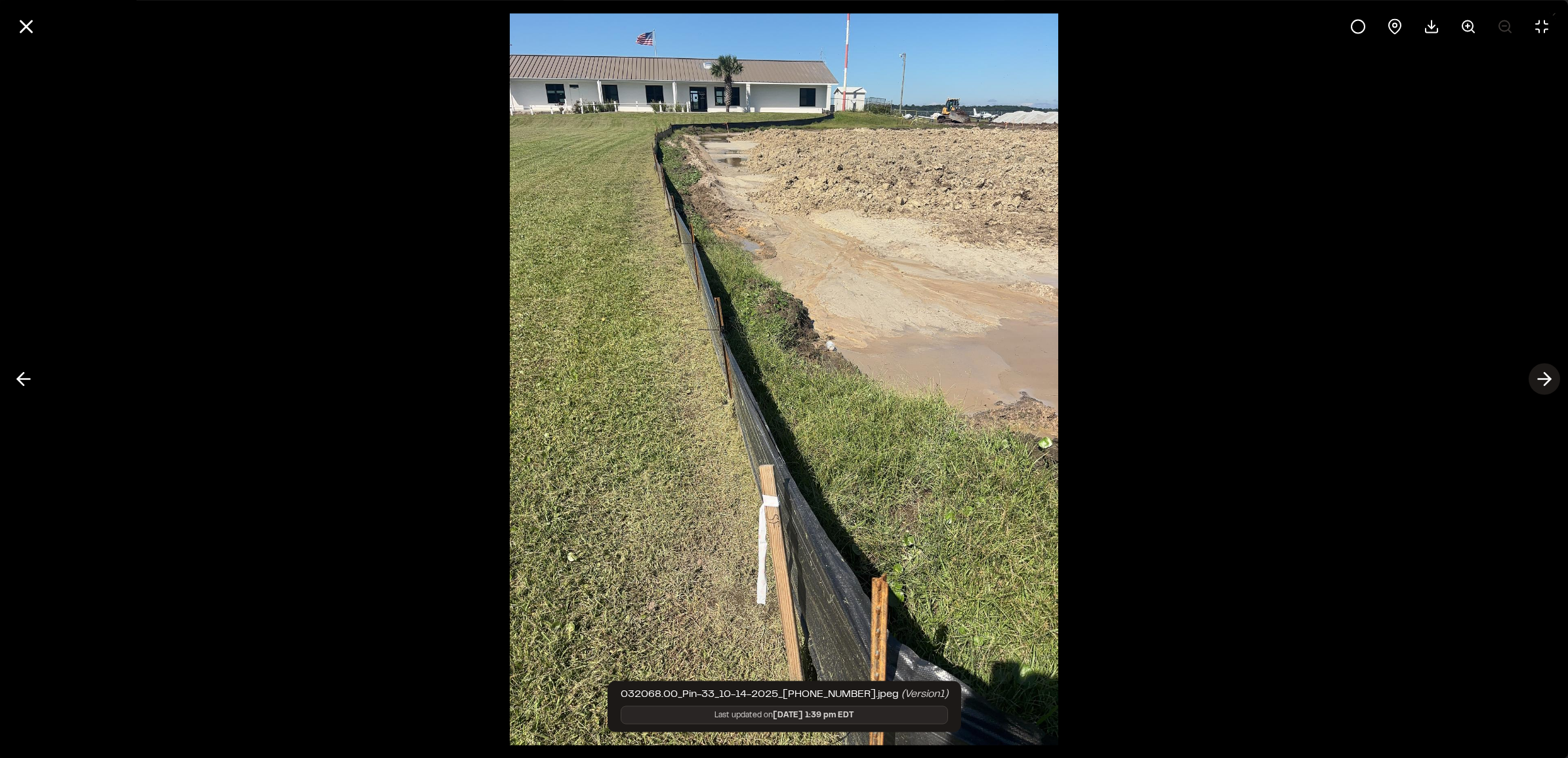
click at [836, 385] on icon at bounding box center [1544, 379] width 21 height 22
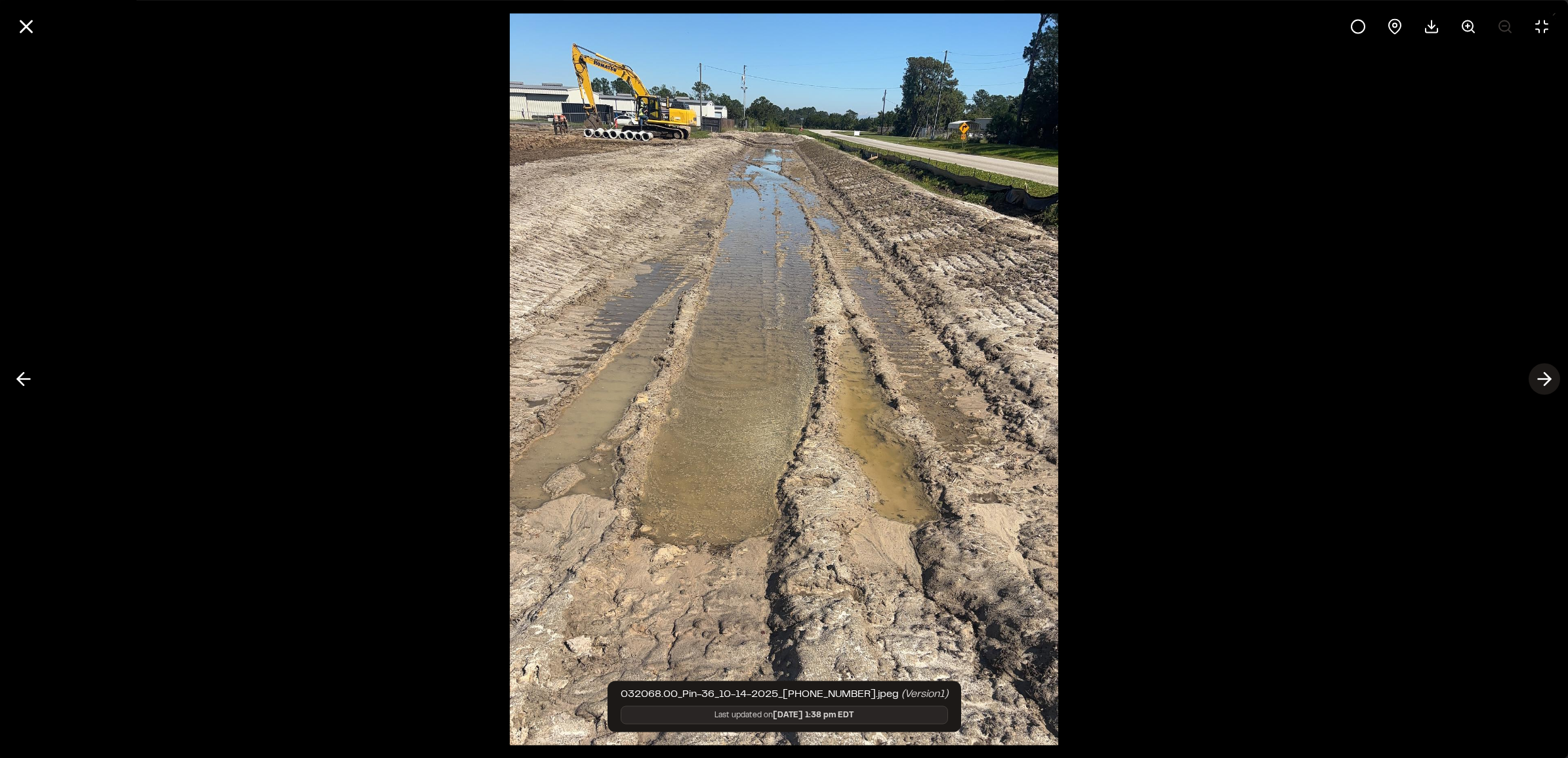
click at [836, 385] on icon at bounding box center [1544, 379] width 21 height 22
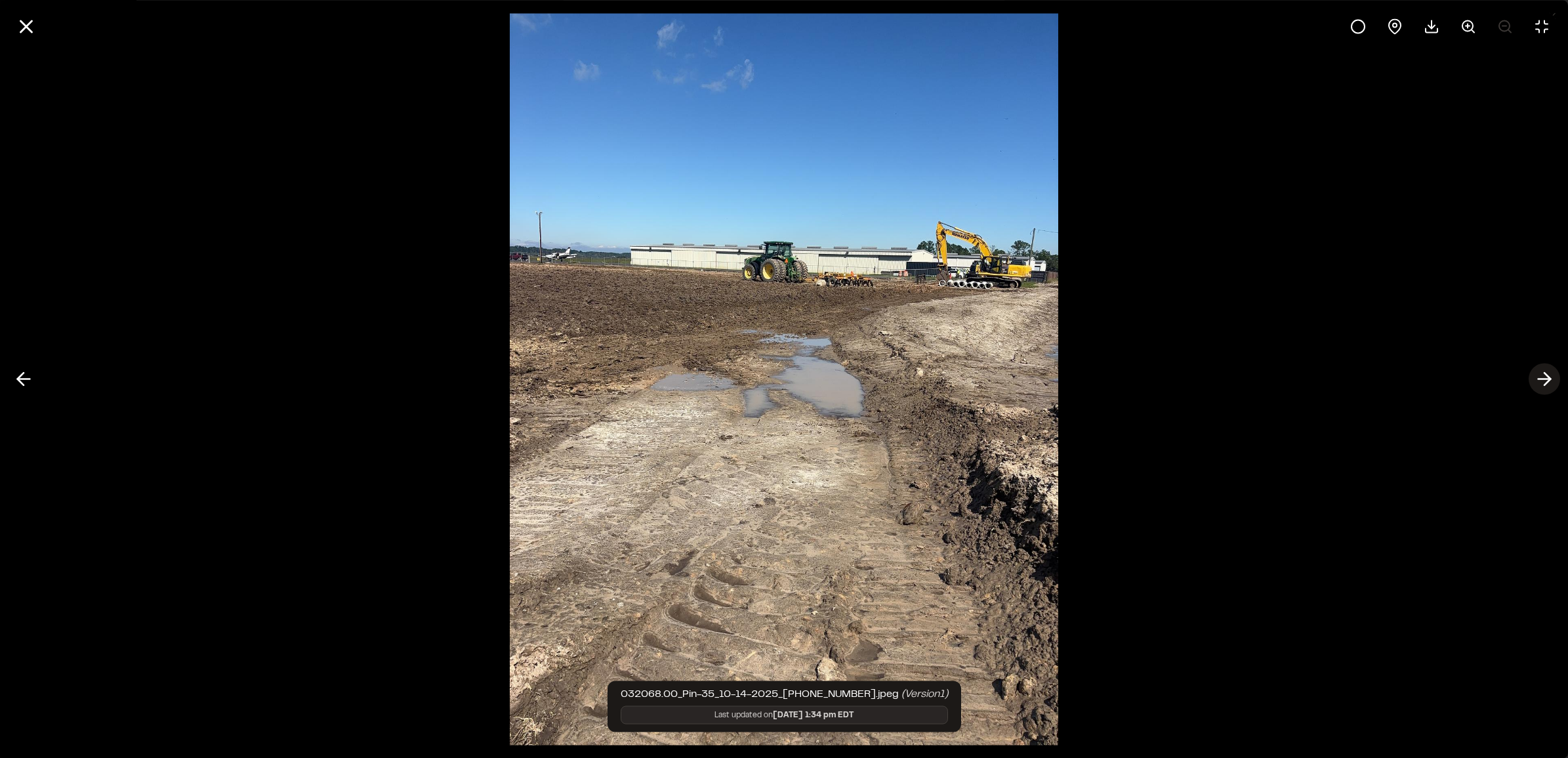
click at [836, 379] on line at bounding box center [1545, 379] width 13 height 0
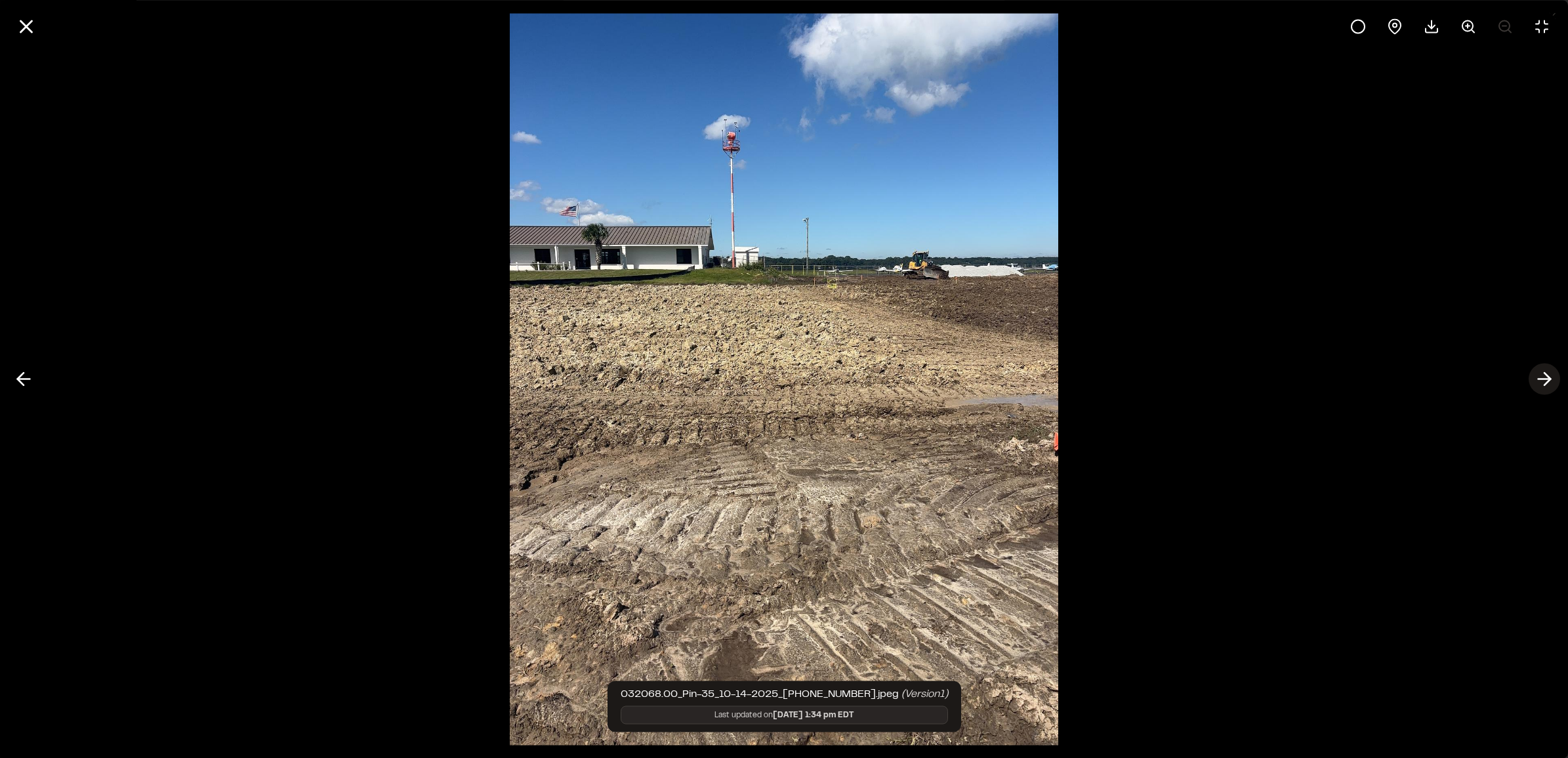
click at [836, 379] on line at bounding box center [1545, 379] width 13 height 0
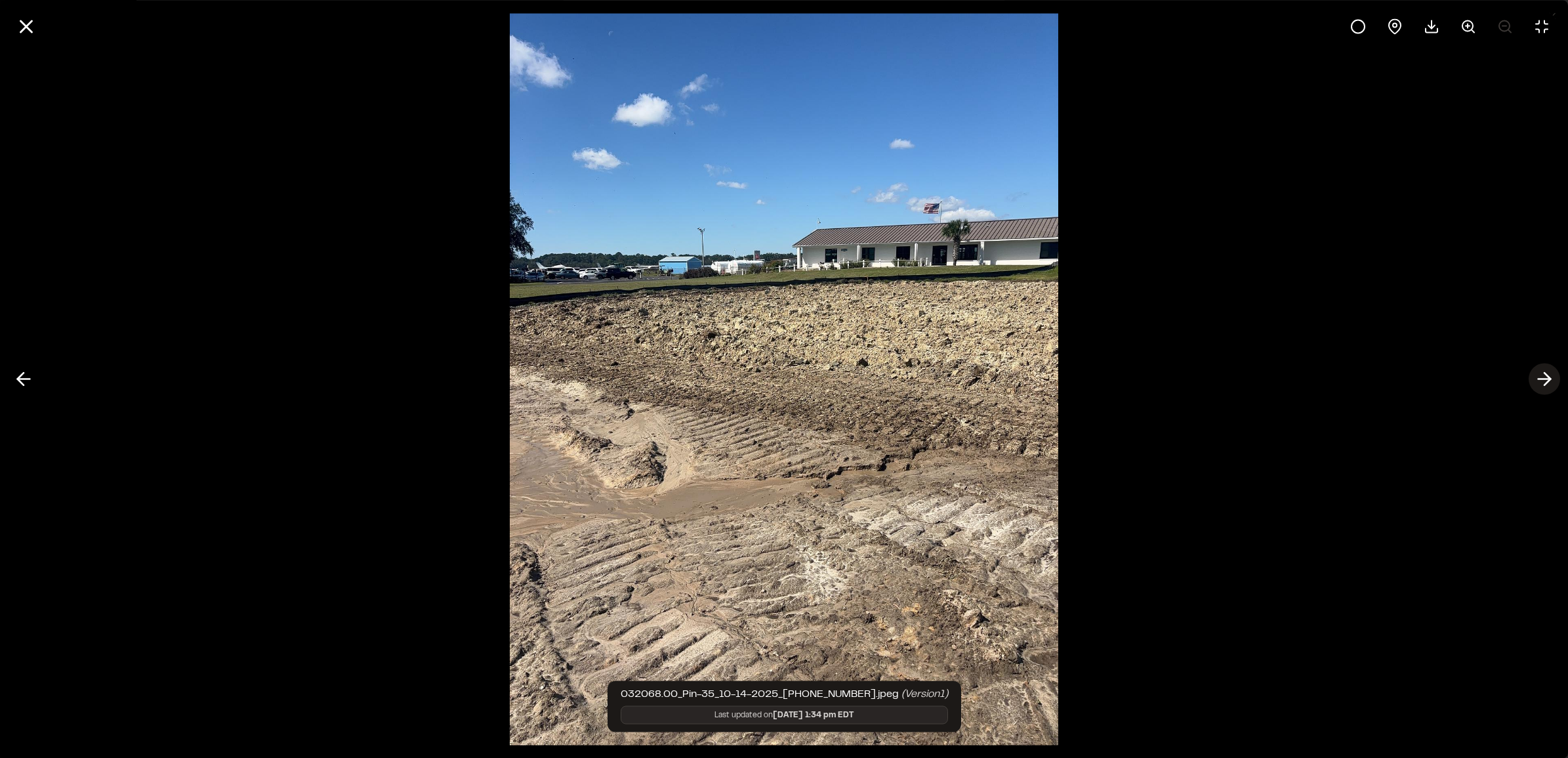
click at [836, 379] on line at bounding box center [1545, 379] width 13 height 0
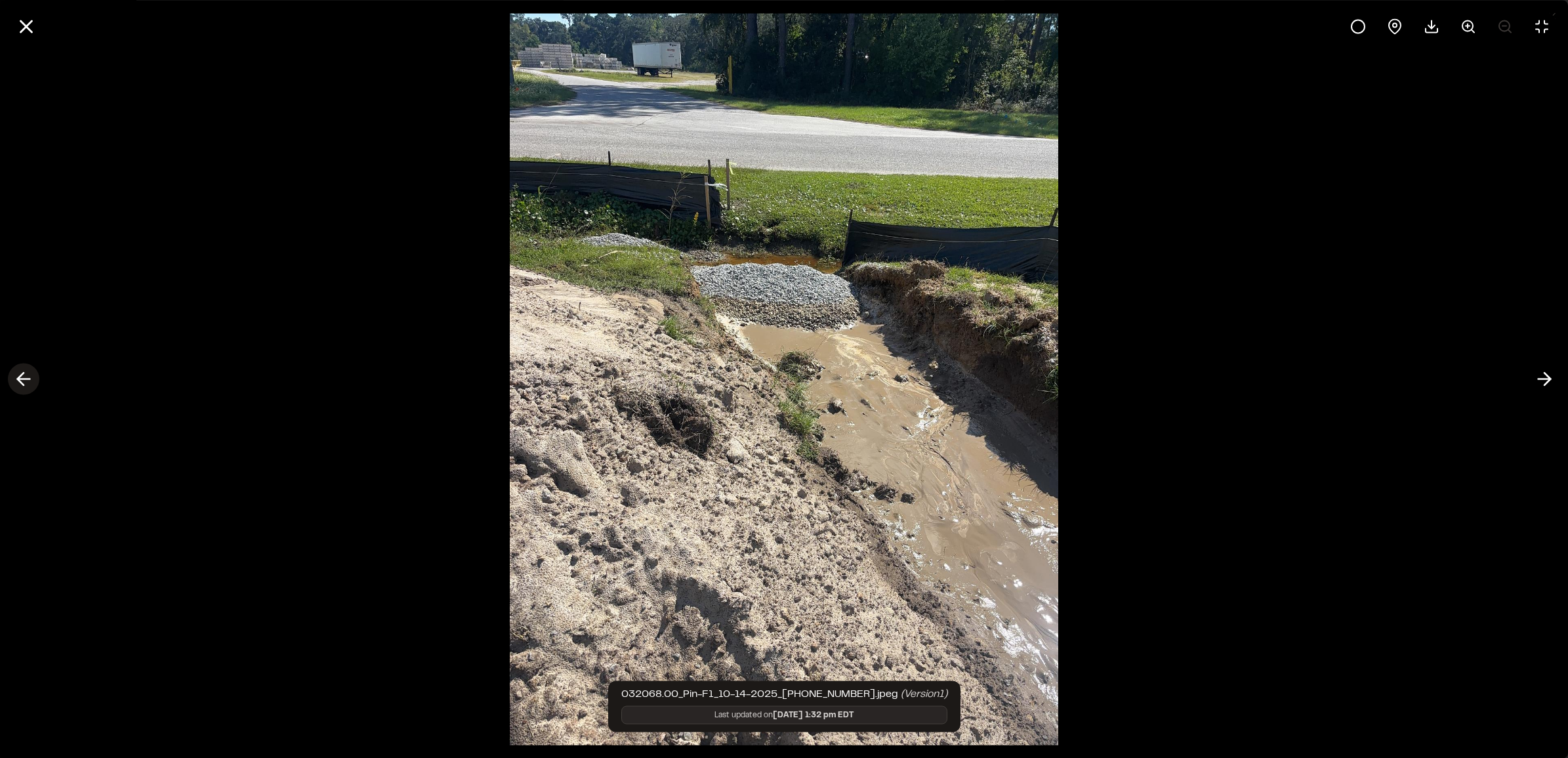
click at [14, 379] on icon at bounding box center [23, 379] width 21 height 22
